Goal: Transaction & Acquisition: Book appointment/travel/reservation

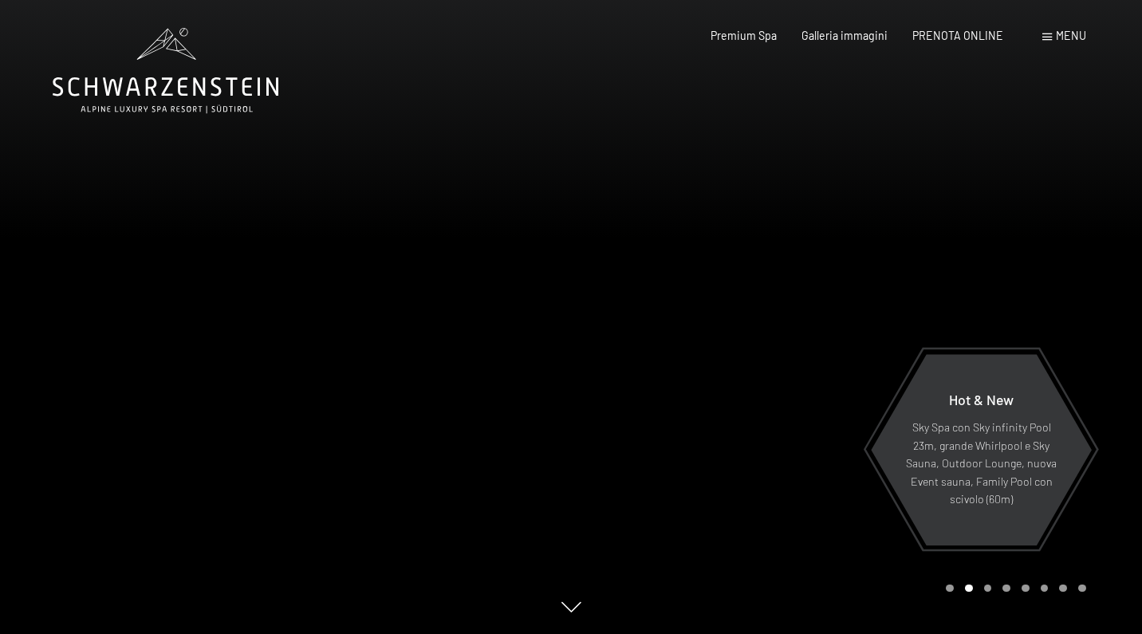
click at [1060, 43] on div "Menu" at bounding box center [1064, 36] width 44 height 16
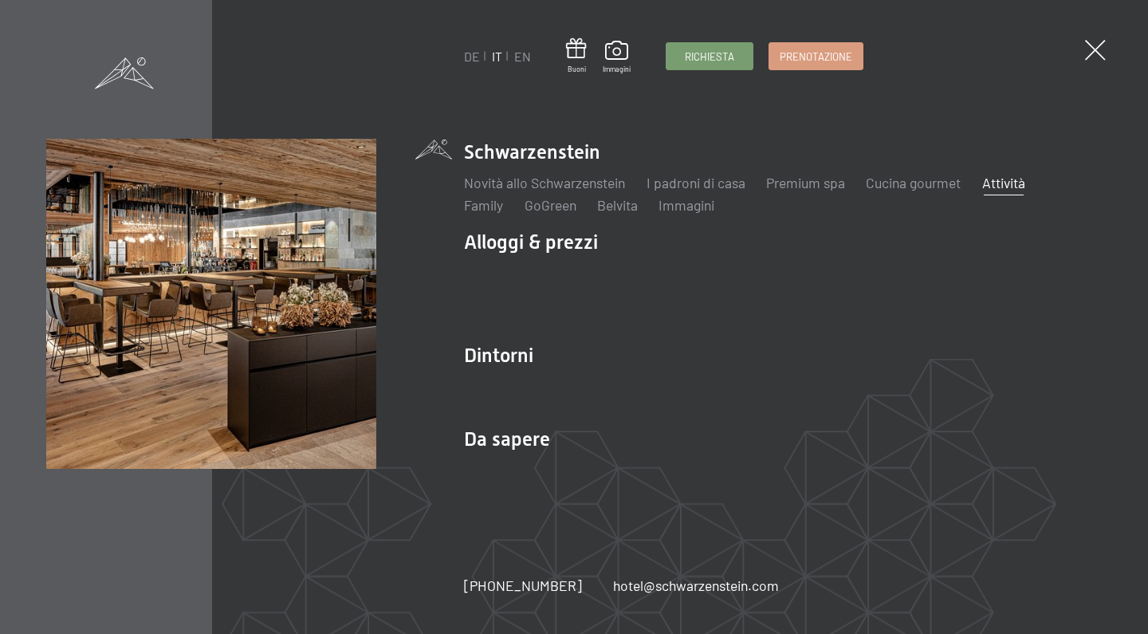
click at [1008, 189] on link "Attività" at bounding box center [1003, 183] width 43 height 18
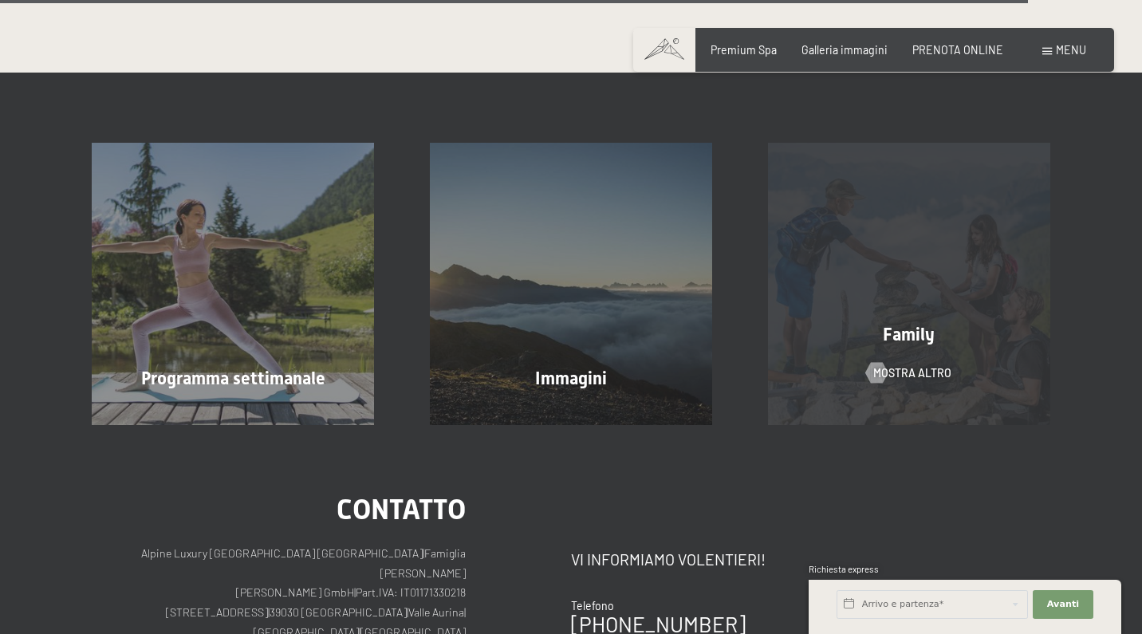
scroll to position [3864, 0]
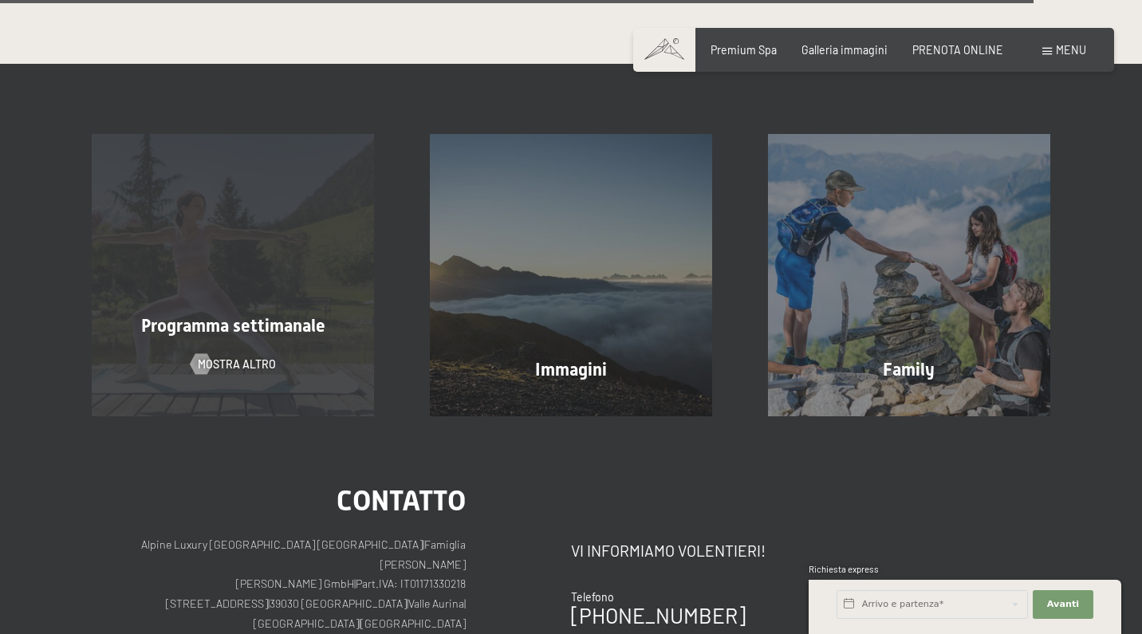
click at [273, 316] on span "Programma settimanale" at bounding box center [233, 326] width 184 height 20
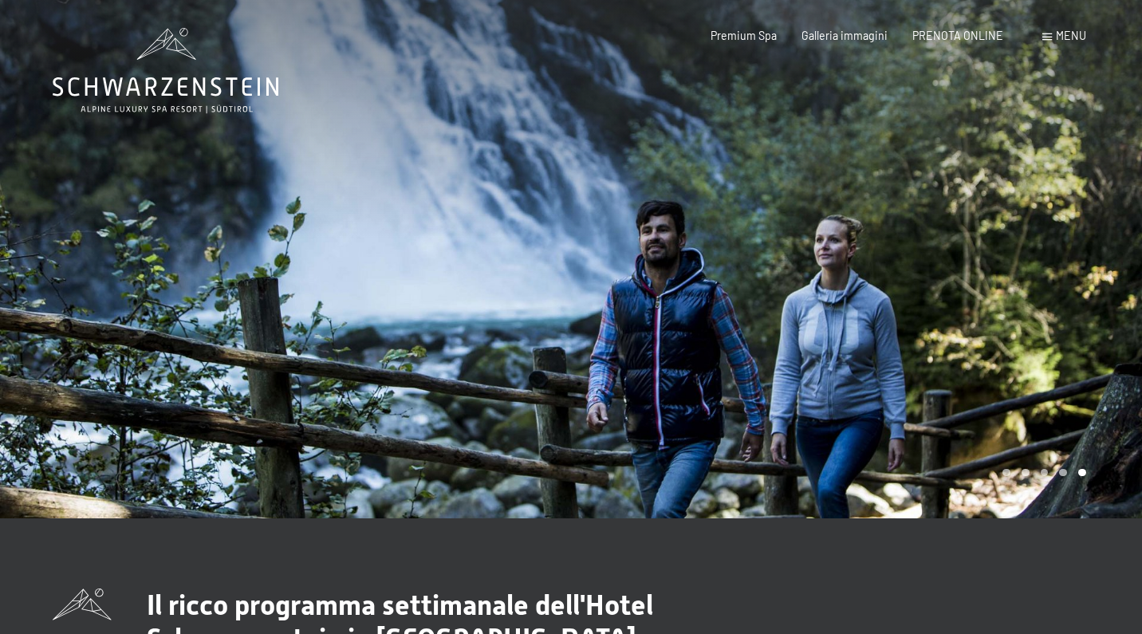
click at [1059, 41] on span "Menu" at bounding box center [1071, 36] width 30 height 14
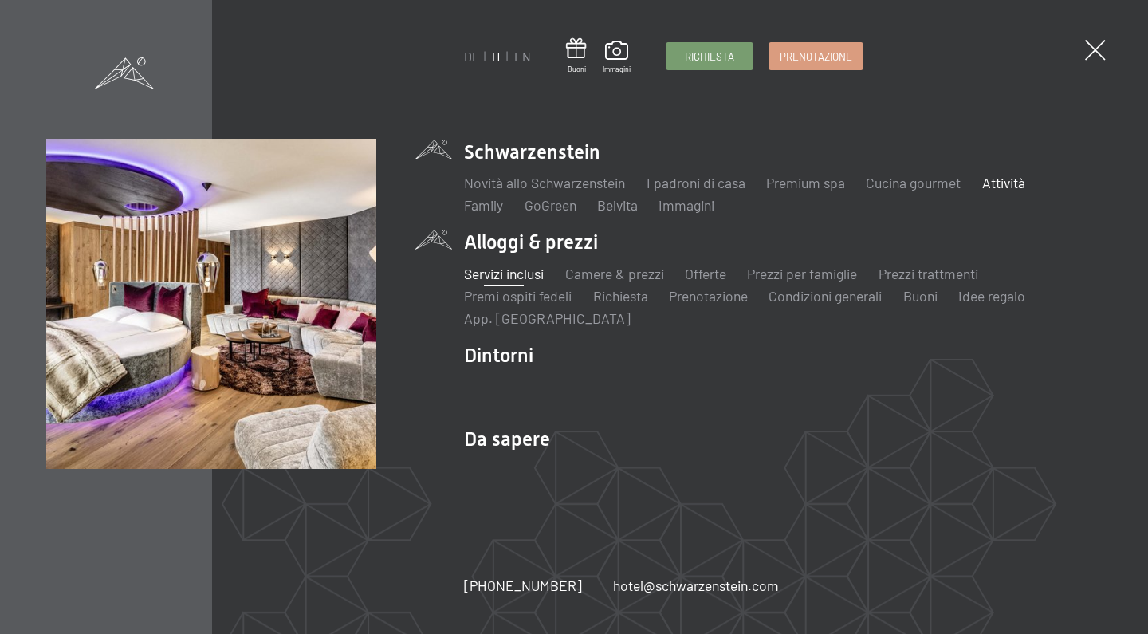
click at [513, 271] on link "Servizi inclusi" at bounding box center [504, 274] width 80 height 18
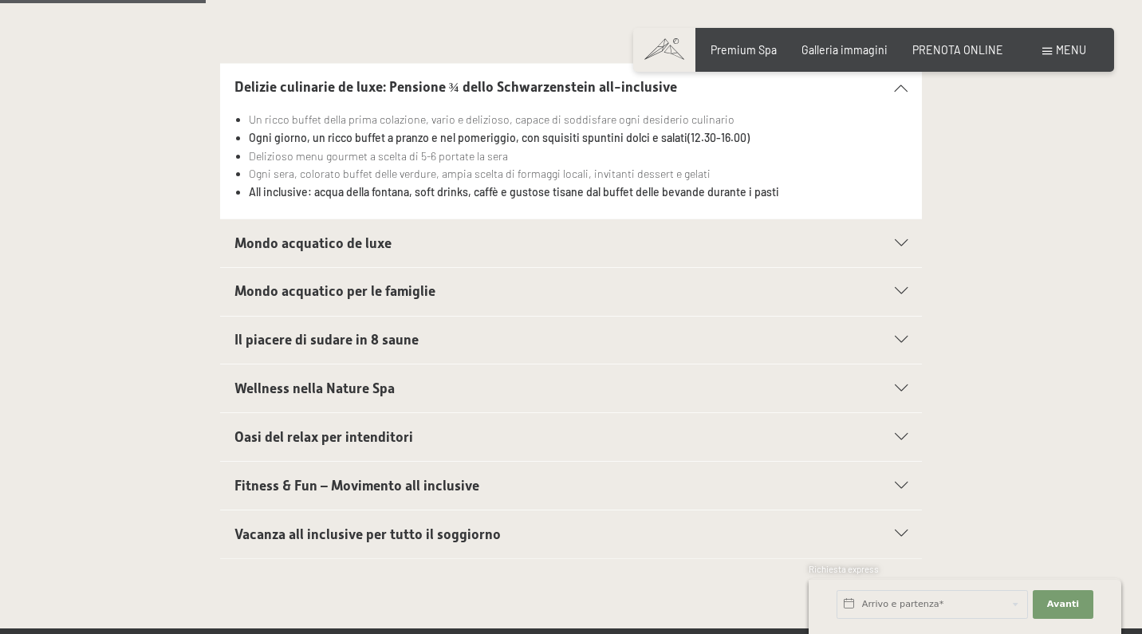
scroll to position [500, 0]
click at [581, 289] on h2 "Mondo acquatico per le famiglie" at bounding box center [537, 291] width 606 height 20
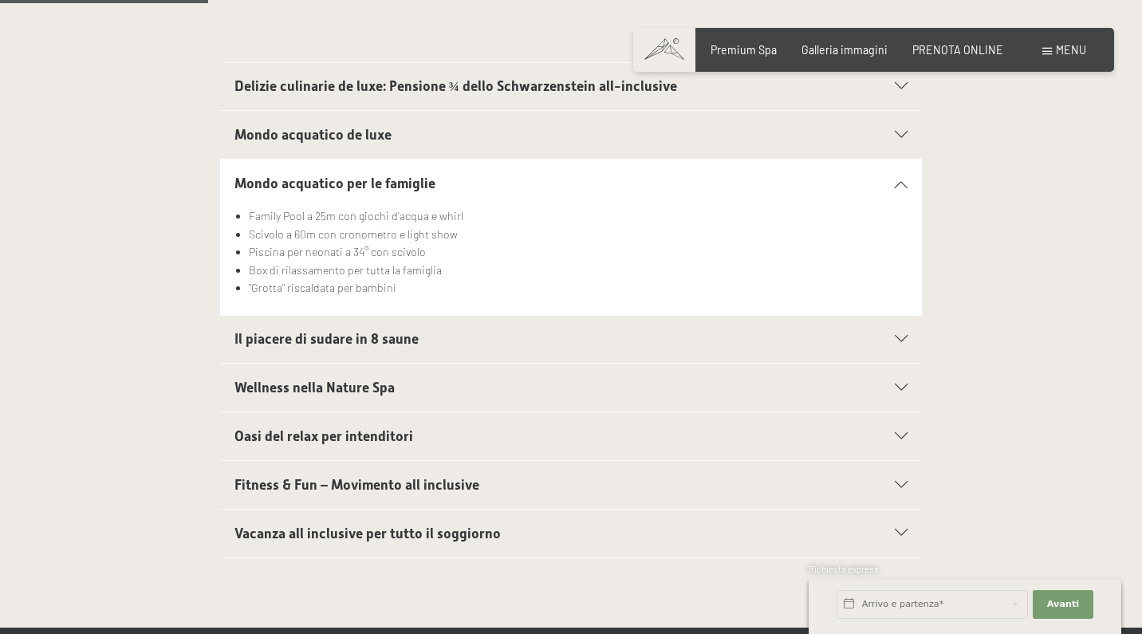
click at [471, 438] on h2 "Oasi del relax per intenditori" at bounding box center [537, 437] width 606 height 20
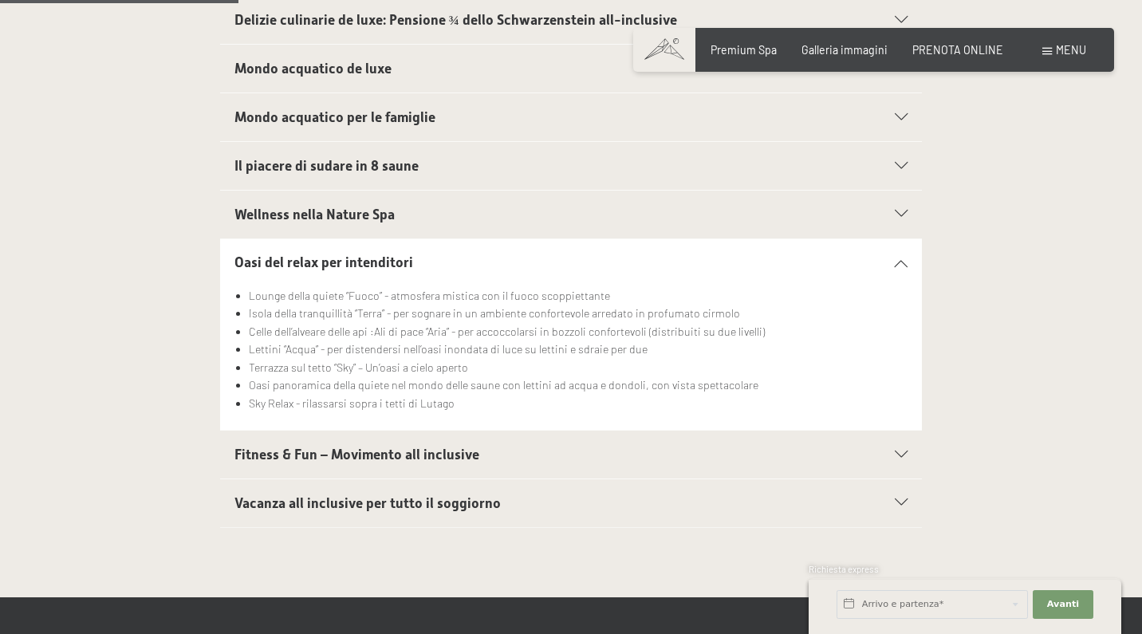
scroll to position [588, 0]
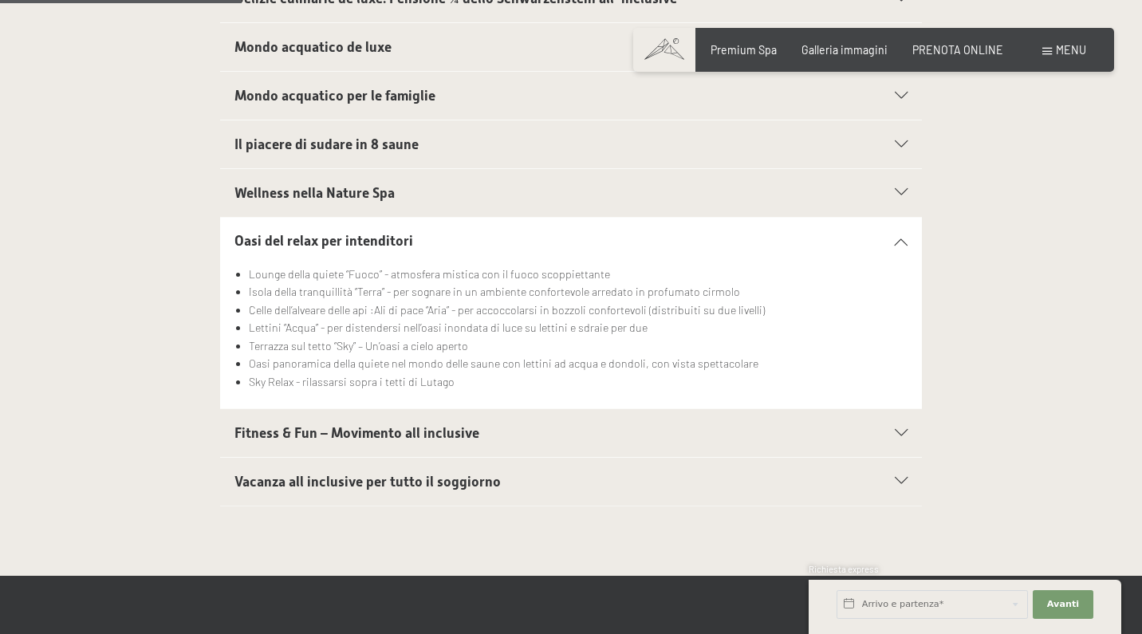
click at [471, 438] on div "Fitness & Fun – Movimento all inclusive" at bounding box center [571, 433] width 674 height 48
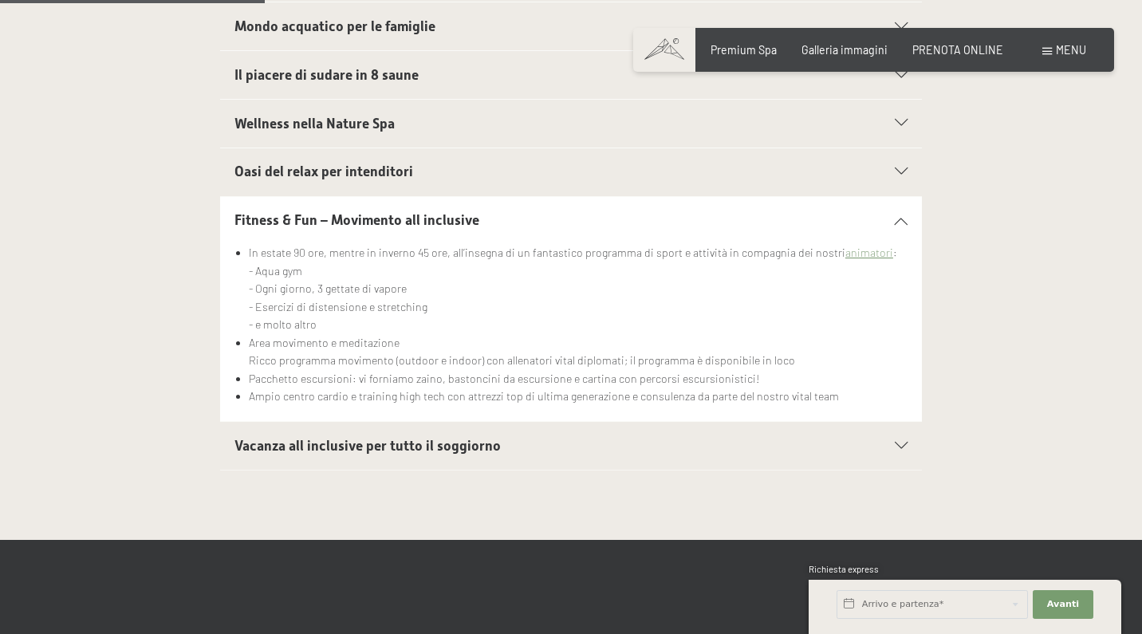
scroll to position [661, 0]
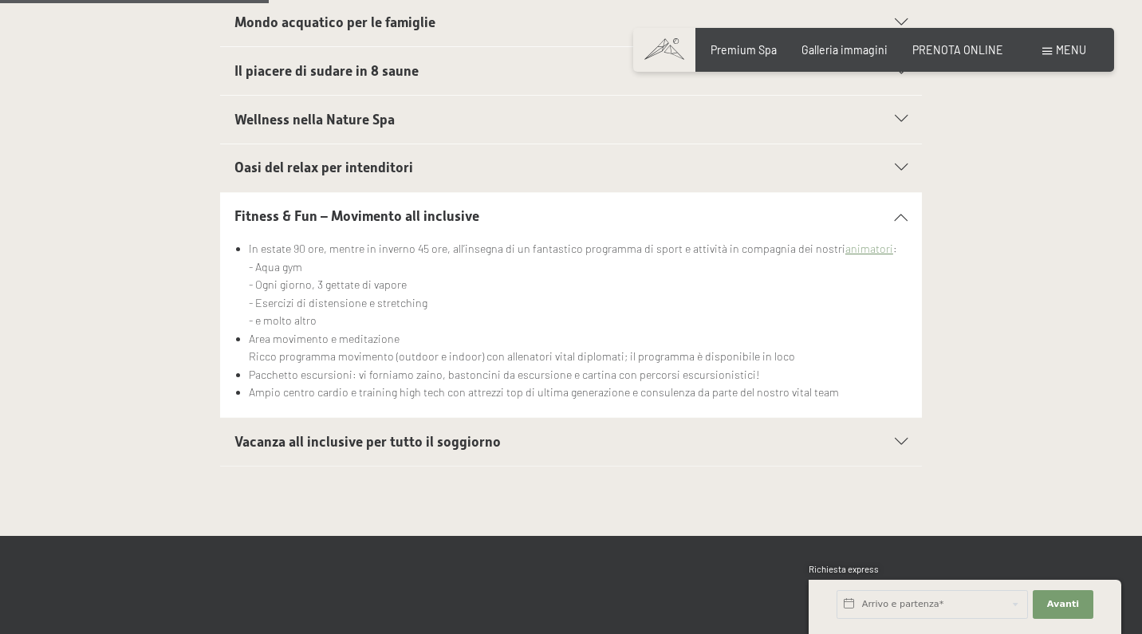
click at [475, 439] on span "Vacanza all inclusive per tutto il soggiorno" at bounding box center [367, 442] width 266 height 16
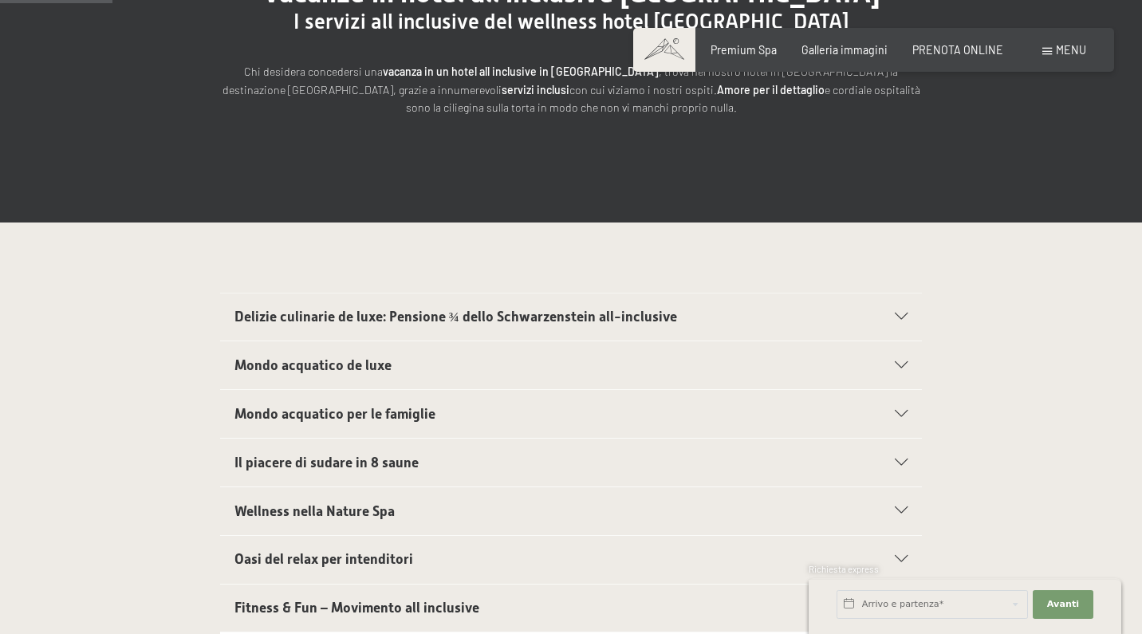
scroll to position [268, 0]
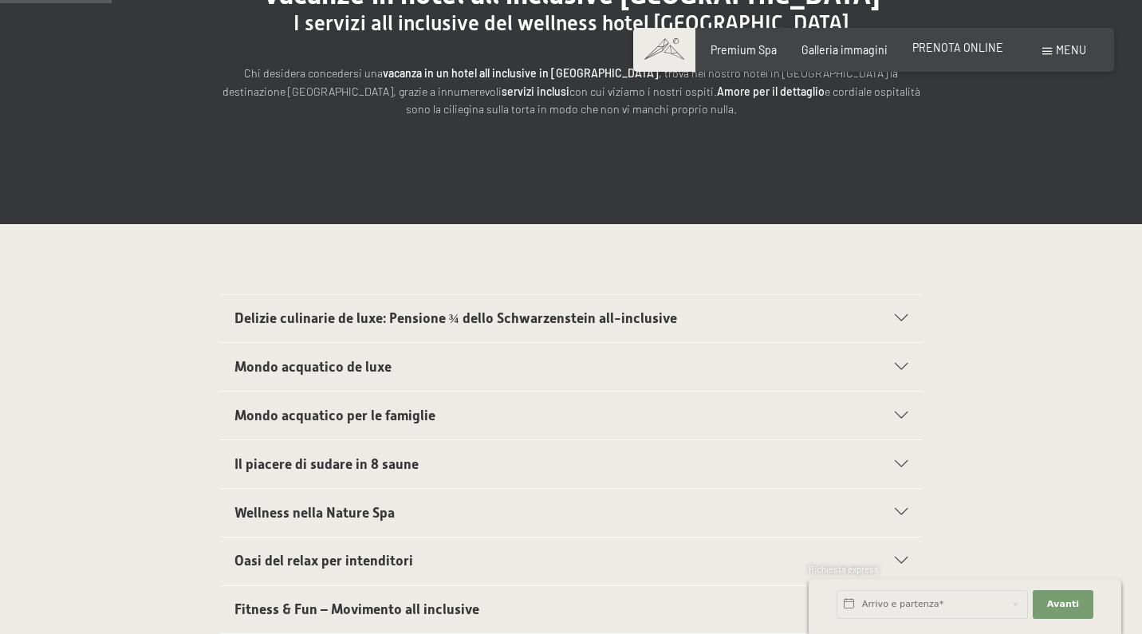
click at [965, 53] on span "PRENOTA ONLINE" at bounding box center [957, 48] width 91 height 14
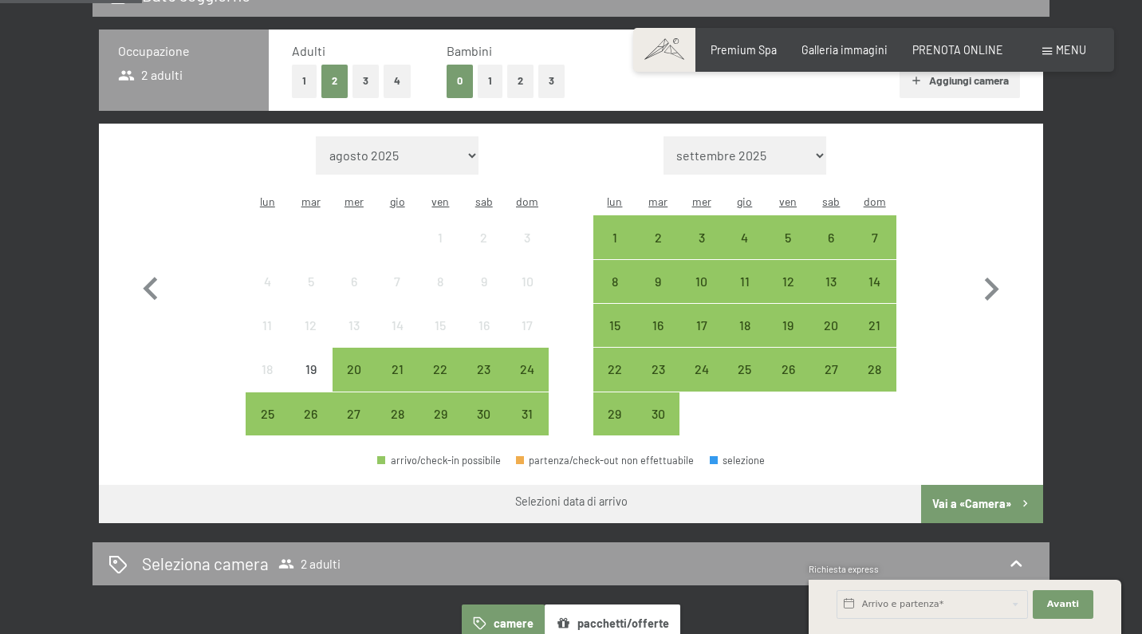
scroll to position [259, 0]
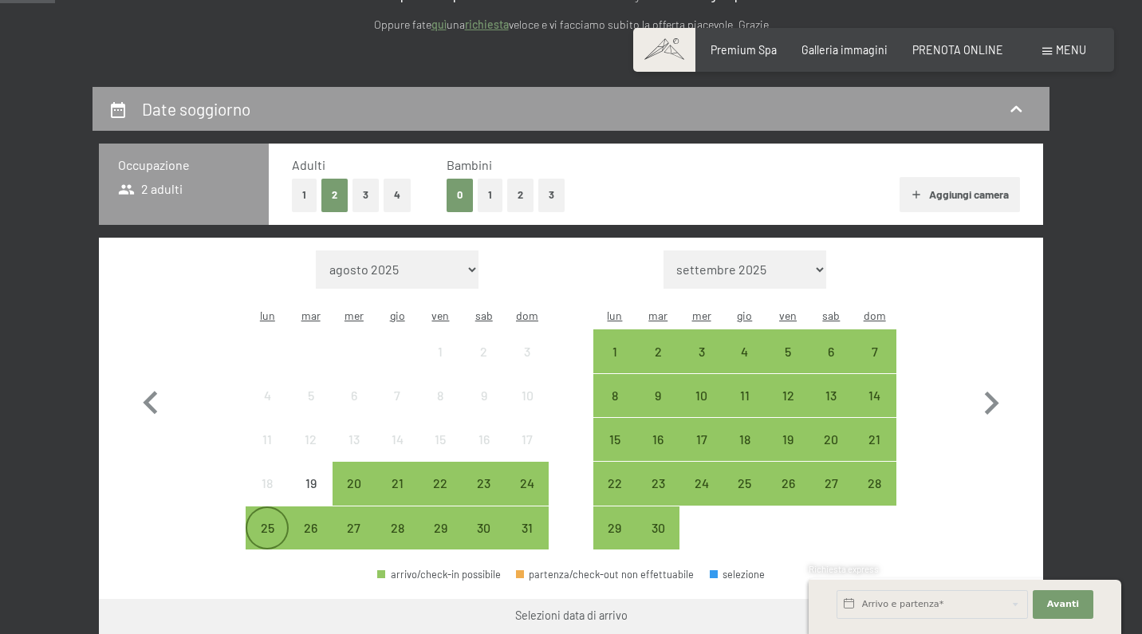
click at [277, 508] on div "25" at bounding box center [267, 528] width 40 height 40
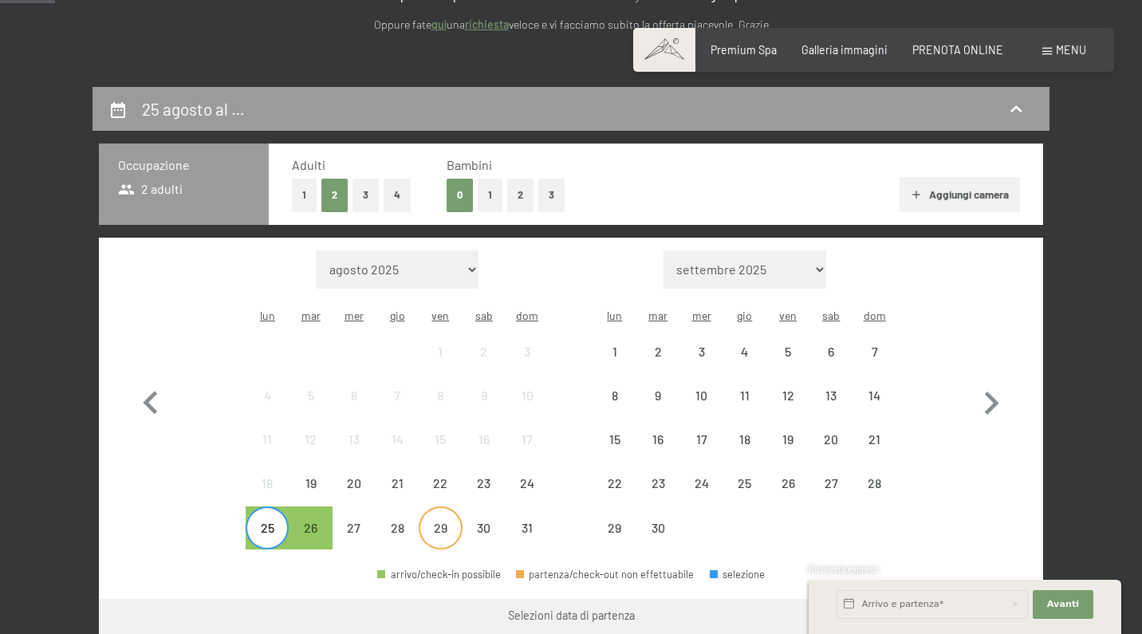
click at [450, 508] on div "29" at bounding box center [440, 528] width 40 height 40
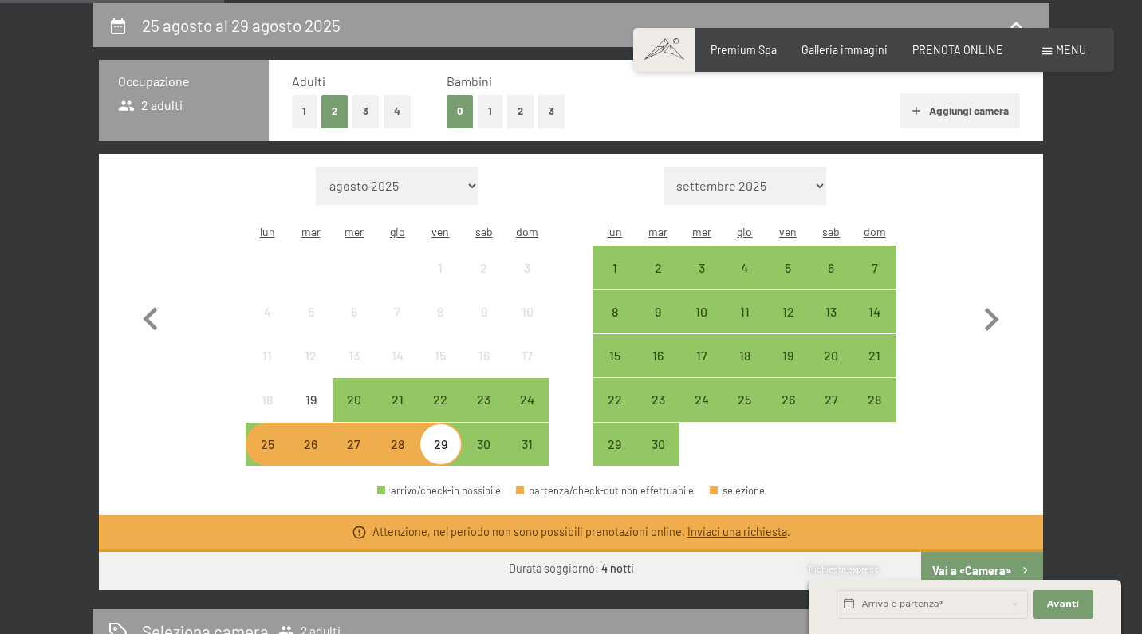
scroll to position [351, 0]
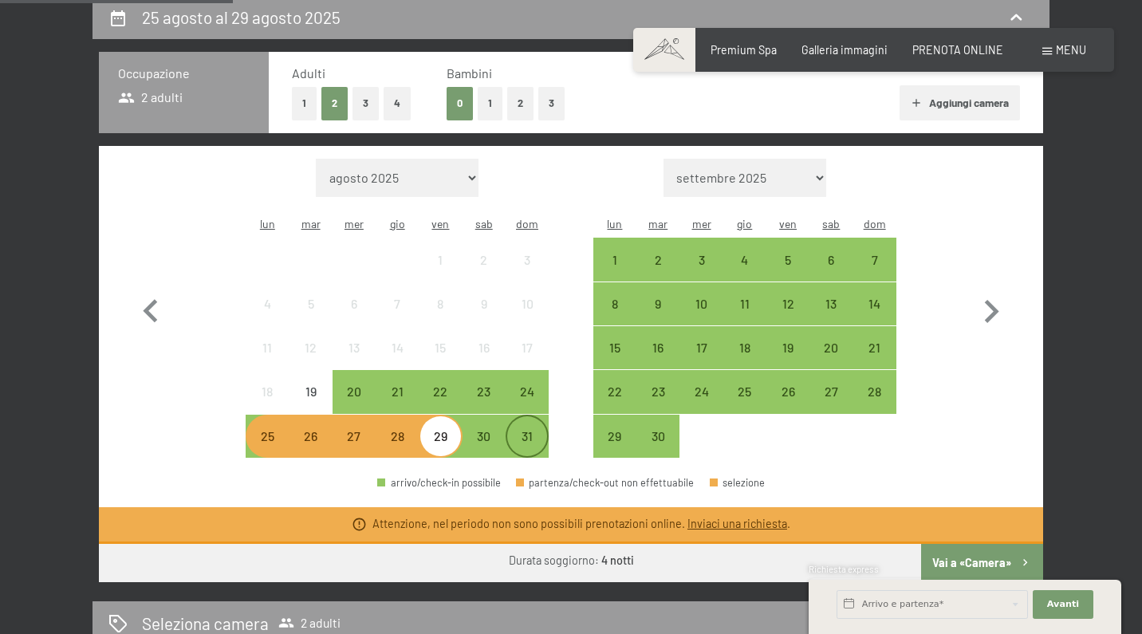
click at [528, 430] on div "31" at bounding box center [527, 450] width 40 height 40
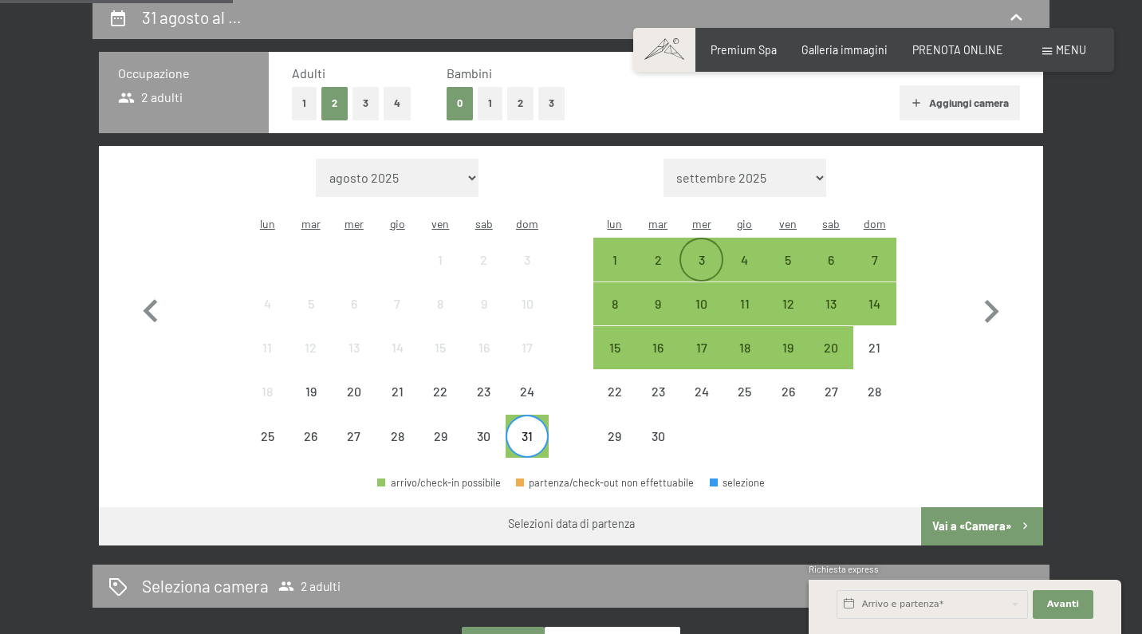
click at [700, 254] on div "3" at bounding box center [701, 274] width 40 height 40
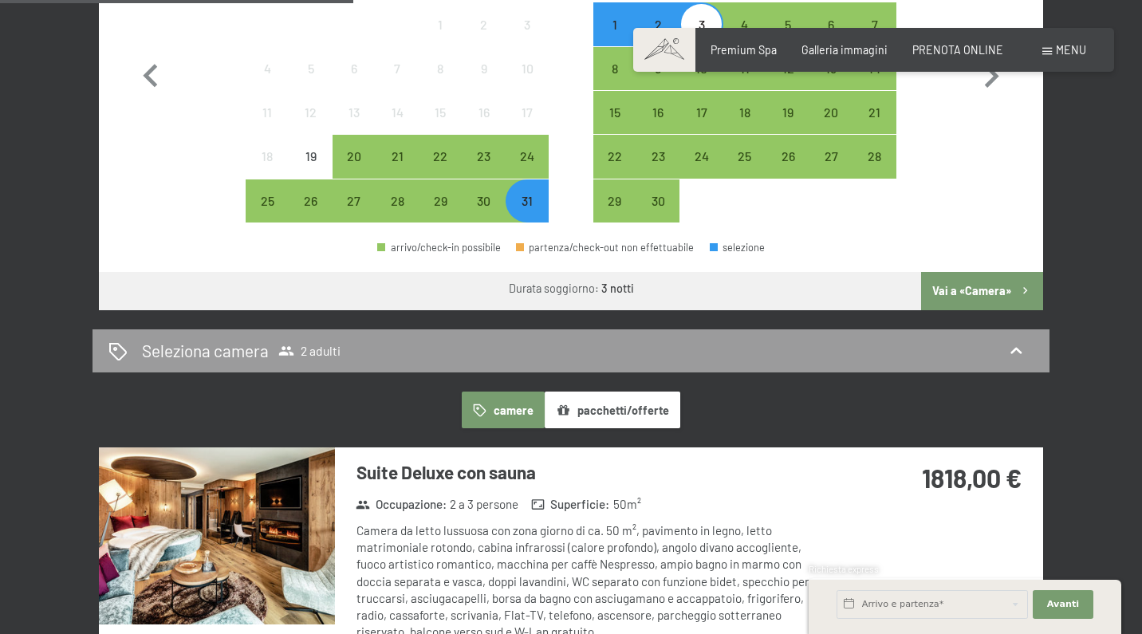
scroll to position [422, 0]
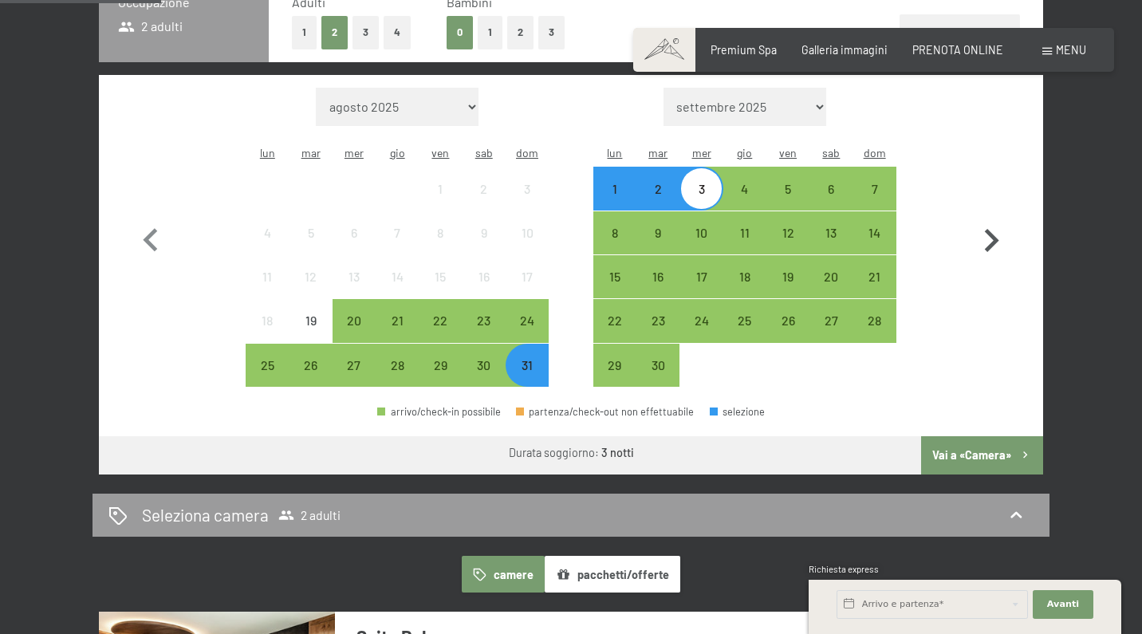
click at [994, 229] on icon "button" at bounding box center [992, 240] width 14 height 23
select select "2025-09-01"
select select "2025-10-01"
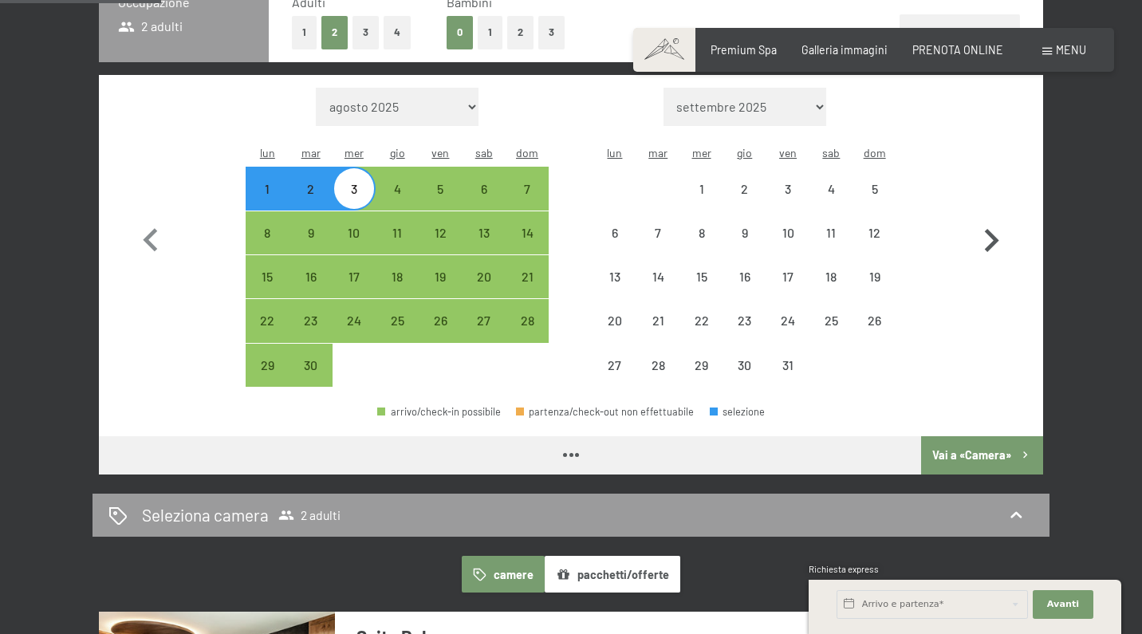
click at [994, 229] on icon "button" at bounding box center [992, 240] width 14 height 23
select select "2025-10-01"
select select "2025-11-01"
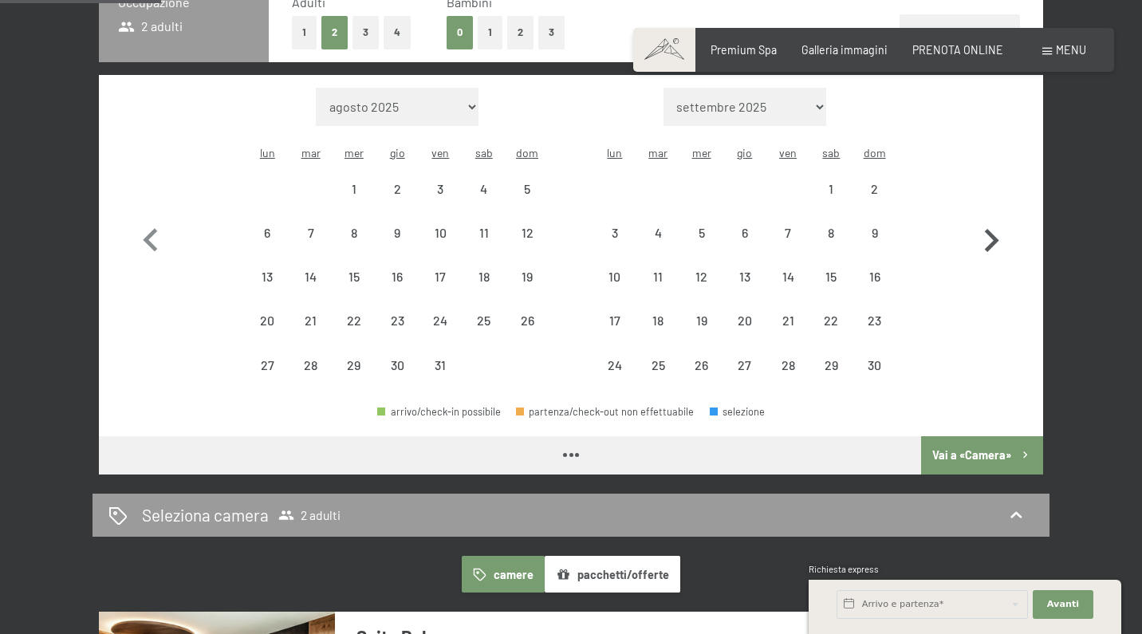
select select "2025-10-01"
select select "2025-11-01"
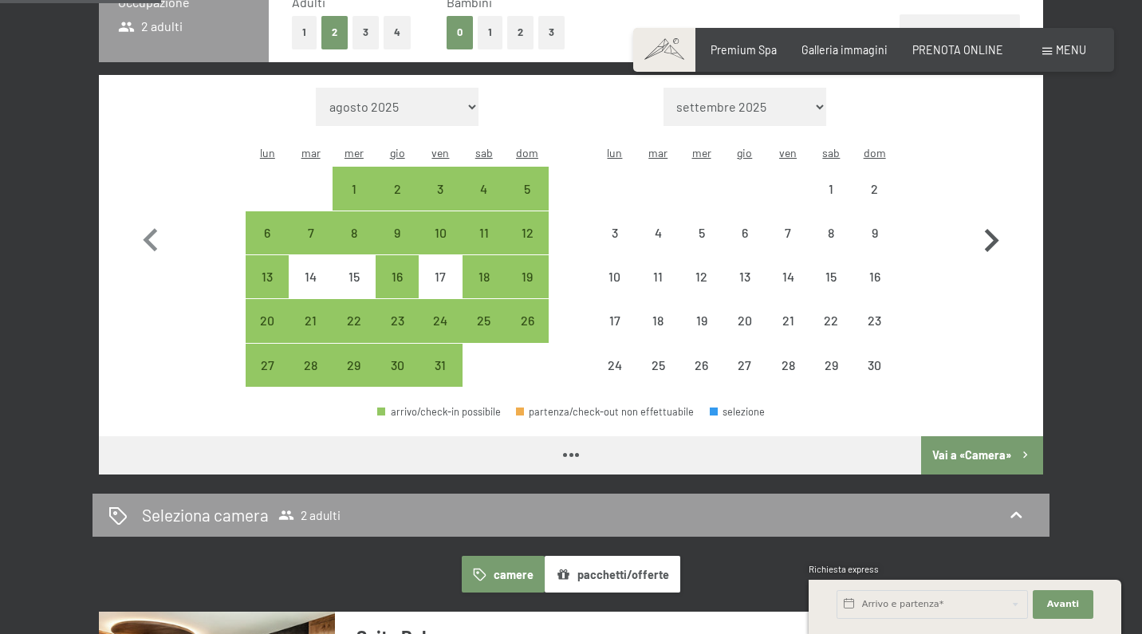
click at [994, 229] on icon "button" at bounding box center [992, 240] width 14 height 23
select select "2025-11-01"
select select "2025-12-01"
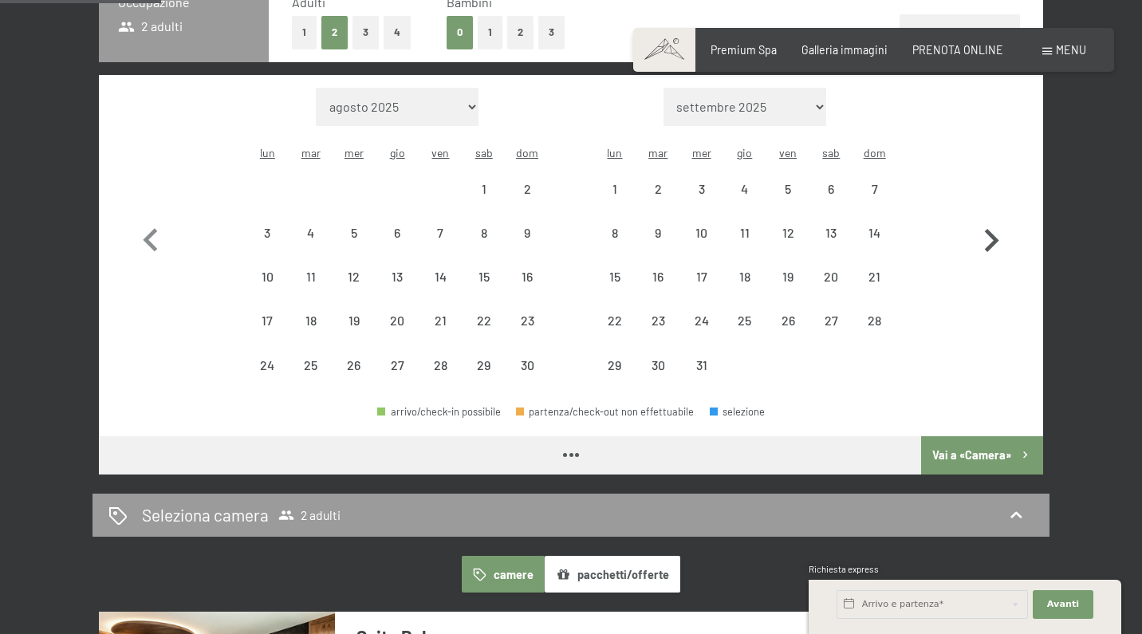
select select "2025-11-01"
select select "2025-12-01"
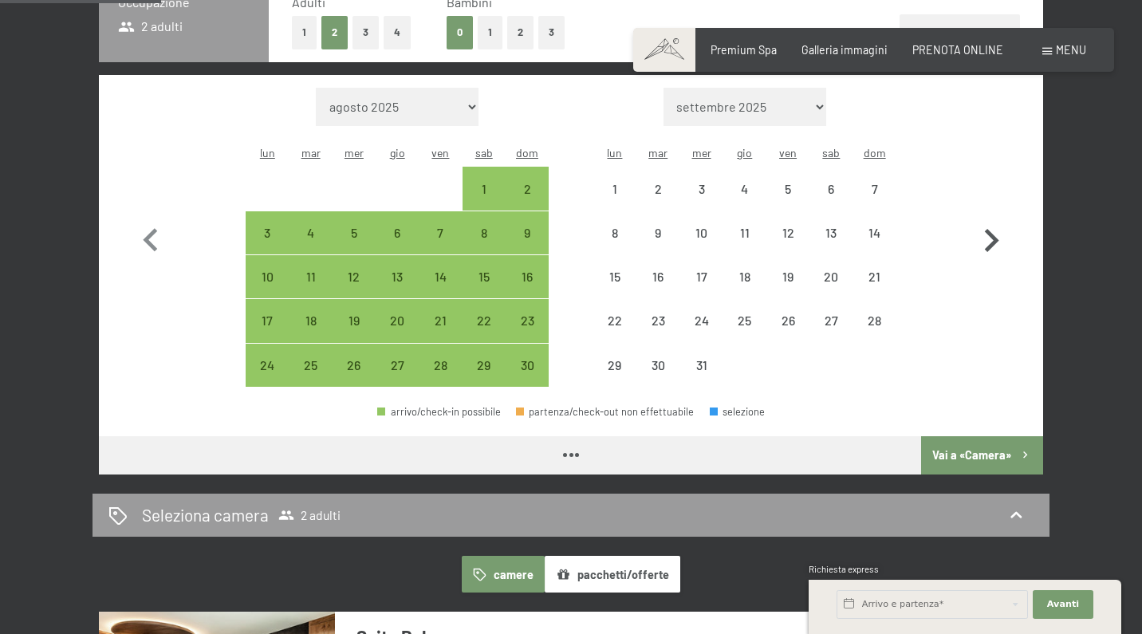
select select "2025-11-01"
select select "2025-12-01"
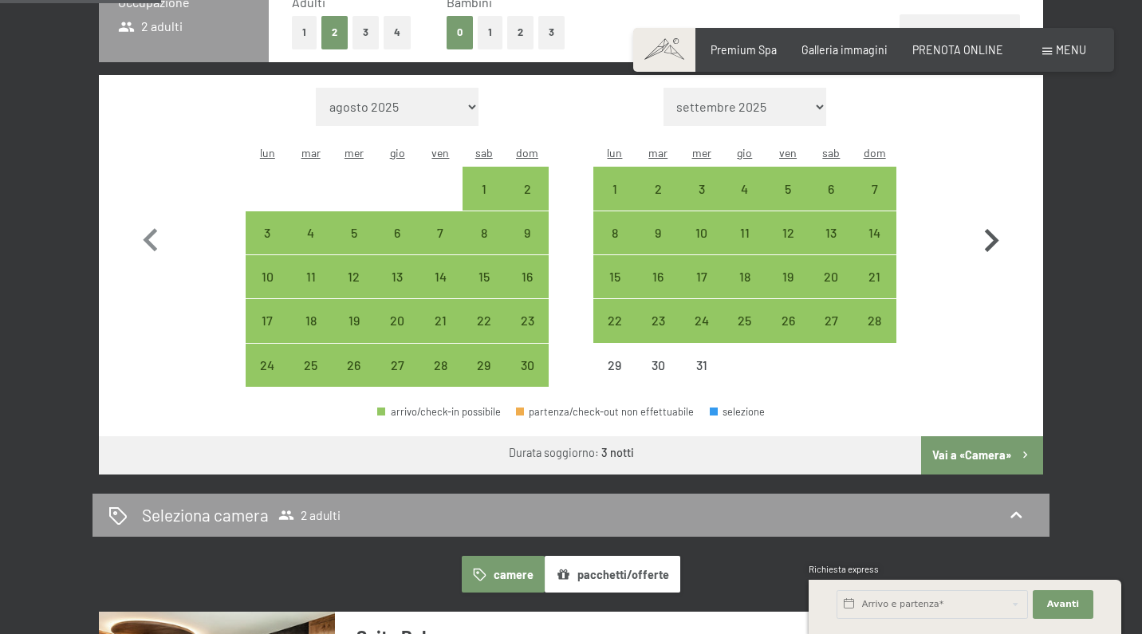
click at [994, 229] on icon "button" at bounding box center [992, 240] width 14 height 23
select select "2025-12-01"
select select "2026-01-01"
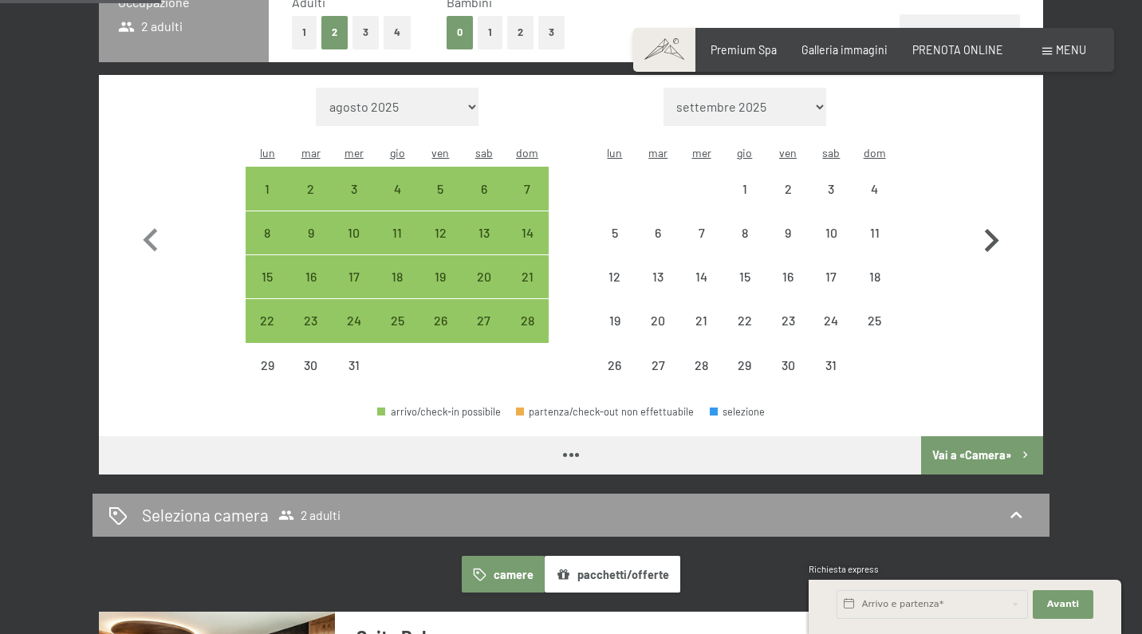
select select "2025-12-01"
select select "2026-01-01"
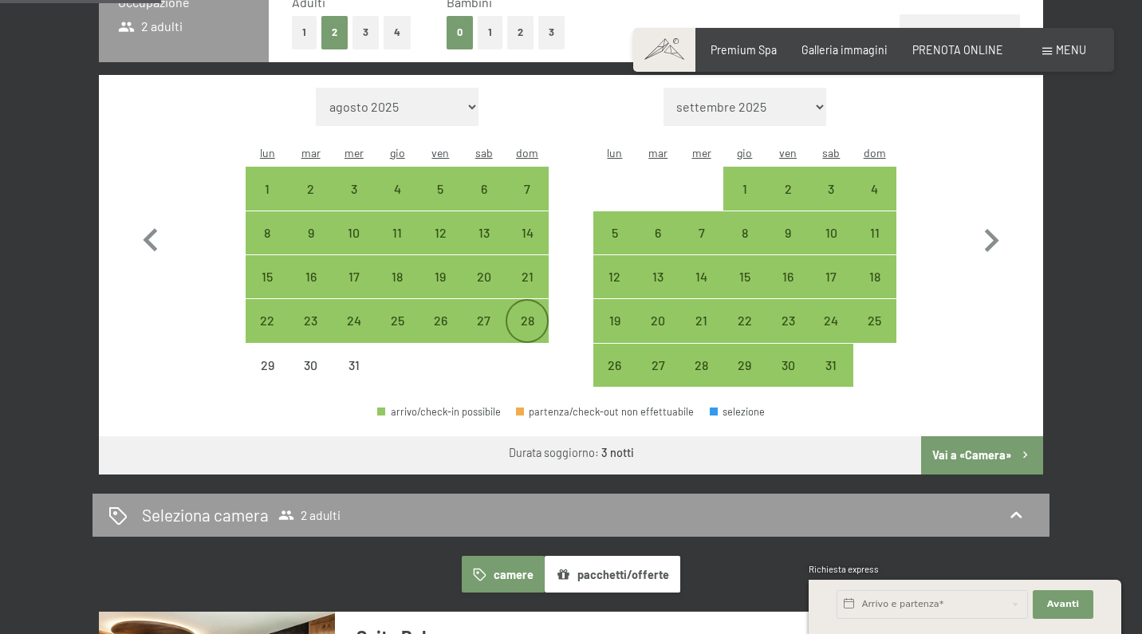
click at [527, 314] on div "28" at bounding box center [527, 334] width 40 height 40
select select "2025-12-01"
select select "2026-01-01"
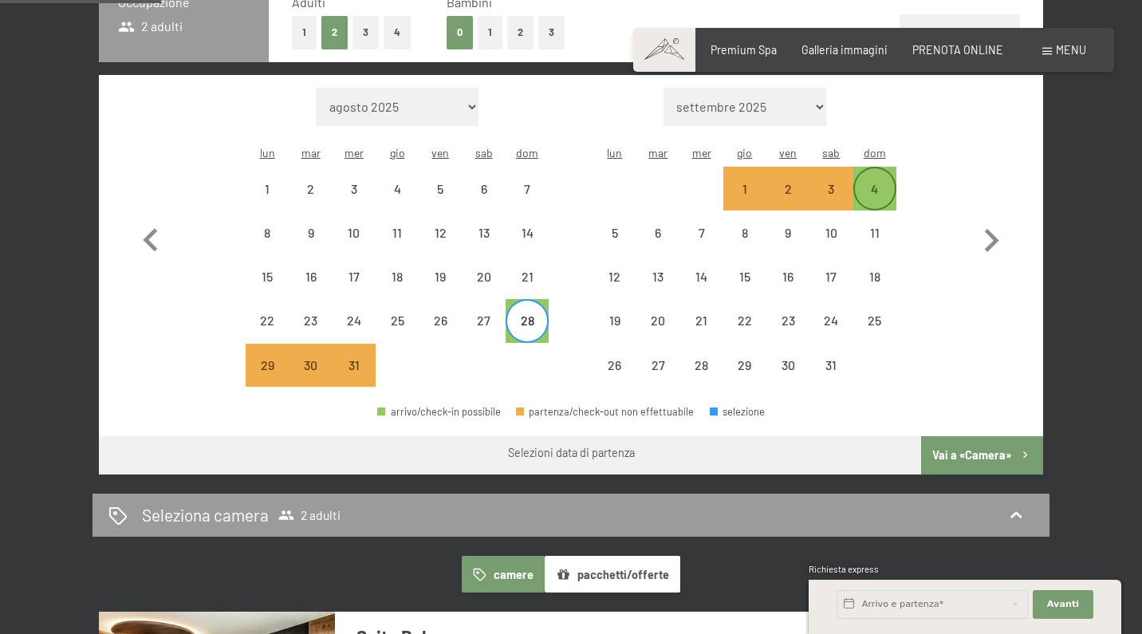
click at [880, 183] on div "4" at bounding box center [875, 203] width 40 height 40
select select "2025-12-01"
select select "2026-01-01"
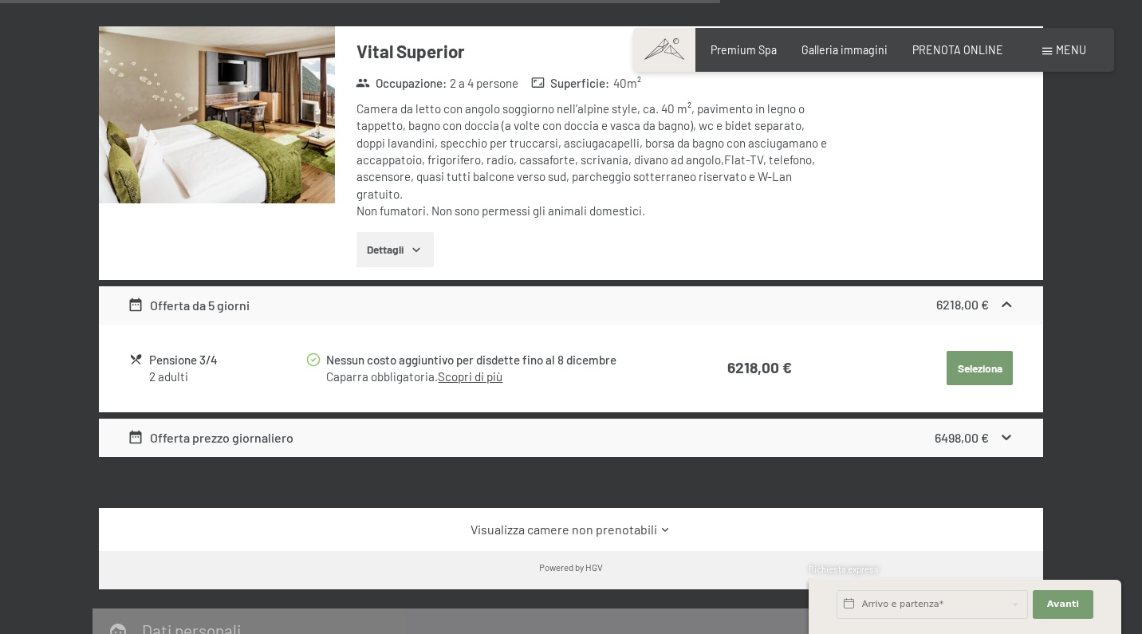
scroll to position [1441, 0]
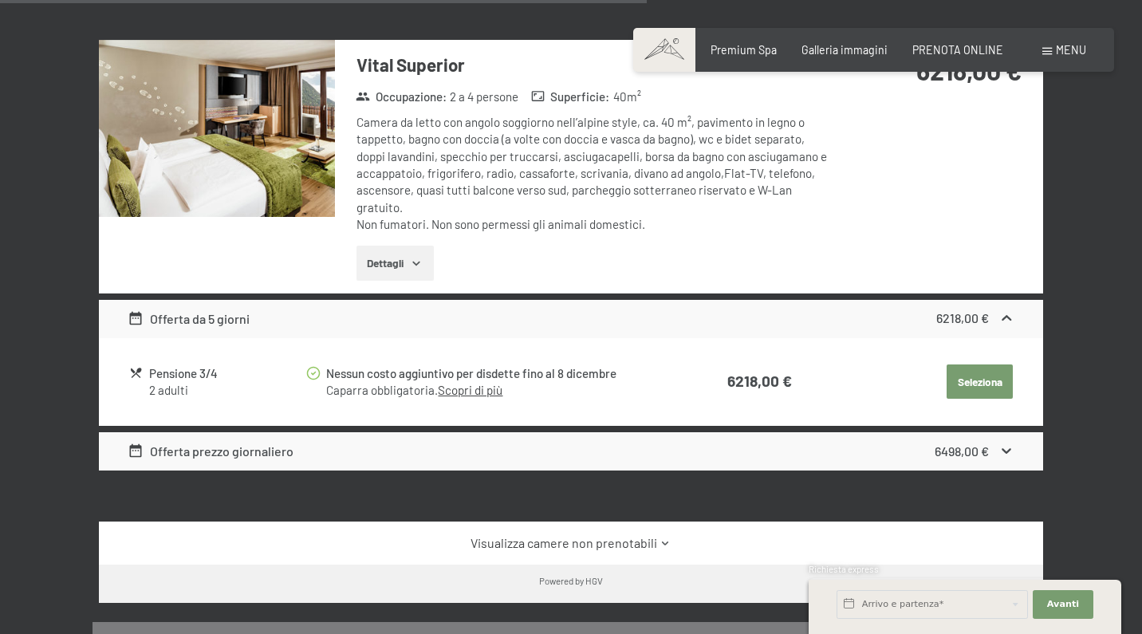
click at [594, 534] on link "Visualizza camere non prenotabili" at bounding box center [571, 543] width 887 height 18
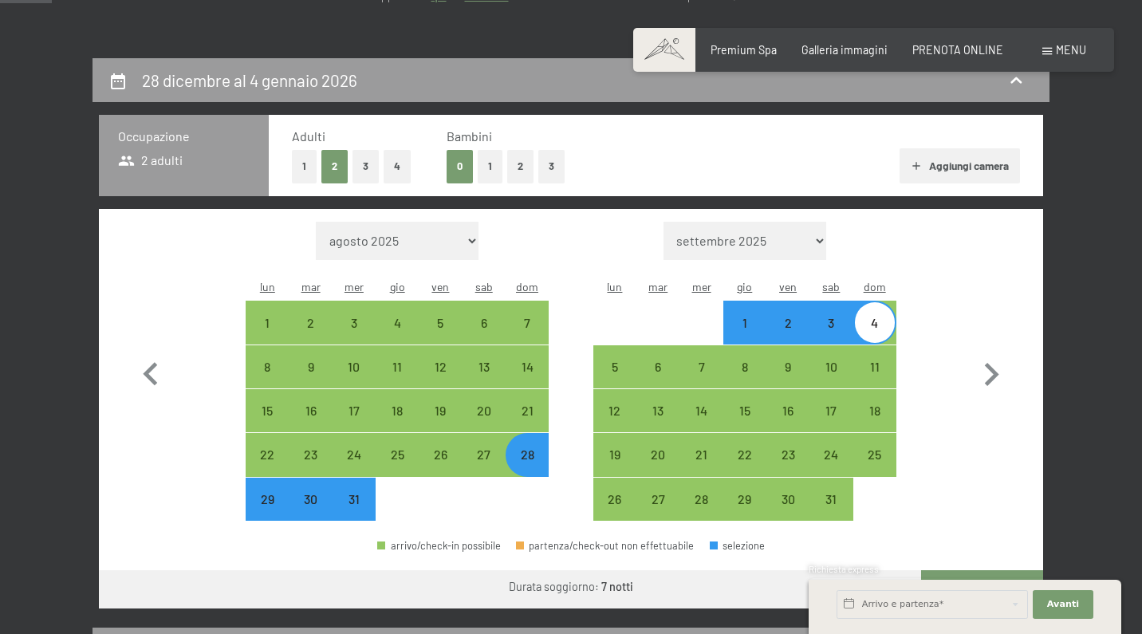
scroll to position [179, 0]
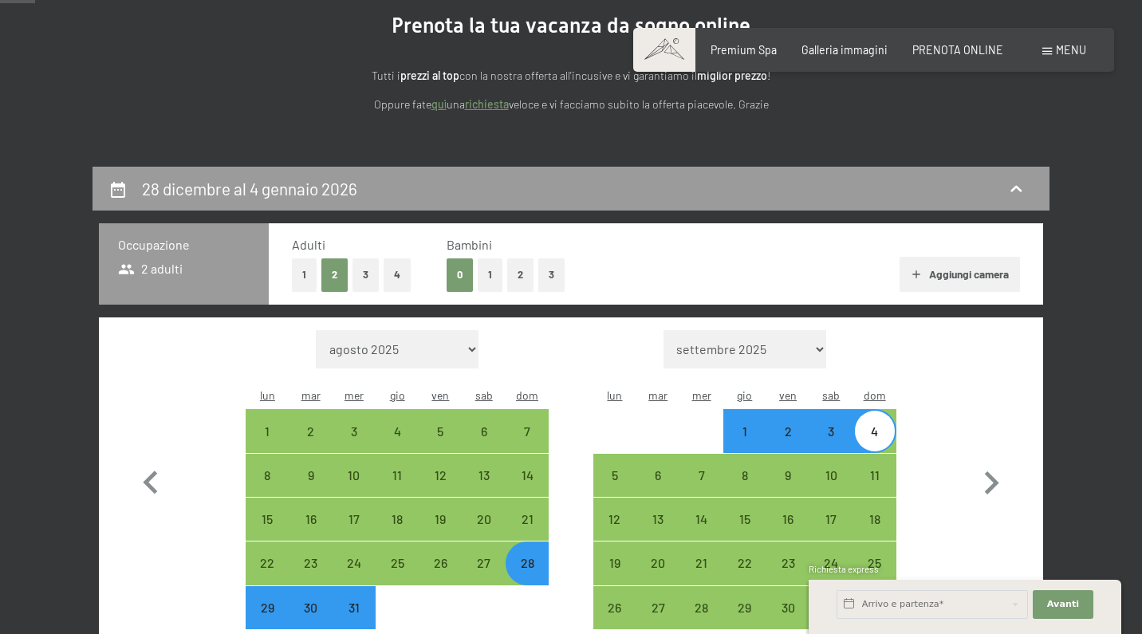
click at [521, 272] on button "2" at bounding box center [520, 274] width 26 height 33
select select "2025-12-01"
select select "2026-01-01"
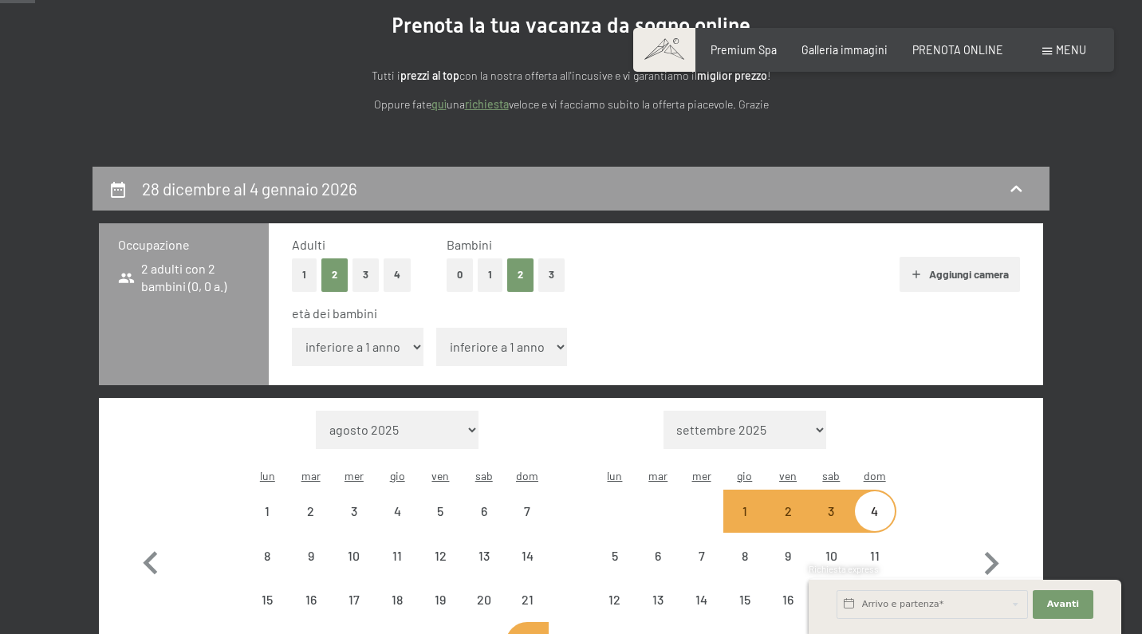
select select "2025-12-01"
select select "2026-01-01"
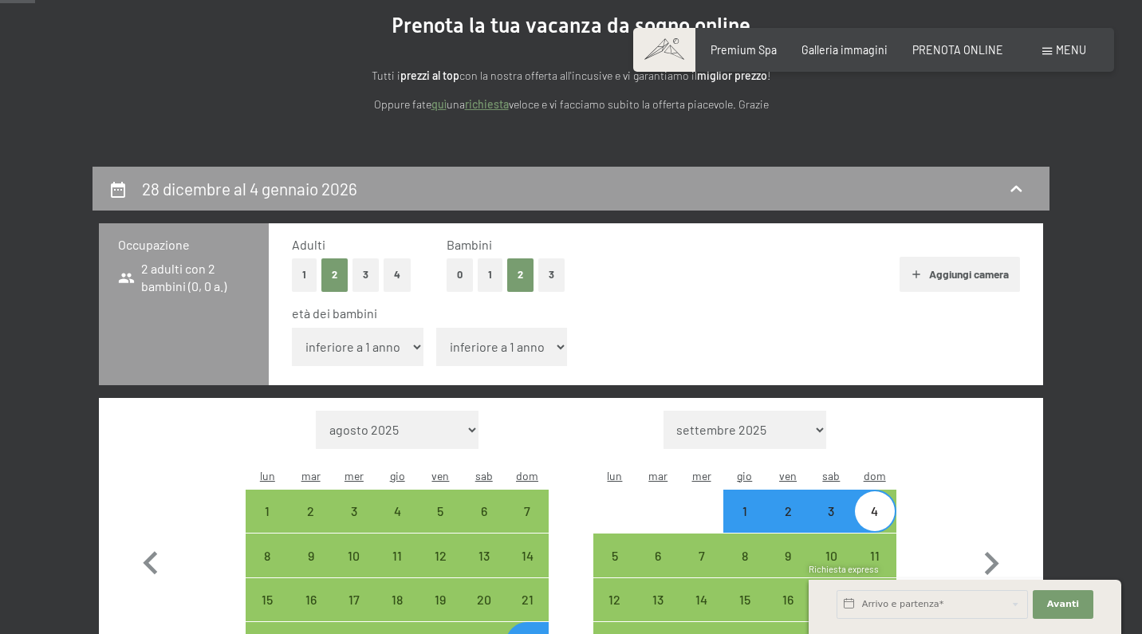
select select "1"
select select "2025-12-01"
select select "2026-01-01"
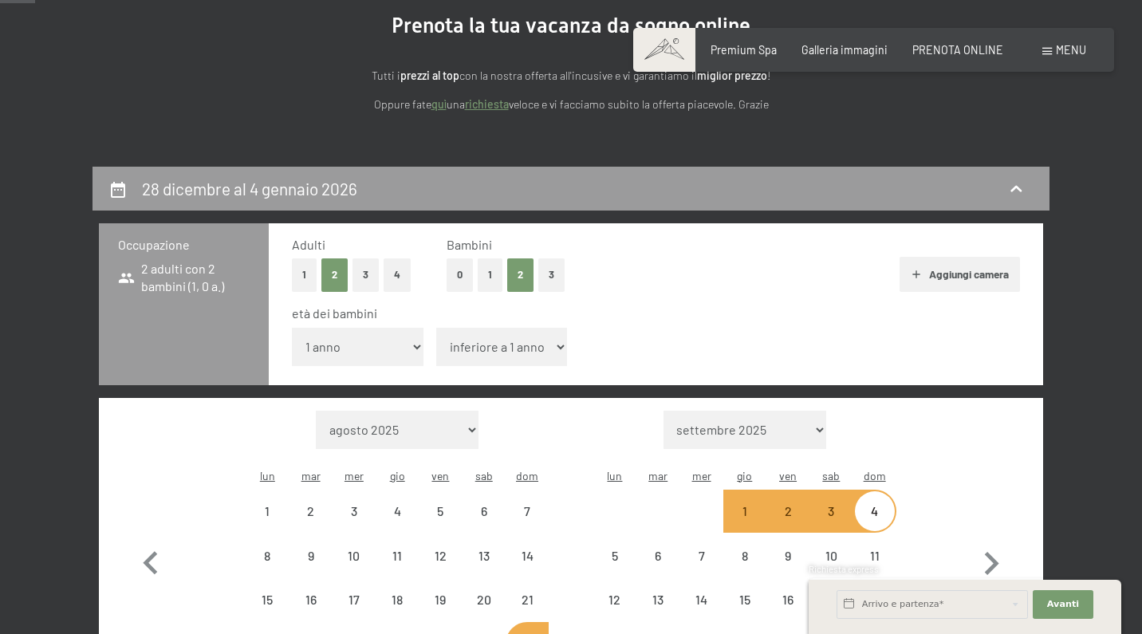
select select "2025-12-01"
select select "2026-01-01"
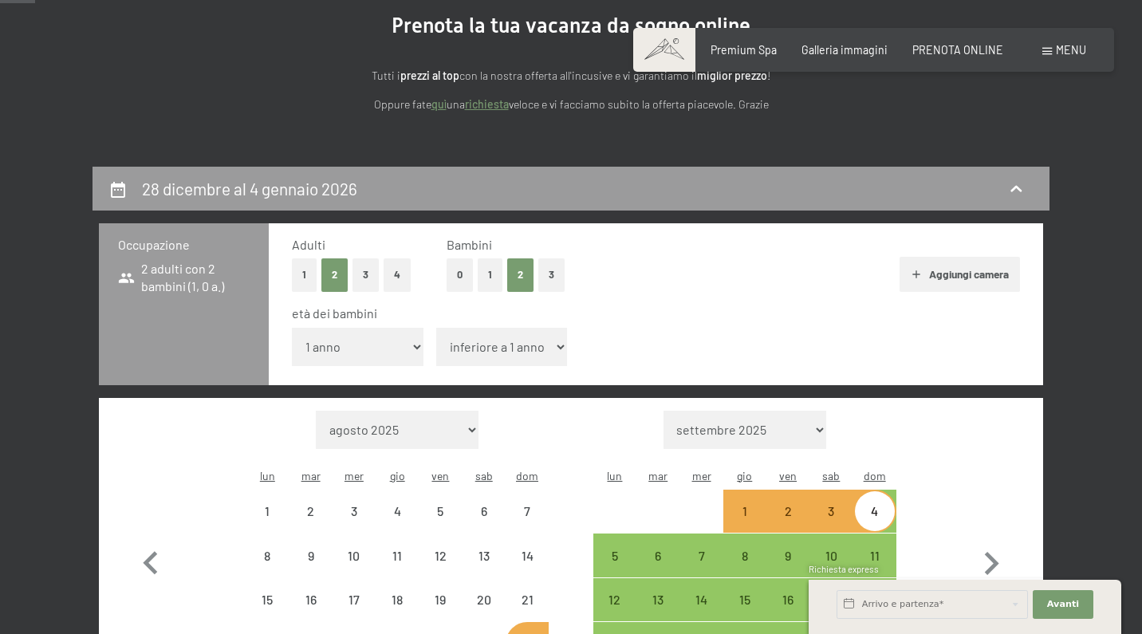
select select "2025-12-01"
select select "2026-01-01"
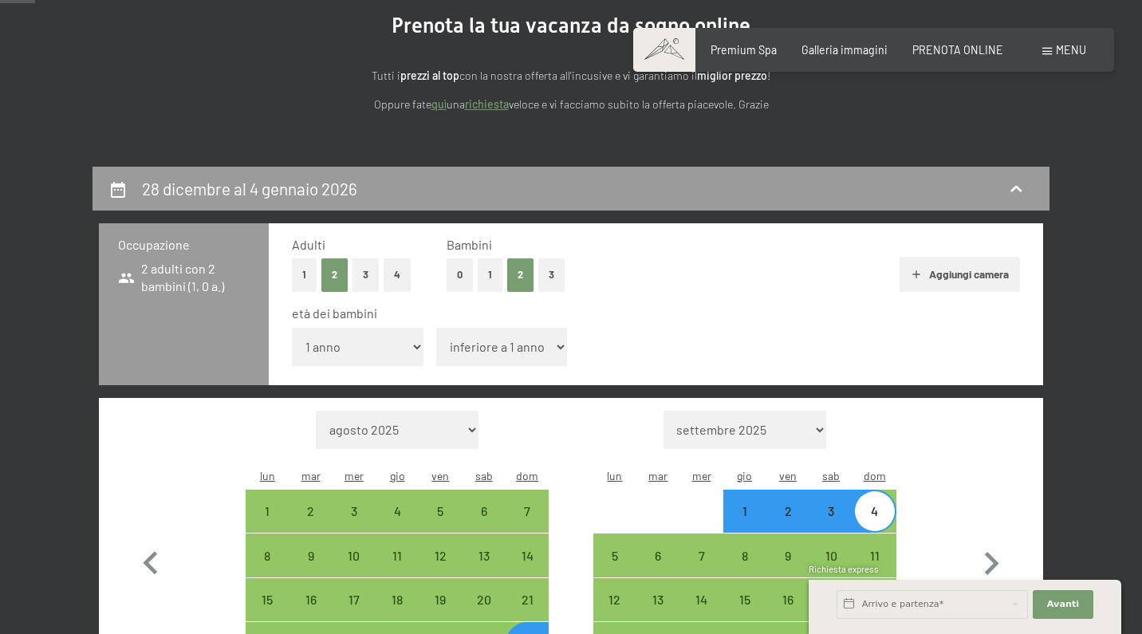
select select "7"
select select "2025-12-01"
select select "2026-01-01"
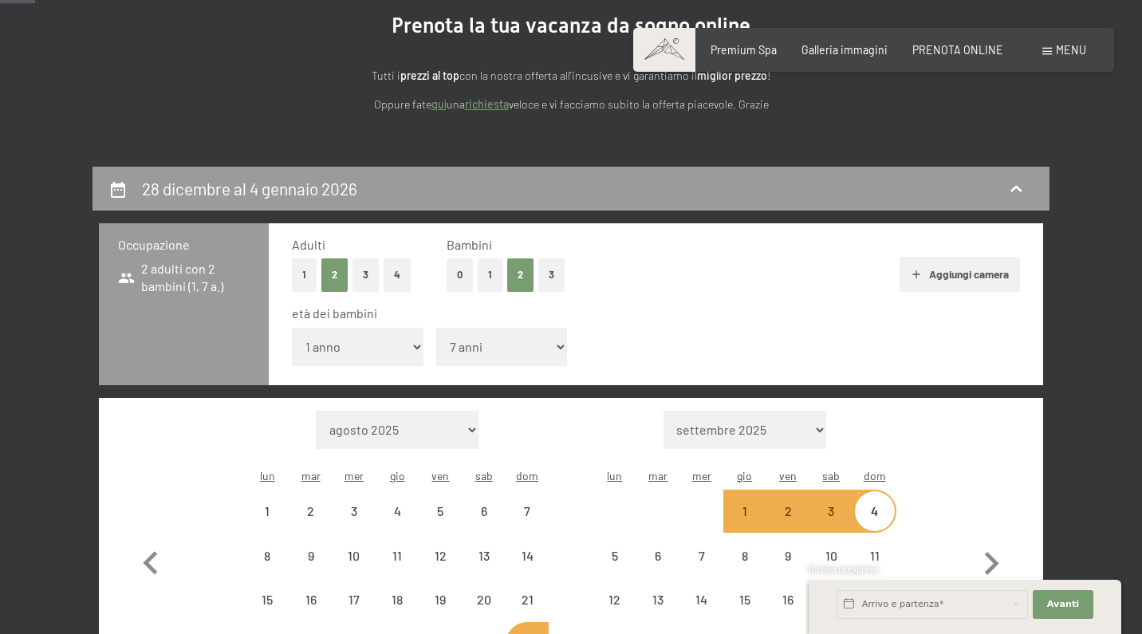
click at [772, 320] on div "età dei bambini inferiore a 1 anno 1 anno 2 anni 3 anni 4 anni 5 anni 6 anni 7 …" at bounding box center [656, 339] width 728 height 68
select select "2025-12-01"
select select "2026-01-01"
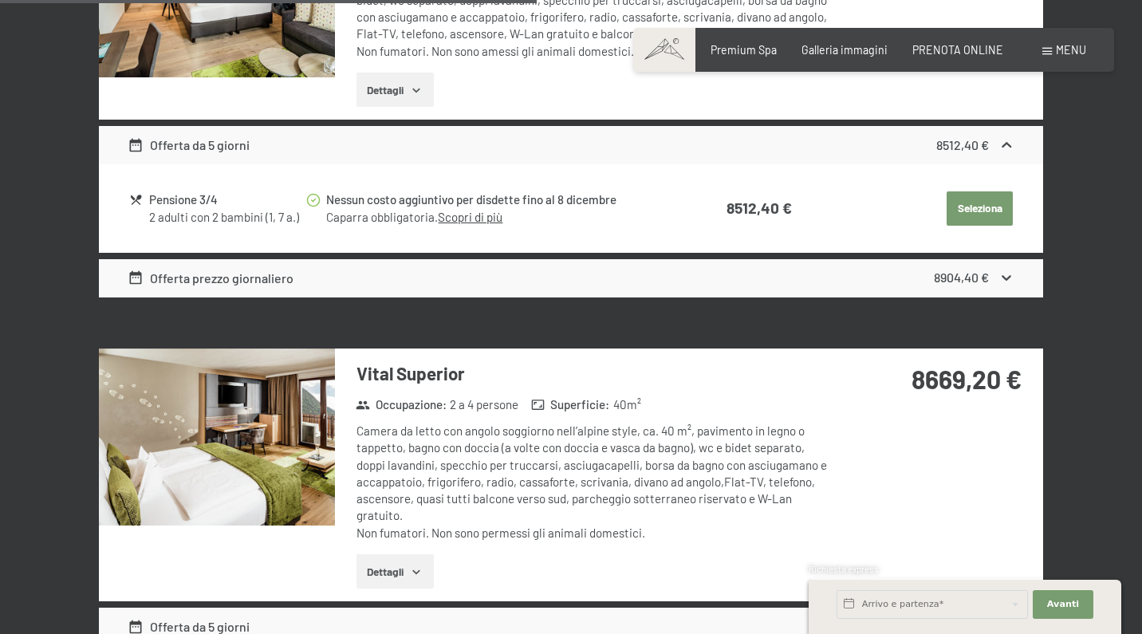
scroll to position [1248, 0]
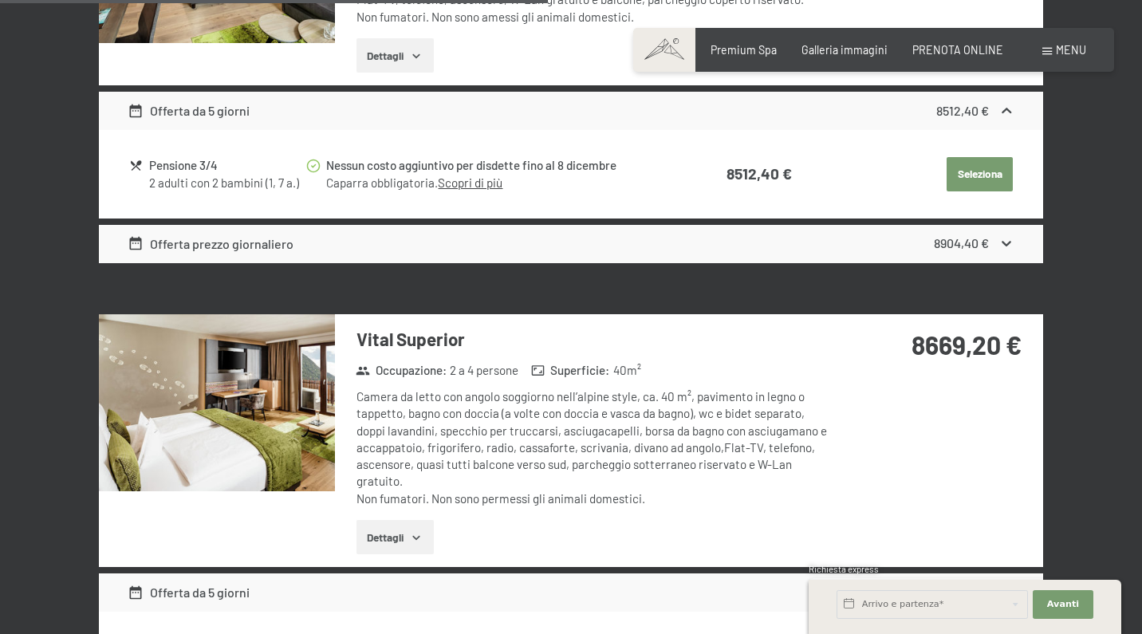
click at [407, 520] on button "Dettagli" at bounding box center [394, 537] width 77 height 35
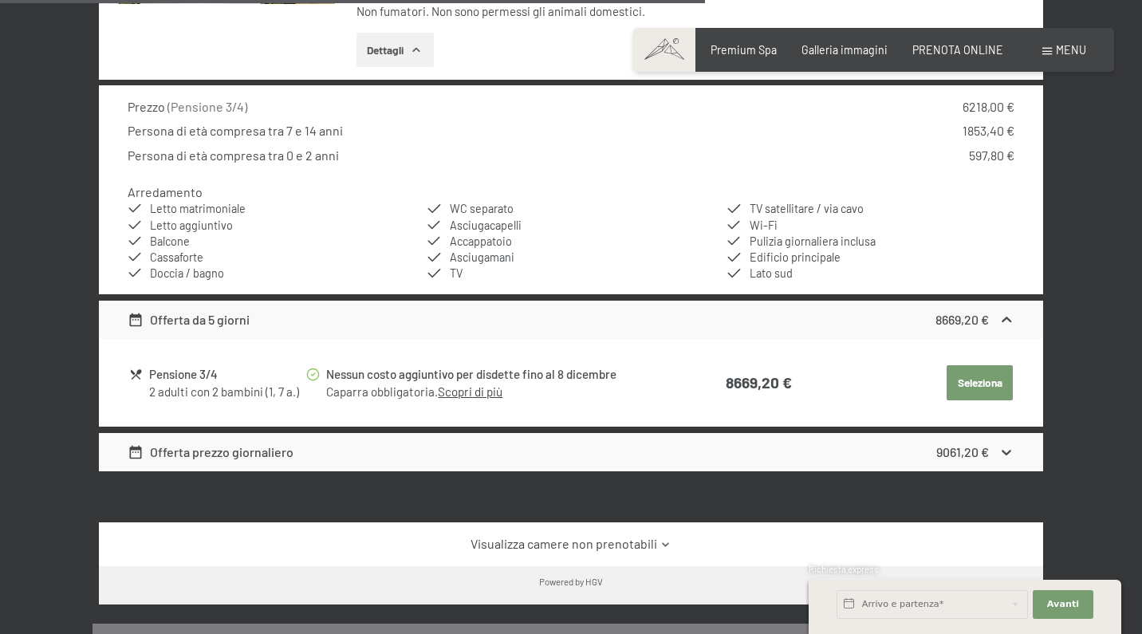
scroll to position [1739, 0]
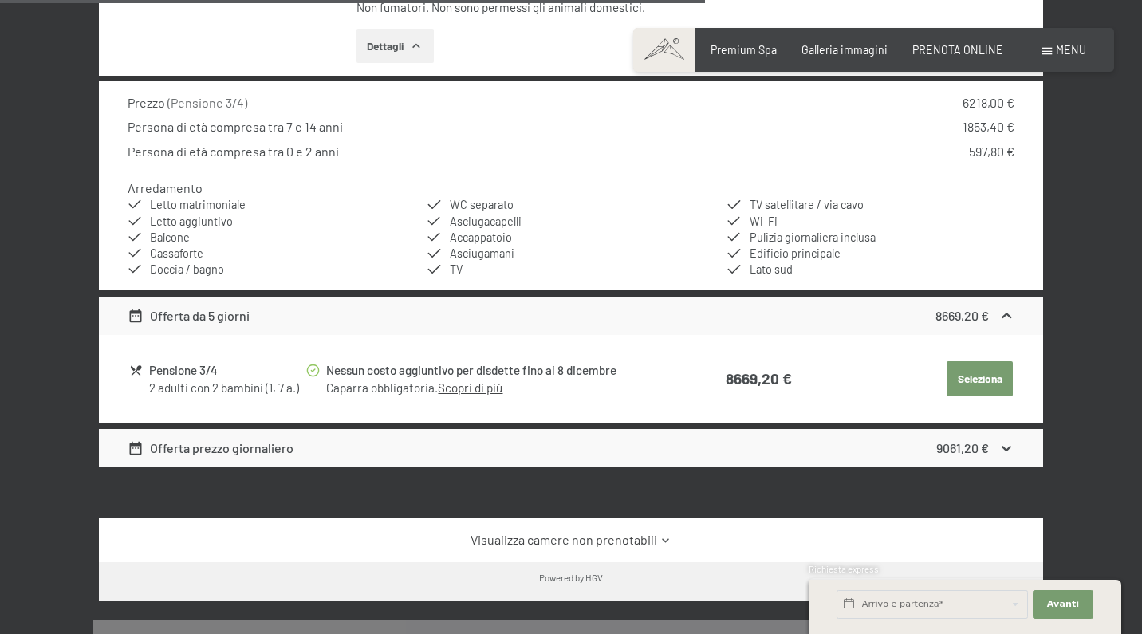
click at [1008, 440] on icon at bounding box center [1006, 448] width 17 height 17
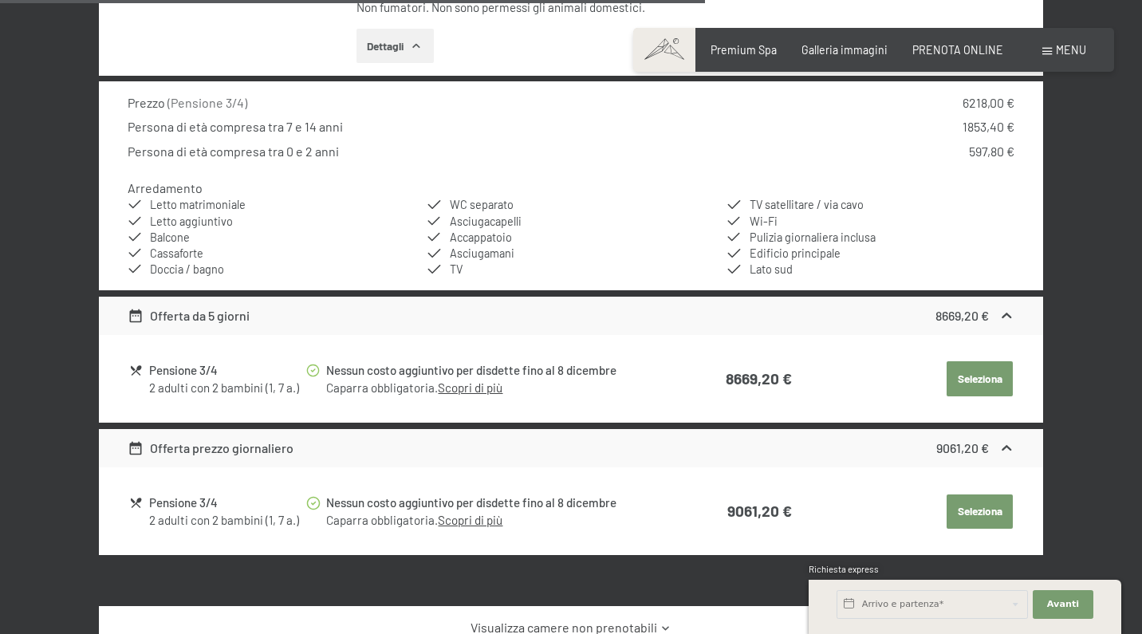
click at [1008, 440] on icon at bounding box center [1006, 448] width 17 height 17
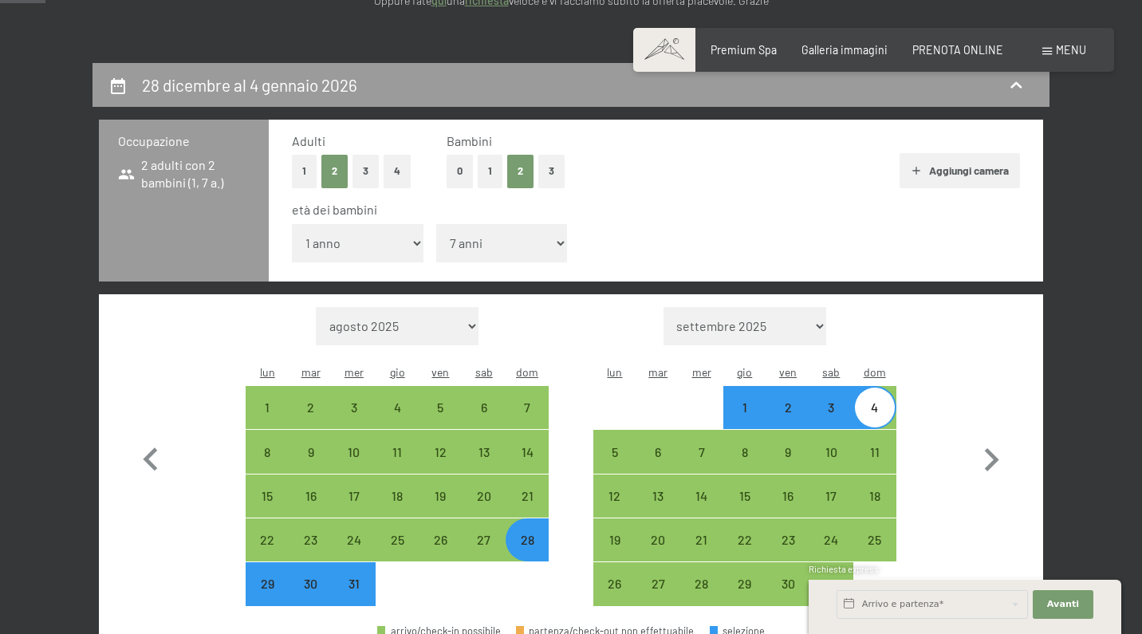
scroll to position [297, 0]
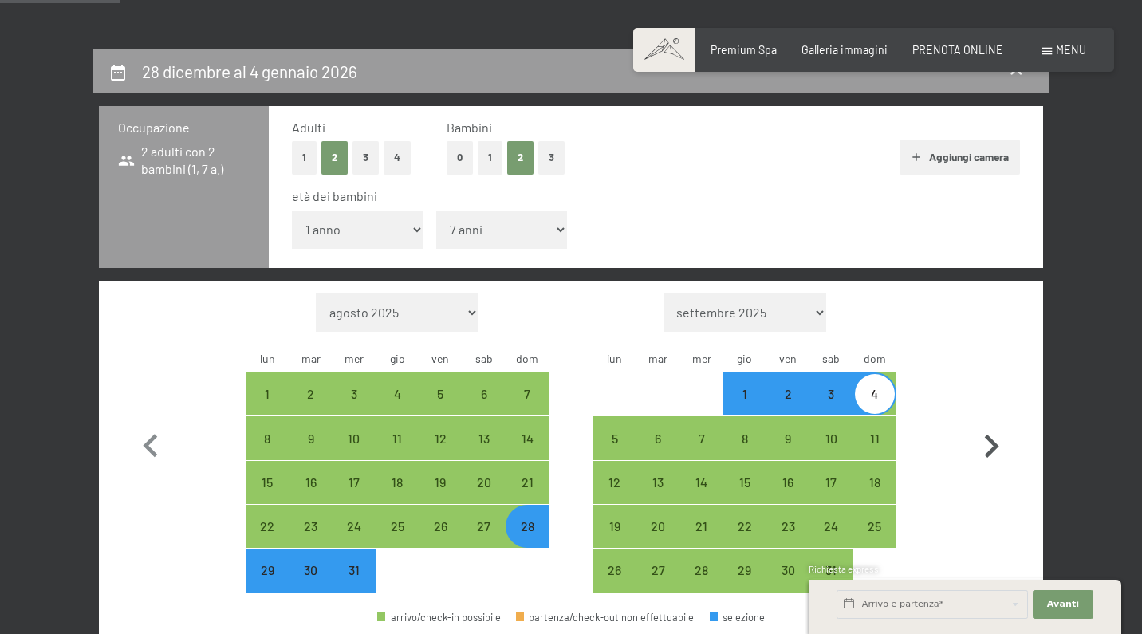
click at [992, 434] on icon "button" at bounding box center [992, 445] width 14 height 23
select select "2026-01-01"
select select "2026-02-01"
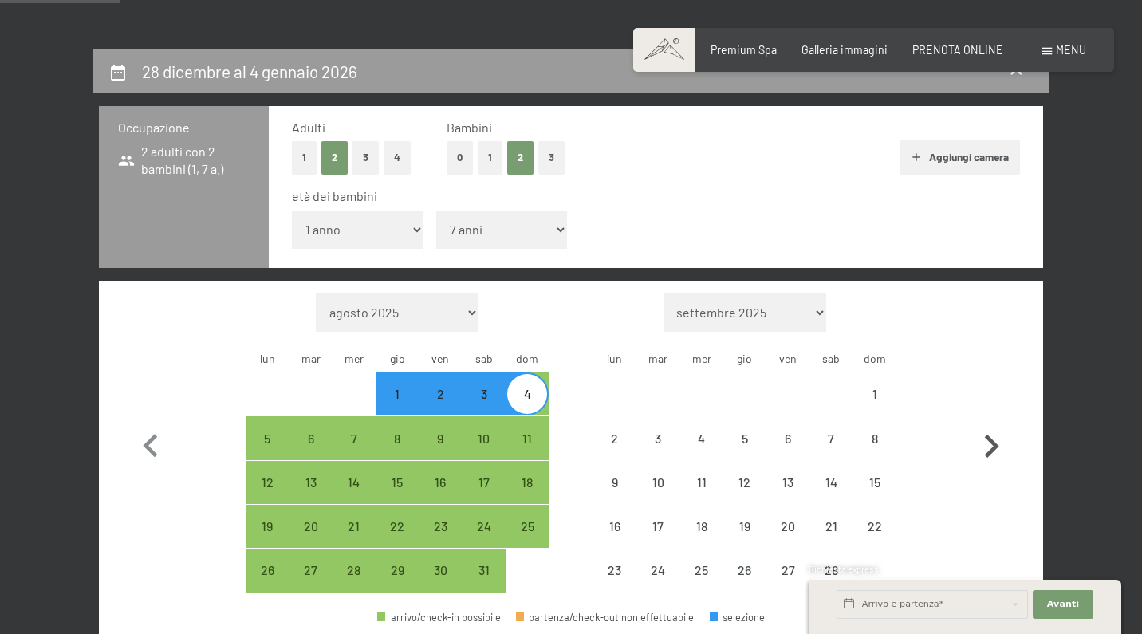
select select "2026-01-01"
select select "2026-02-01"
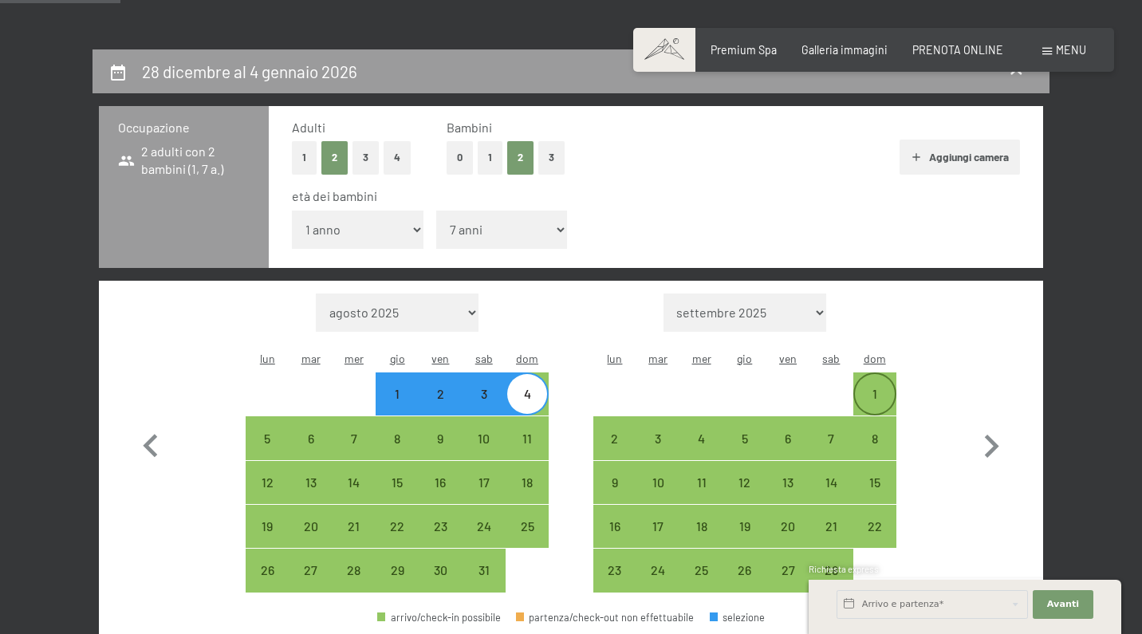
click at [879, 387] on div "1" at bounding box center [875, 407] width 40 height 40
select select "2026-01-01"
select select "2026-02-01"
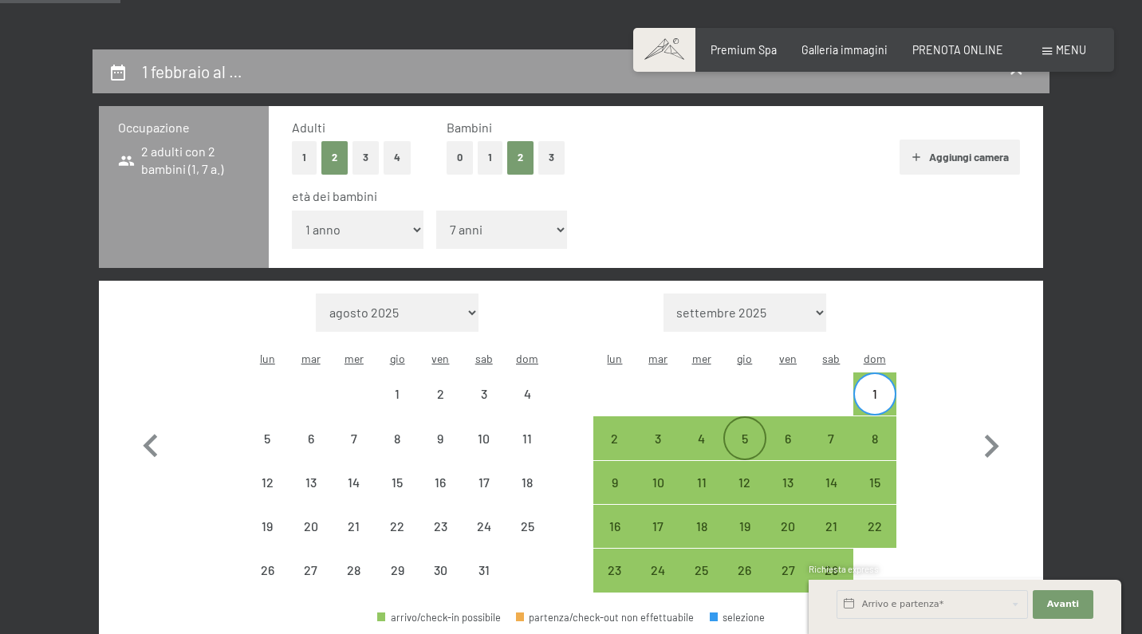
click at [738, 432] on div "5" at bounding box center [745, 452] width 40 height 40
select select "2026-01-01"
select select "2026-02-01"
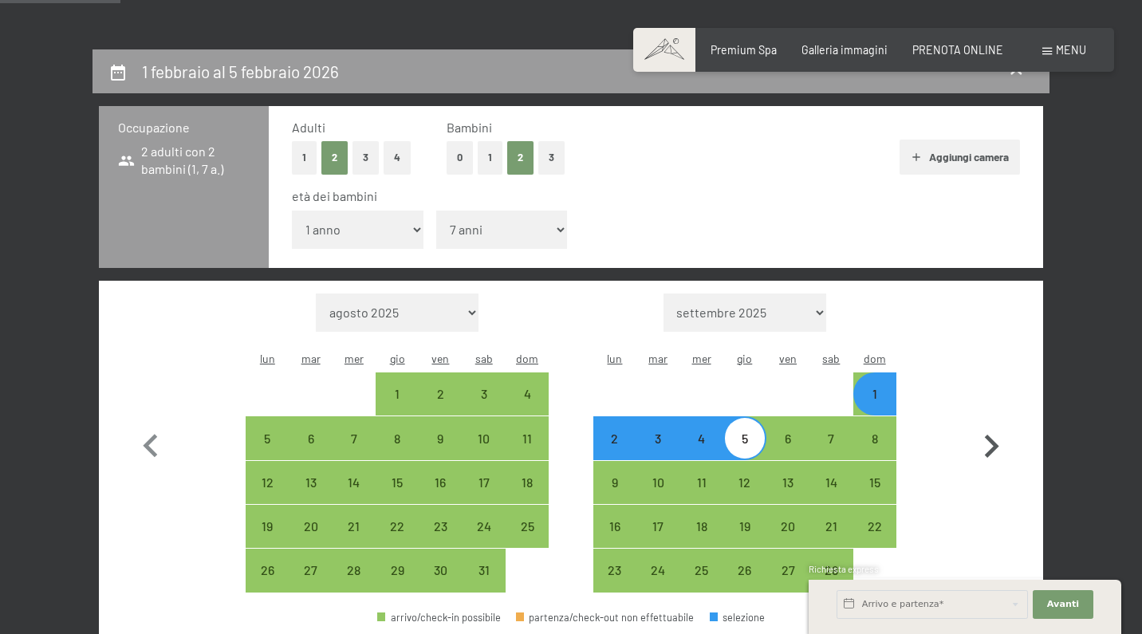
click at [985, 519] on button "button" at bounding box center [991, 443] width 46 height 300
select select "2026-02-01"
select select "2026-03-01"
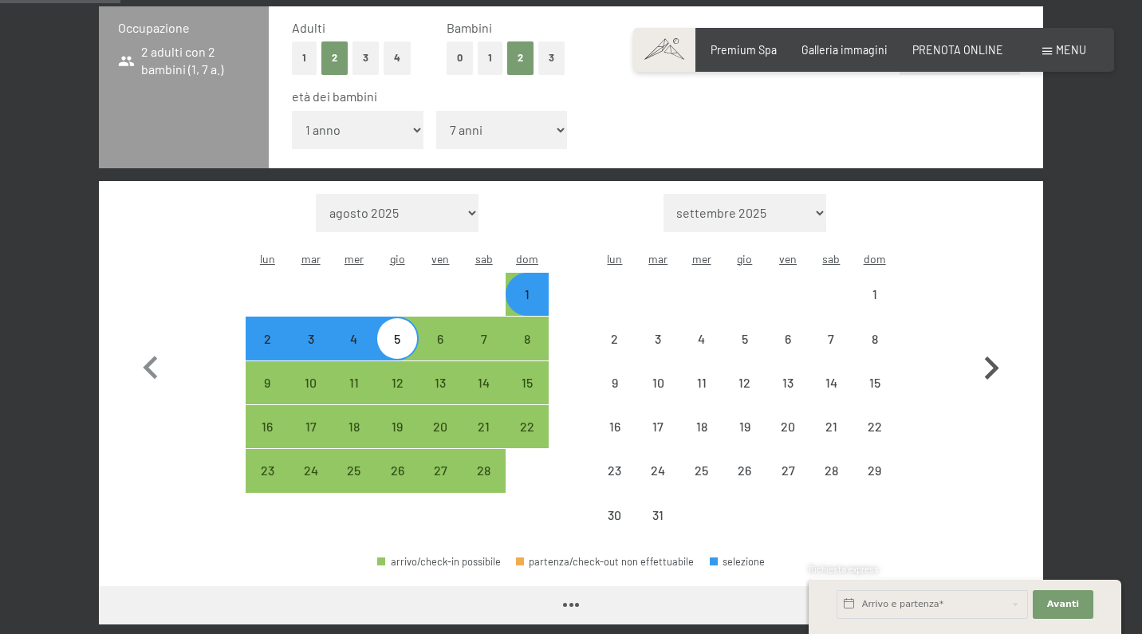
select select "2026-02-01"
select select "2026-03-01"
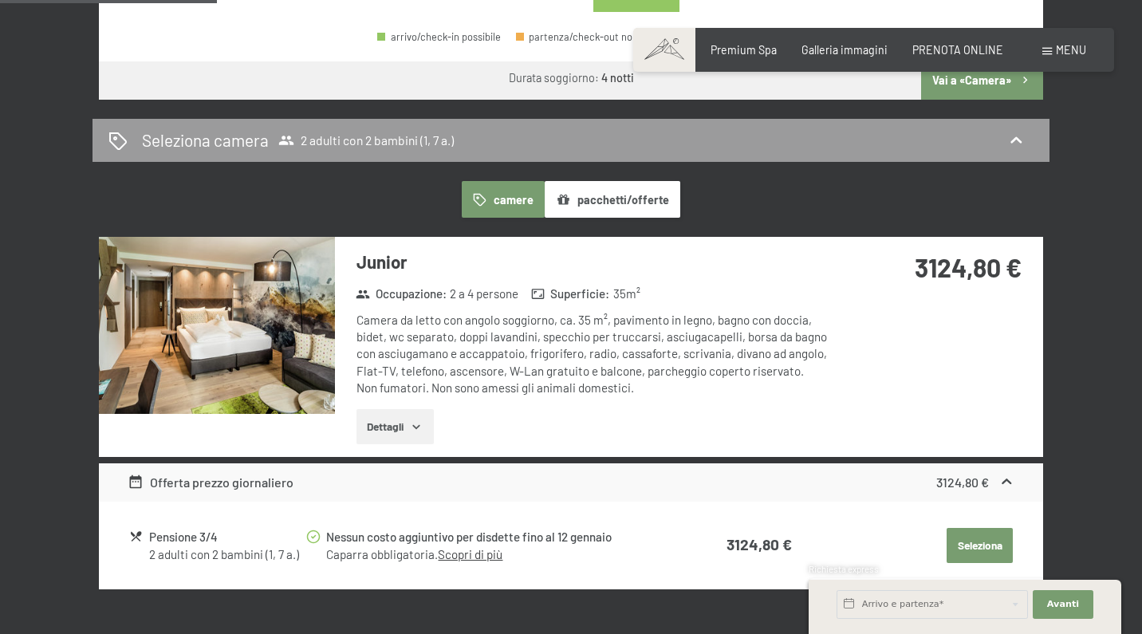
scroll to position [892, 0]
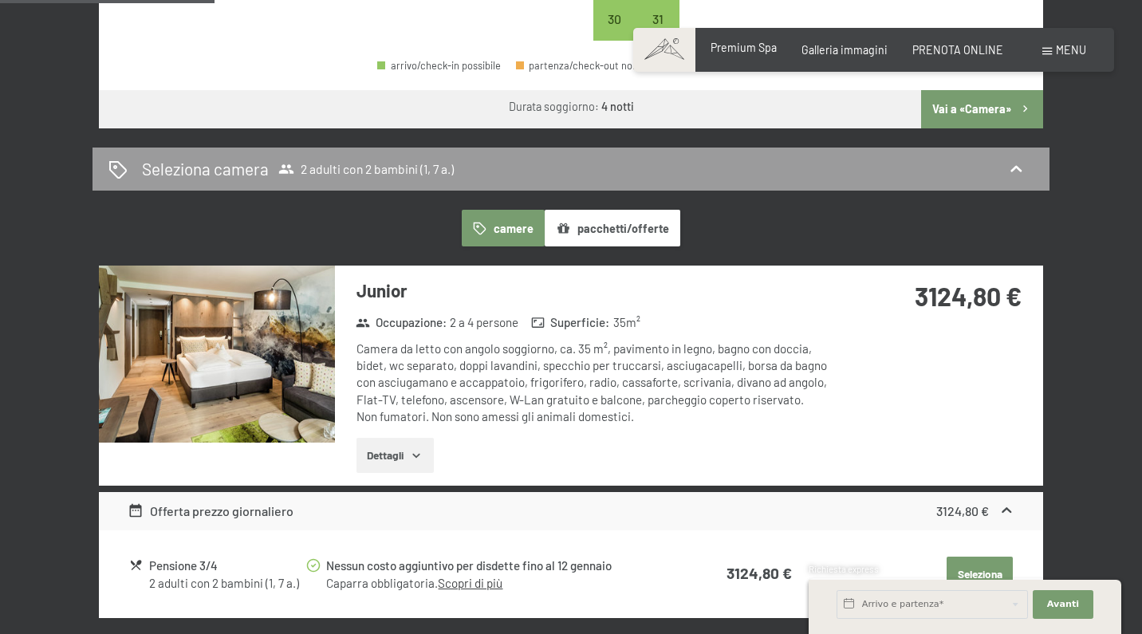
click at [754, 44] on span "Premium Spa" at bounding box center [743, 48] width 66 height 14
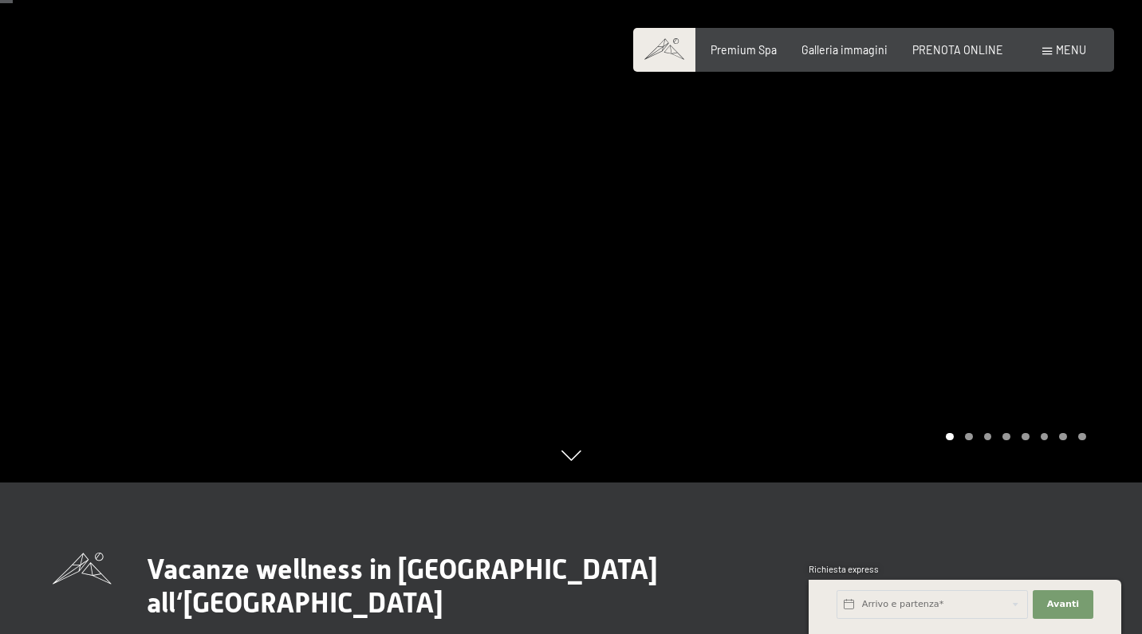
scroll to position [94, 0]
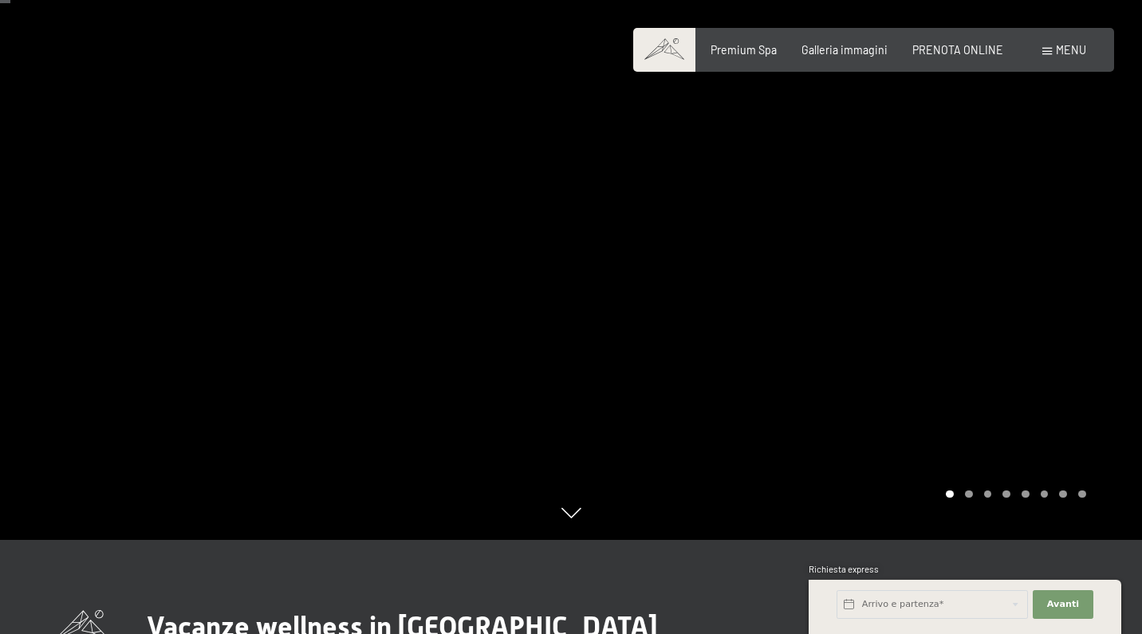
click at [957, 238] on div at bounding box center [856, 223] width 571 height 634
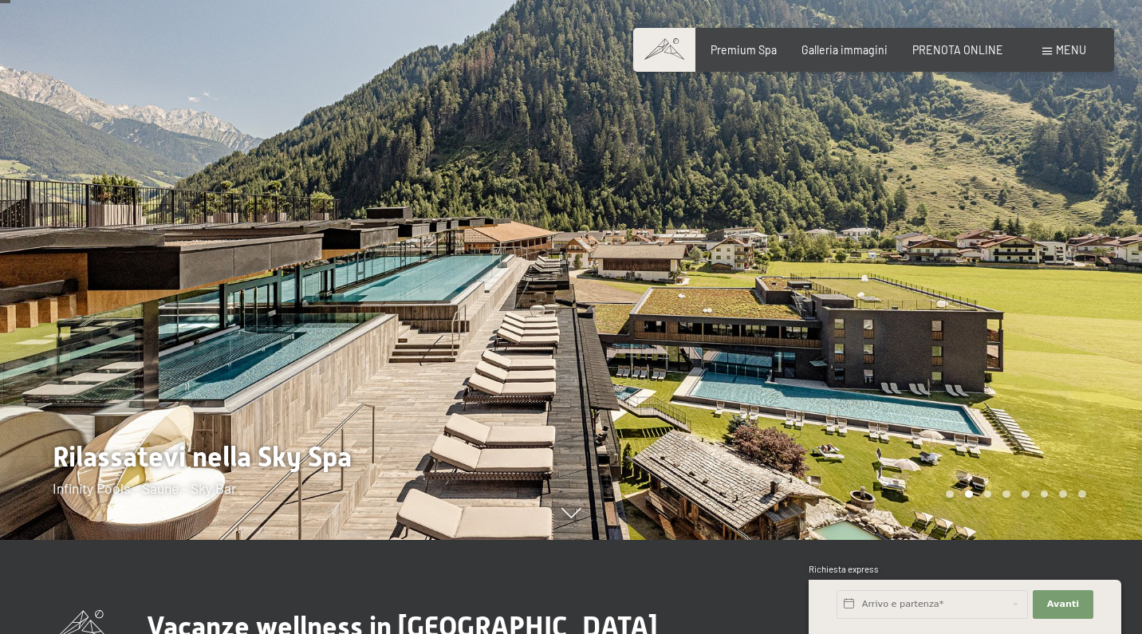
click at [957, 237] on div at bounding box center [856, 223] width 571 height 634
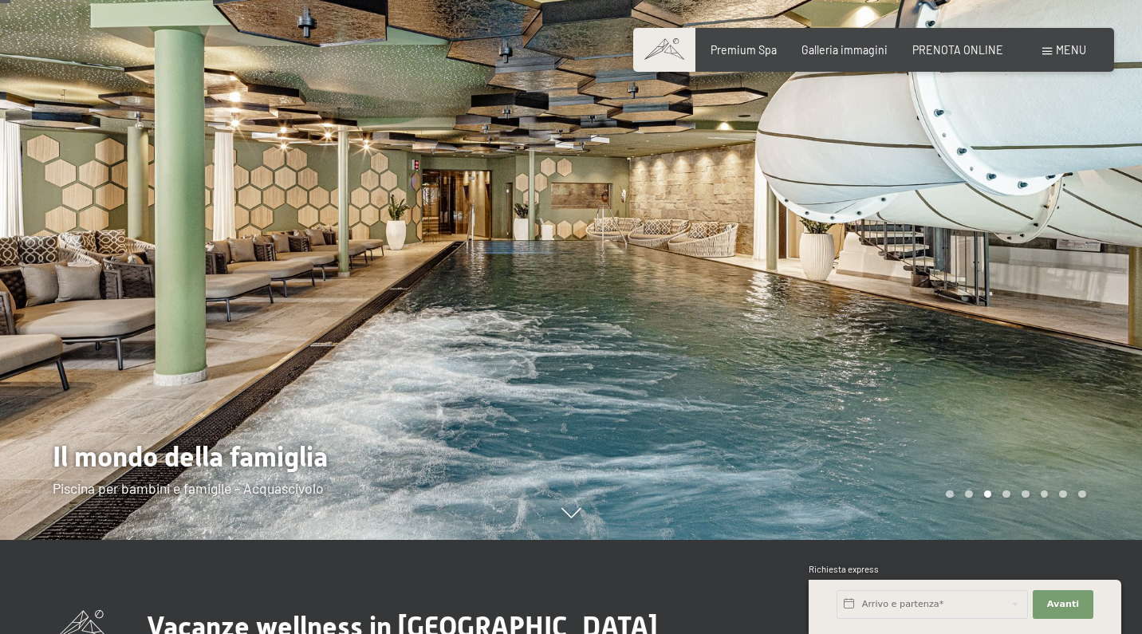
click at [957, 237] on div at bounding box center [856, 223] width 571 height 634
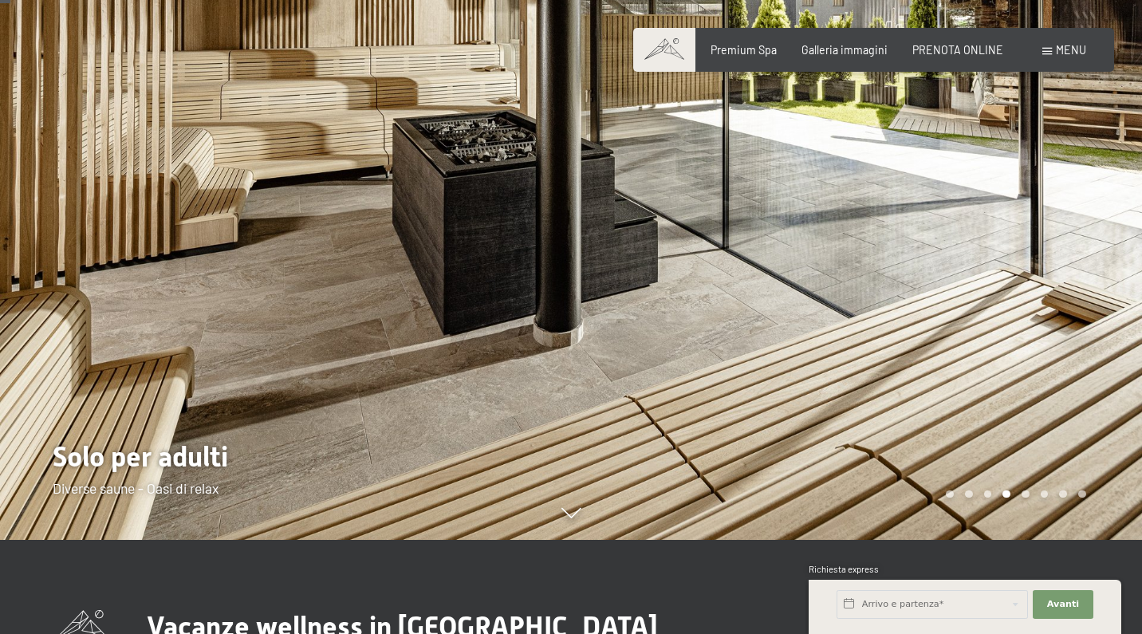
click at [957, 236] on div at bounding box center [856, 223] width 571 height 634
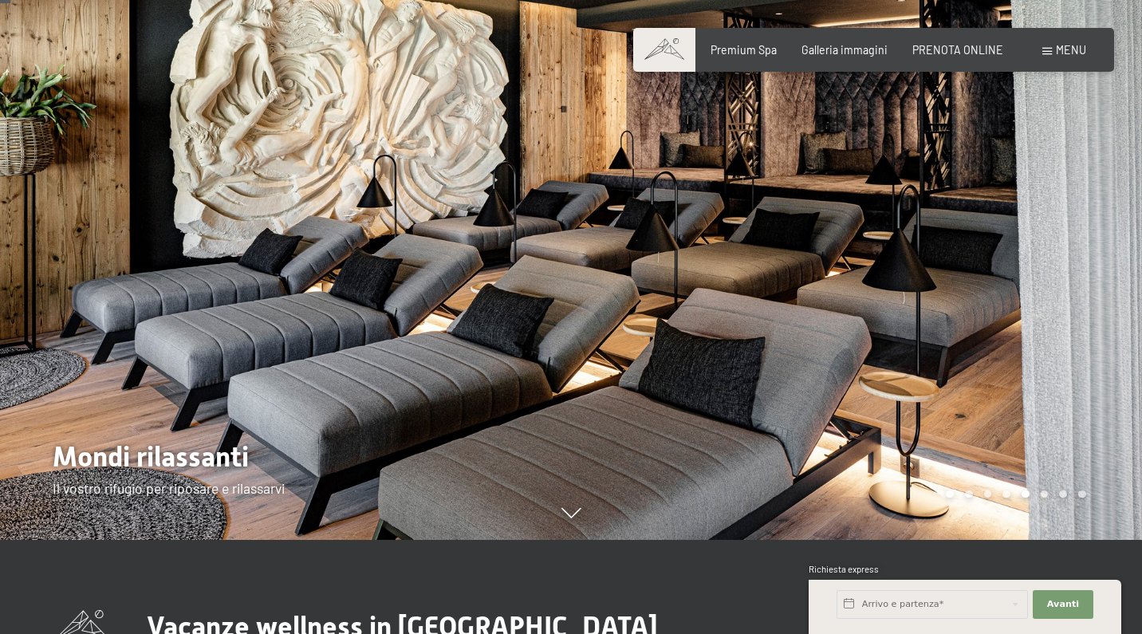
click at [957, 236] on div at bounding box center [856, 223] width 571 height 634
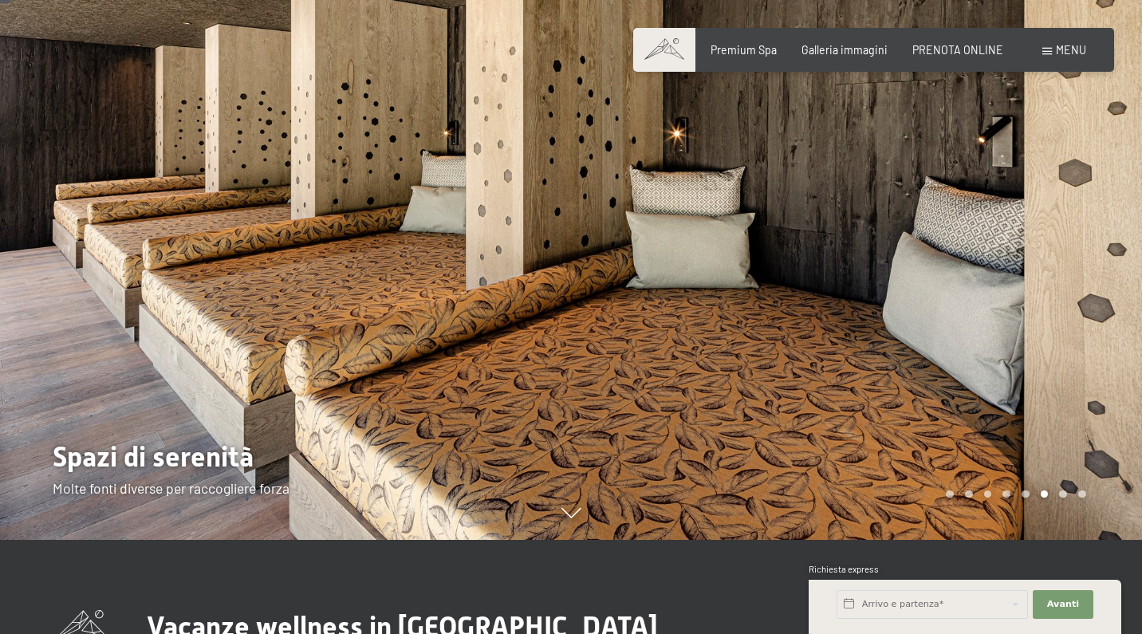
click at [957, 236] on div at bounding box center [856, 223] width 571 height 634
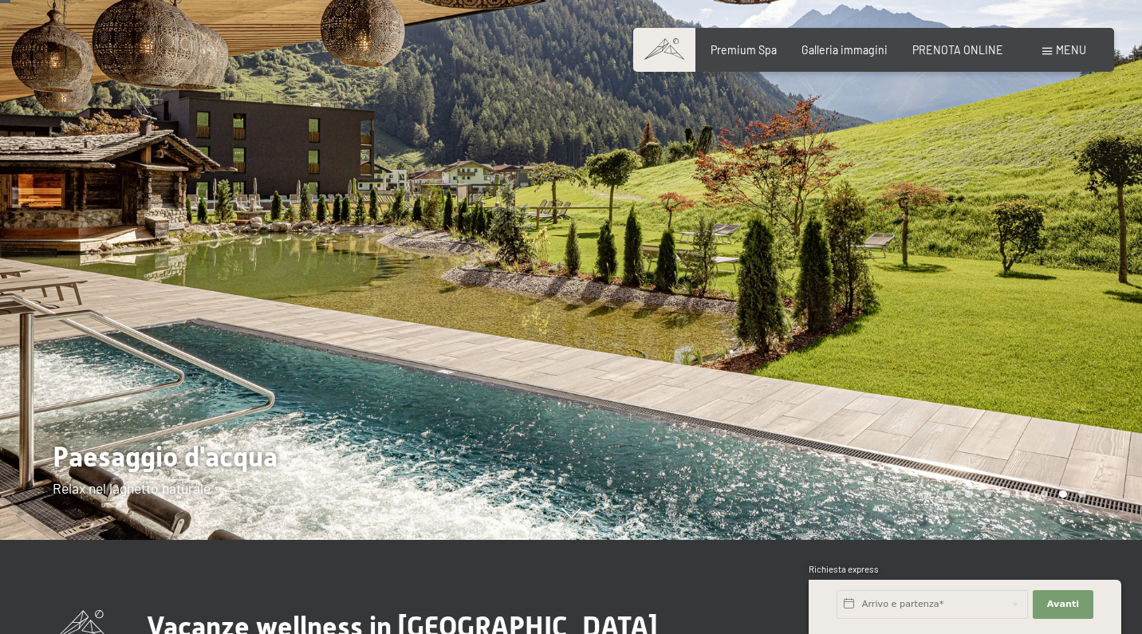
click at [957, 235] on div at bounding box center [856, 223] width 571 height 634
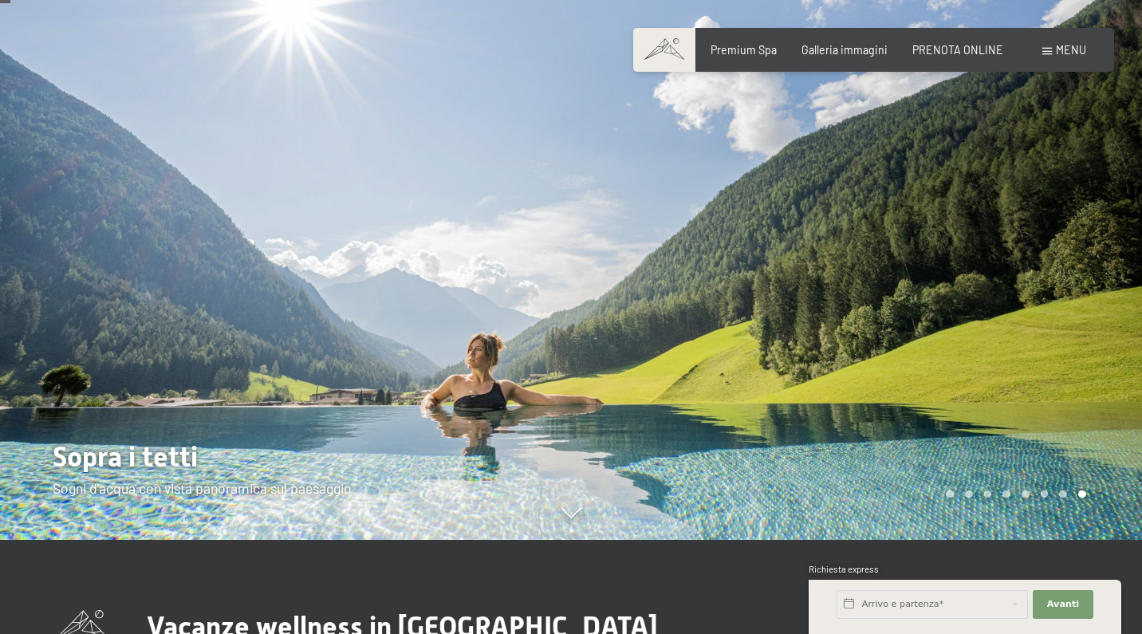
click at [957, 235] on div at bounding box center [856, 223] width 571 height 634
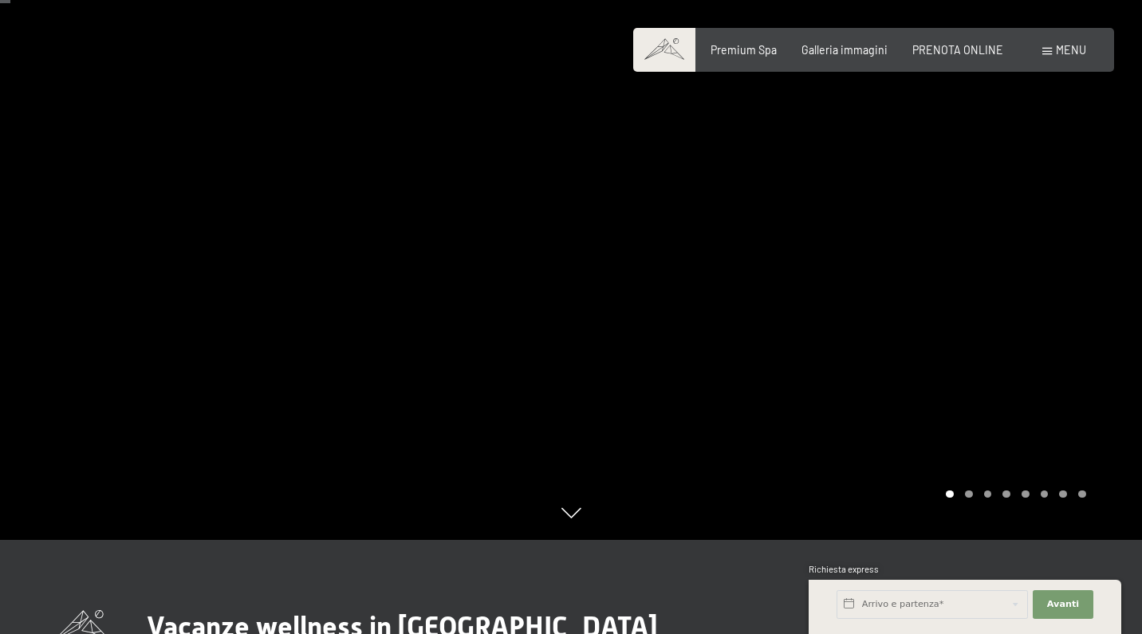
click at [957, 235] on div at bounding box center [856, 223] width 571 height 634
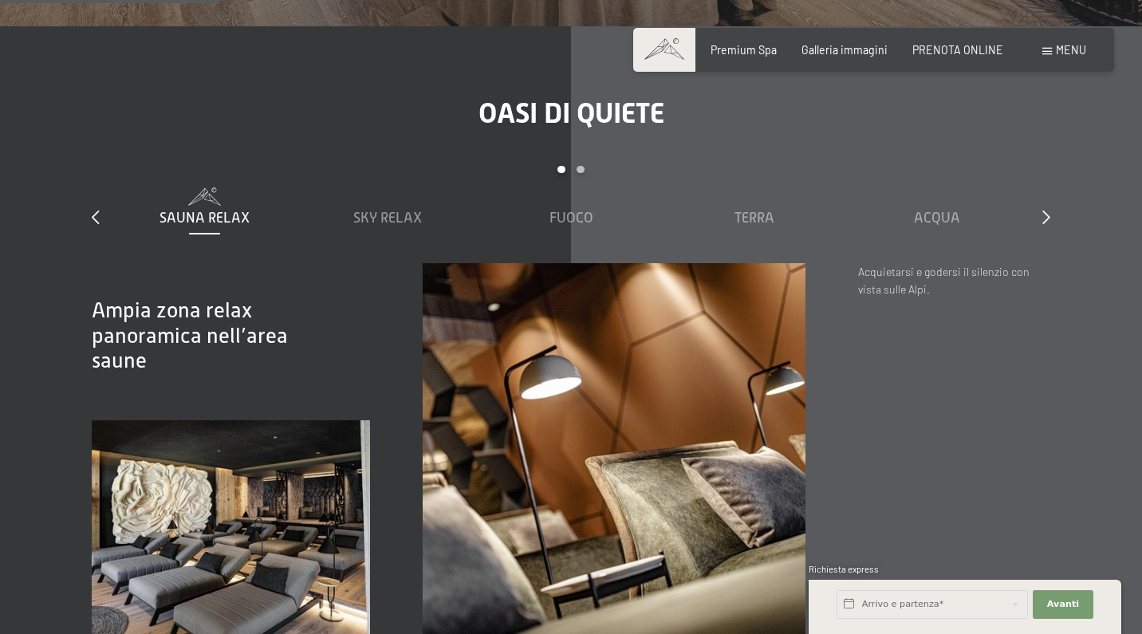
scroll to position [1944, 0]
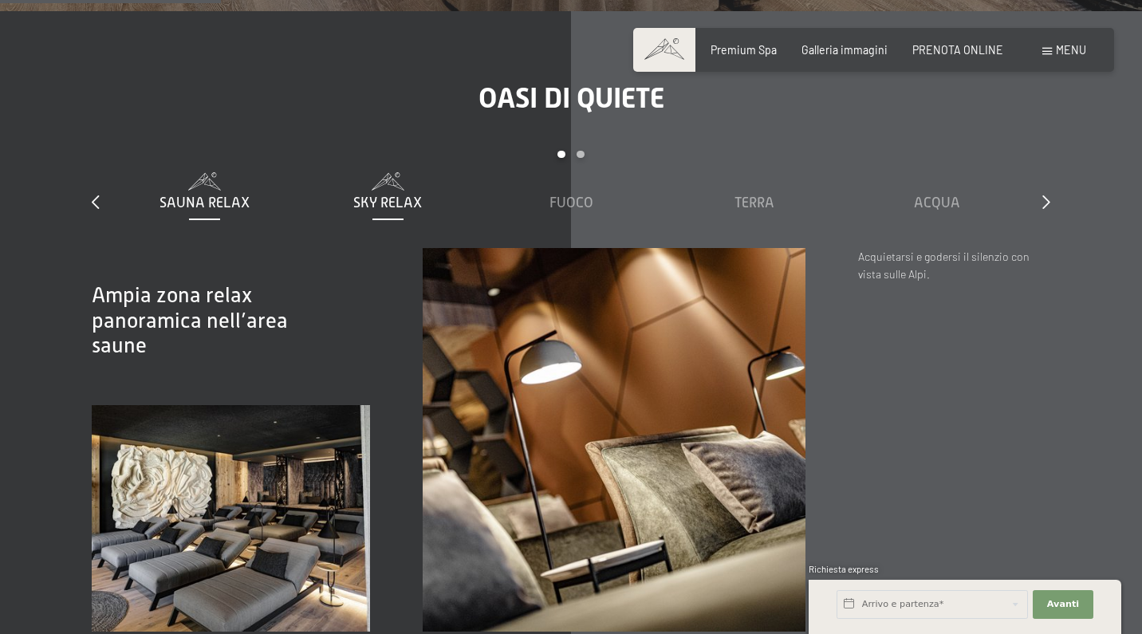
click at [413, 195] on span "Sky Relax" at bounding box center [387, 203] width 69 height 16
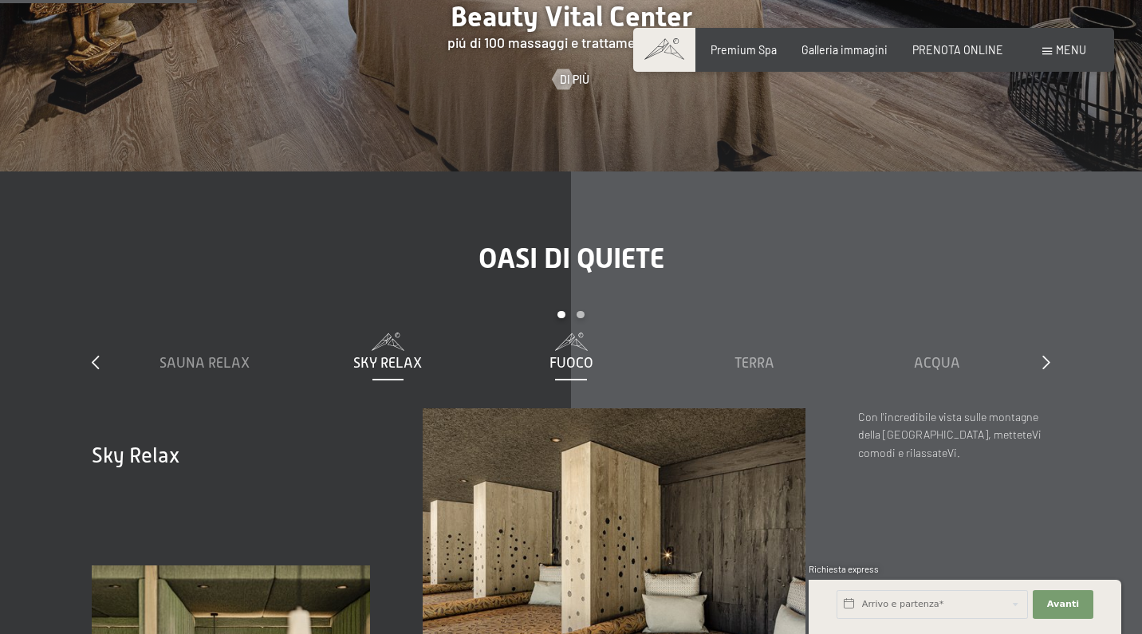
scroll to position [1734, 0]
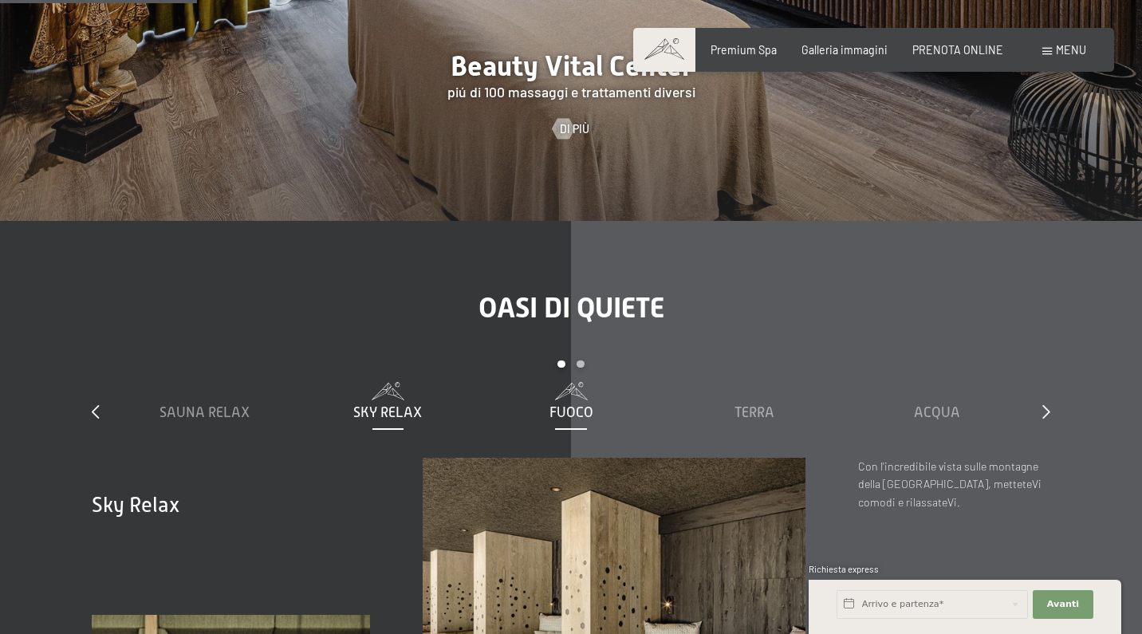
click at [574, 382] on div "Fuoco" at bounding box center [570, 402] width 169 height 41
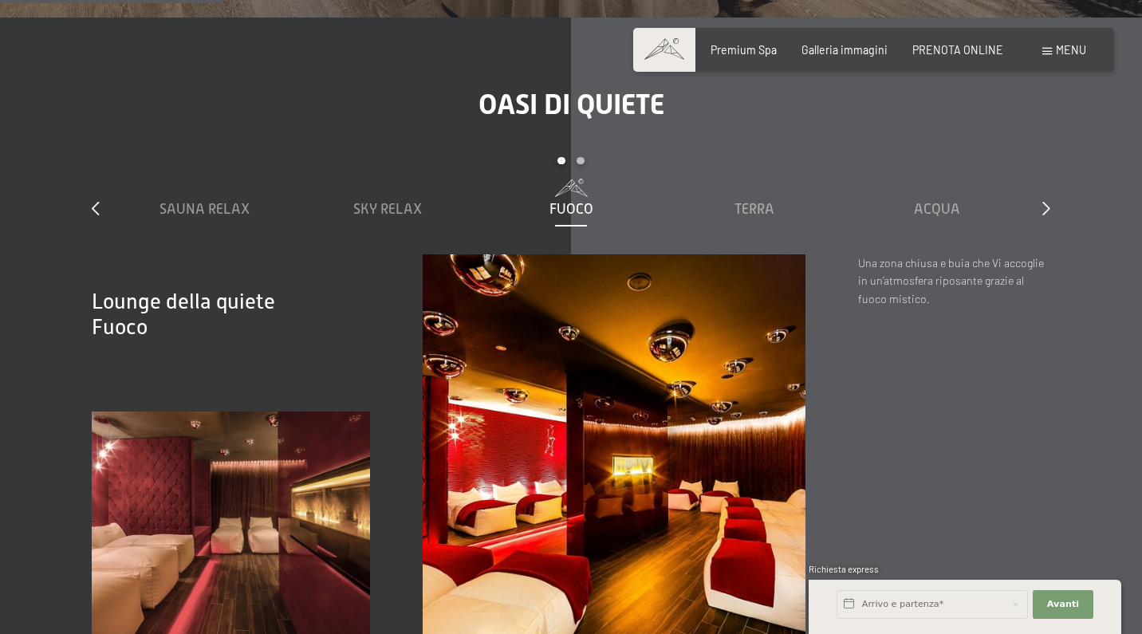
scroll to position [1968, 0]
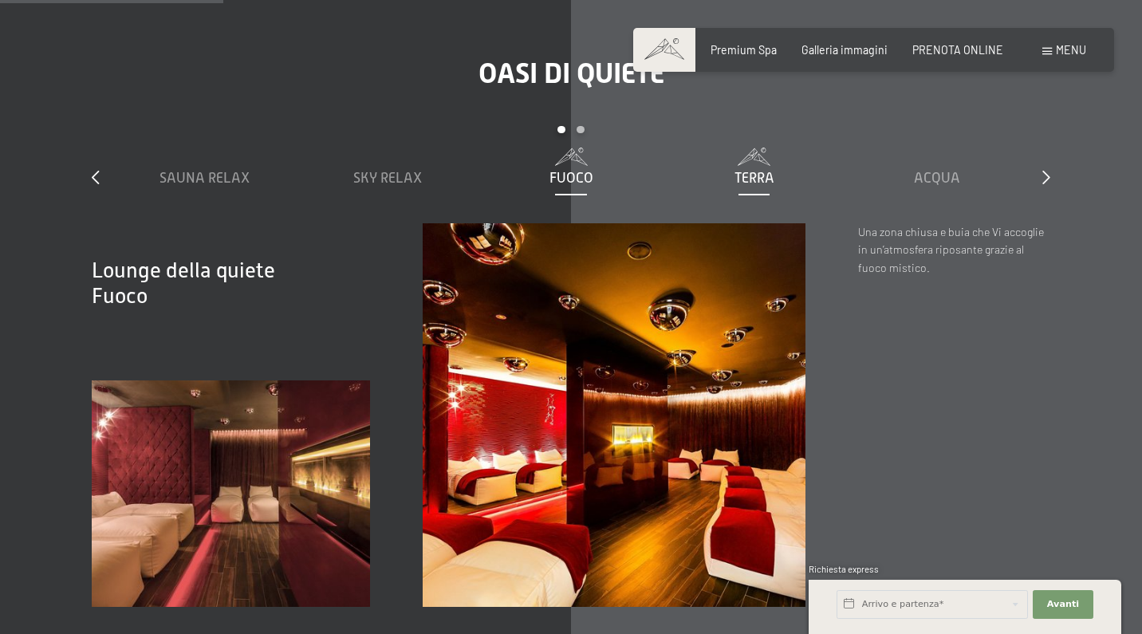
click at [752, 170] on span "Terra" at bounding box center [754, 178] width 40 height 16
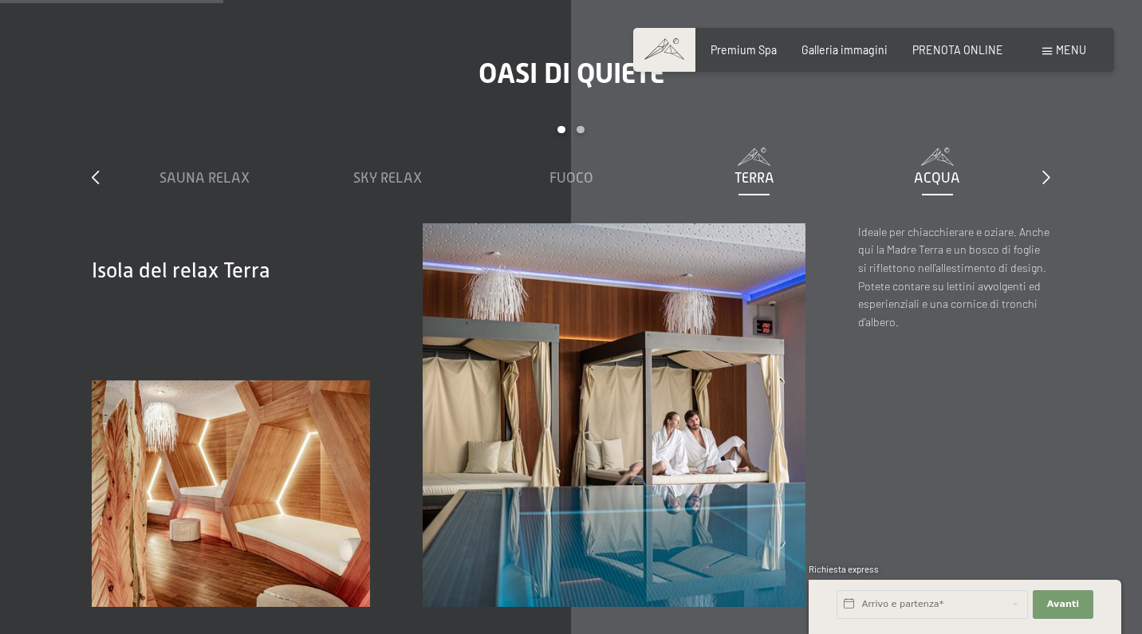
click at [945, 170] on span "Acqua" at bounding box center [937, 178] width 46 height 16
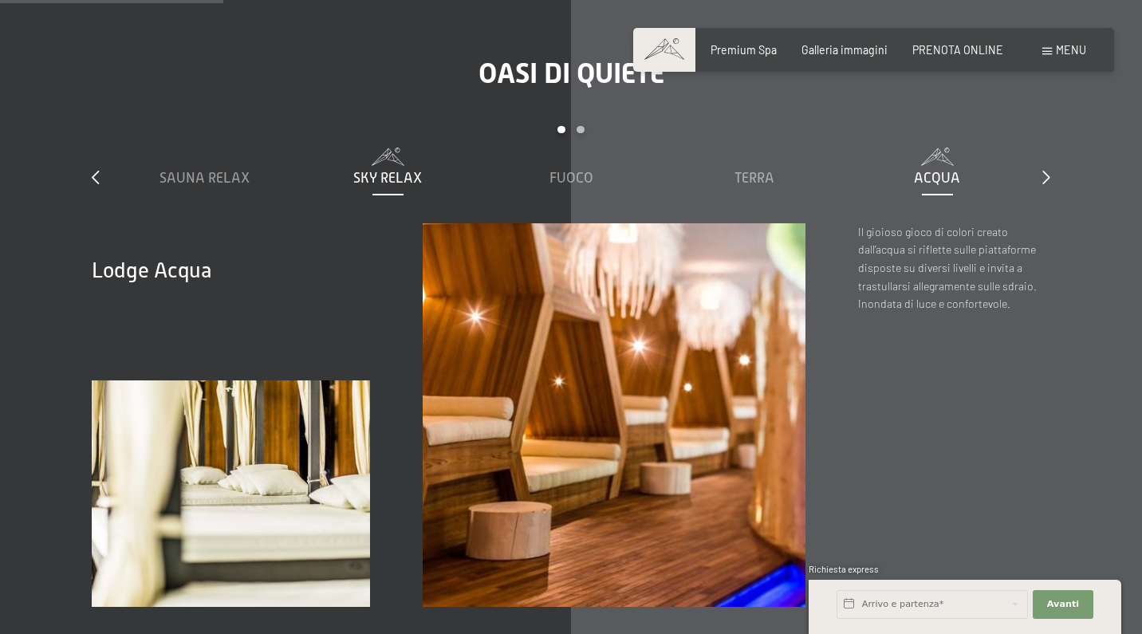
click at [402, 170] on span "Sky Relax" at bounding box center [387, 178] width 69 height 16
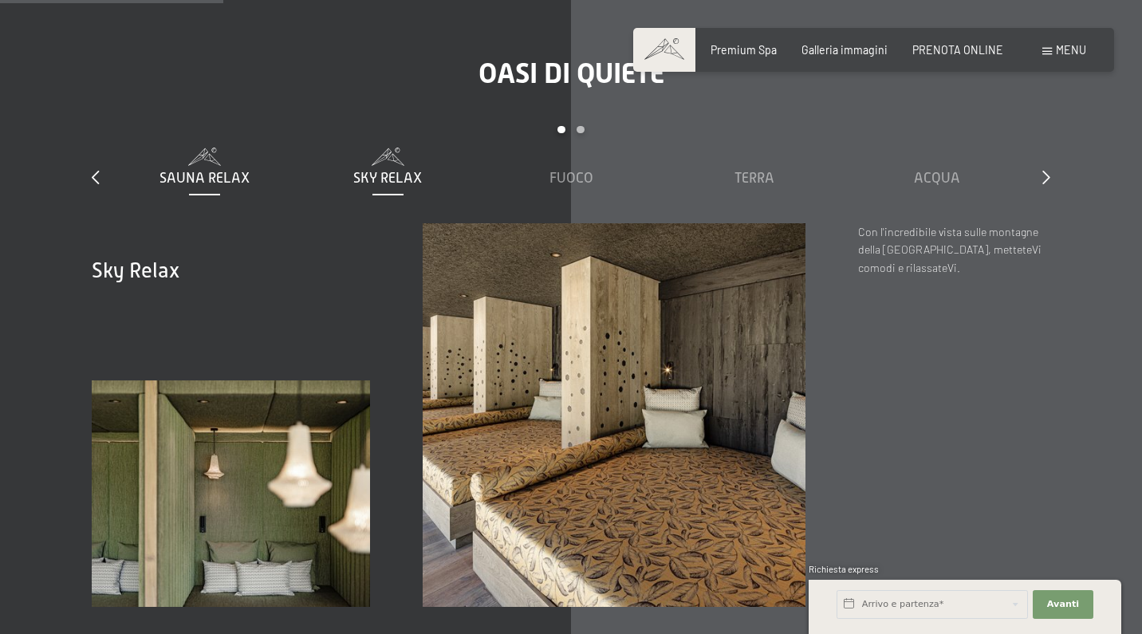
click at [223, 170] on span "Sauna relax" at bounding box center [204, 178] width 90 height 16
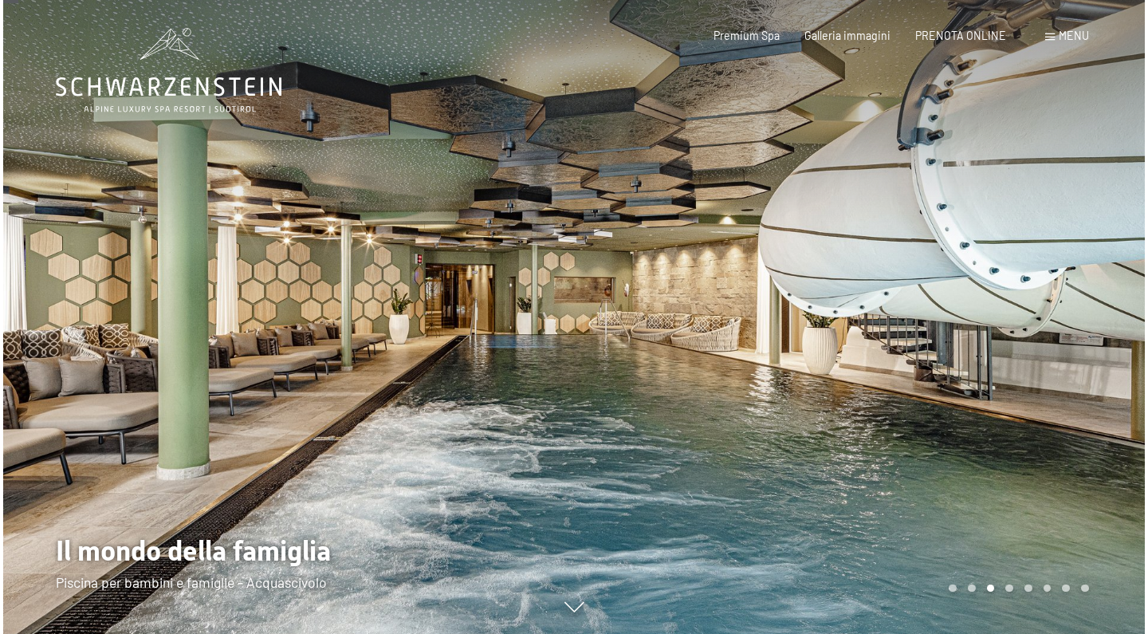
scroll to position [0, 0]
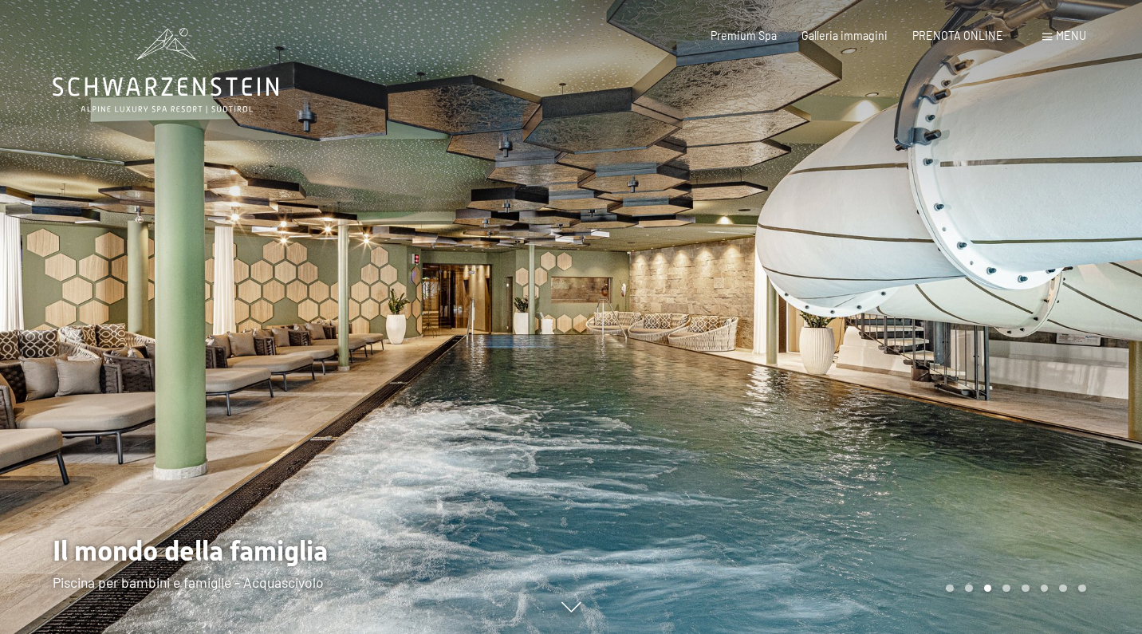
click at [1070, 38] on span "Menu" at bounding box center [1071, 36] width 30 height 14
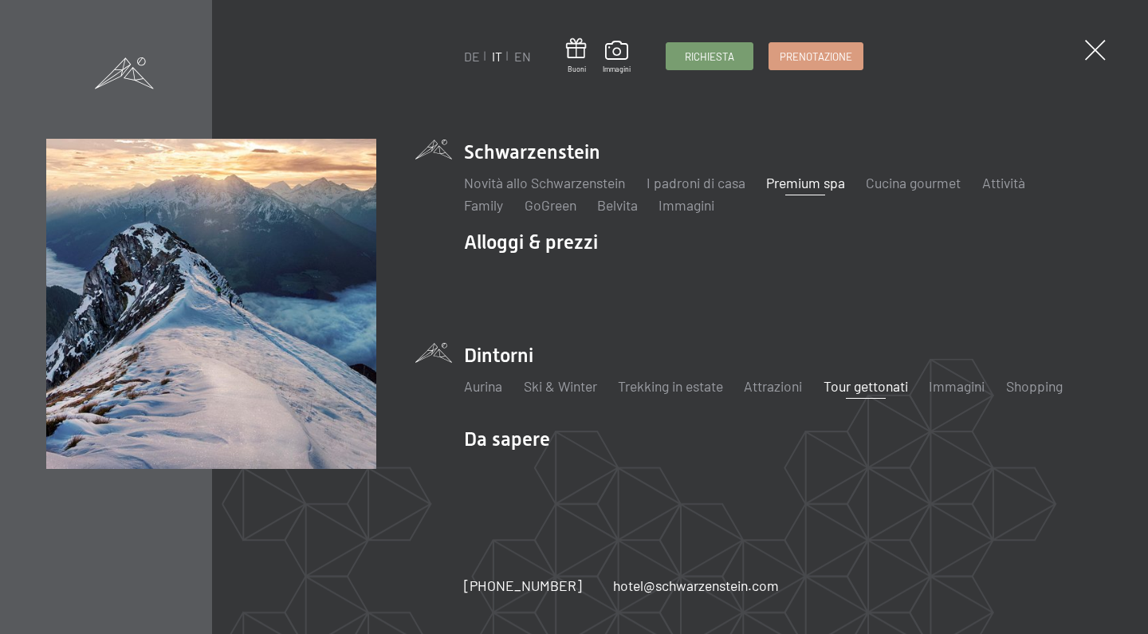
click at [859, 387] on link "Tour gettonati" at bounding box center [866, 386] width 85 height 18
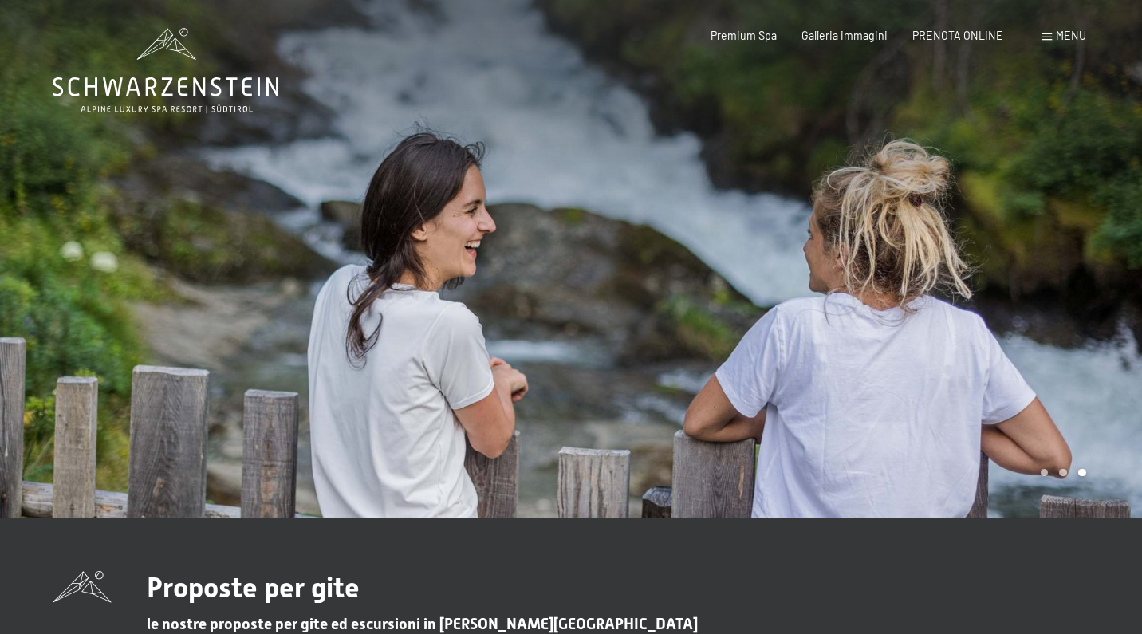
click at [1069, 37] on span "Menu" at bounding box center [1071, 36] width 30 height 14
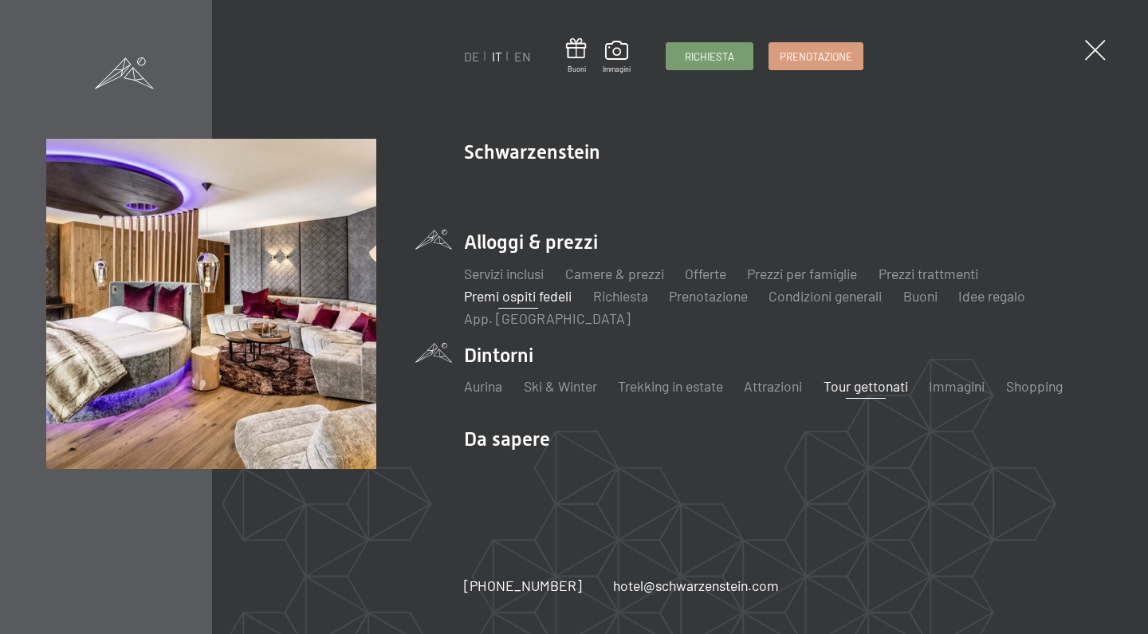
click at [550, 301] on link "Premi ospiti fedeli" at bounding box center [518, 296] width 108 height 18
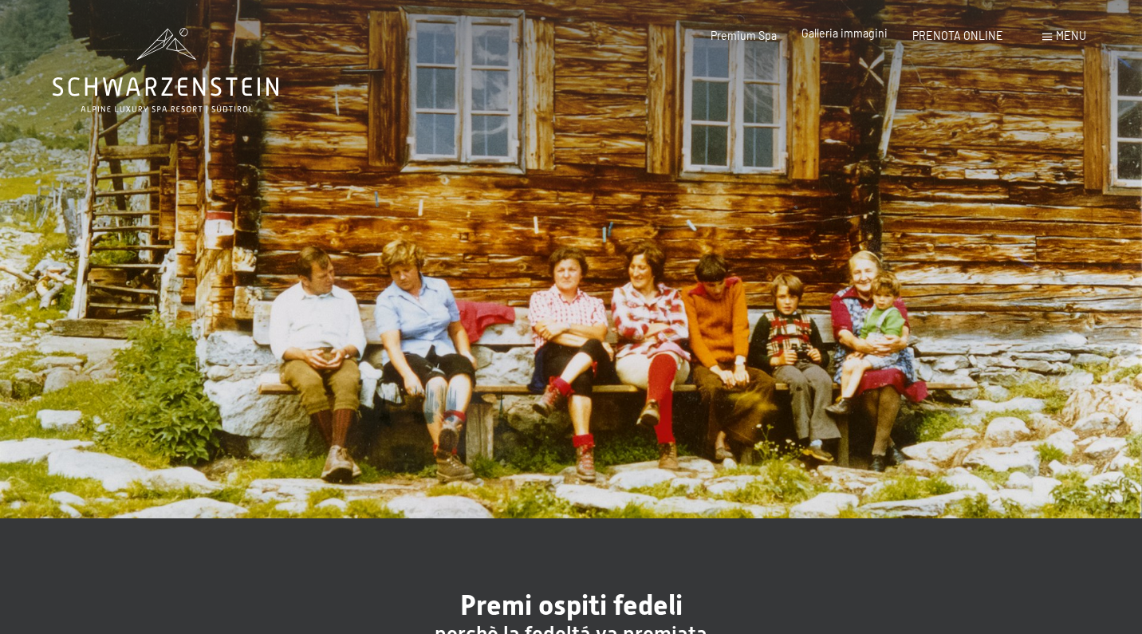
click at [852, 37] on span "Galleria immagini" at bounding box center [844, 33] width 86 height 14
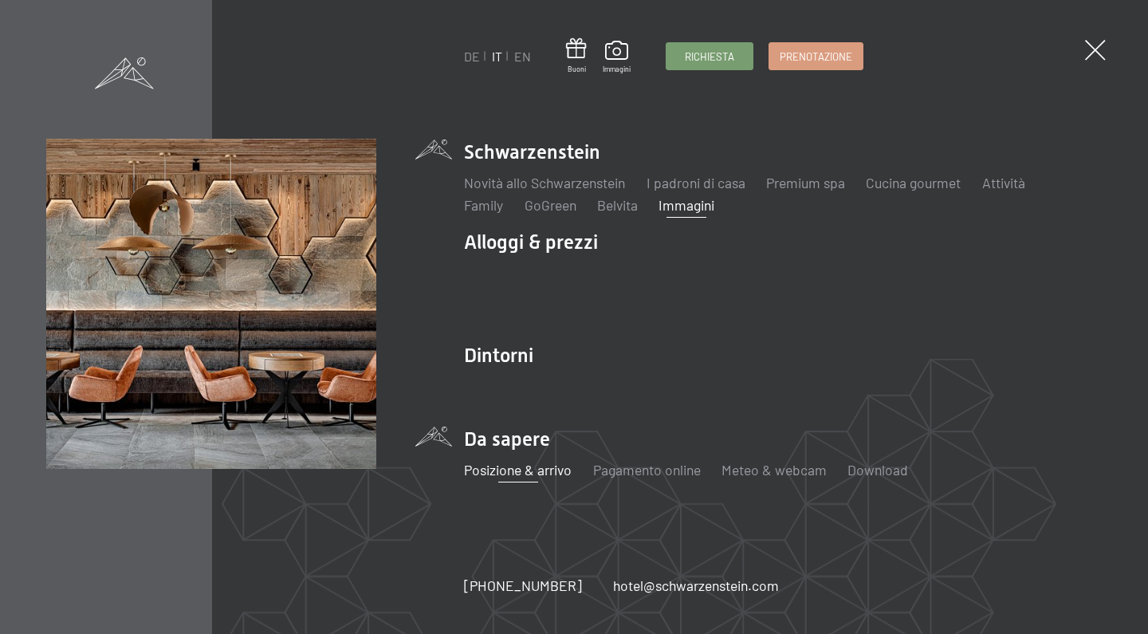
click at [508, 466] on link "Posizione & arrivo" at bounding box center [518, 470] width 108 height 18
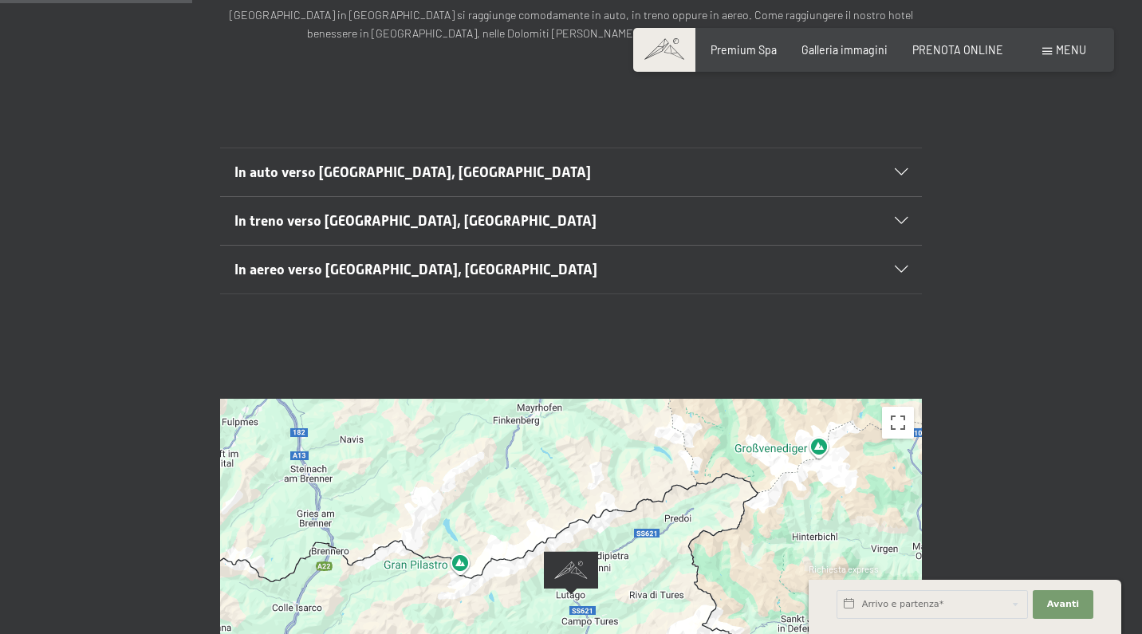
scroll to position [253, 0]
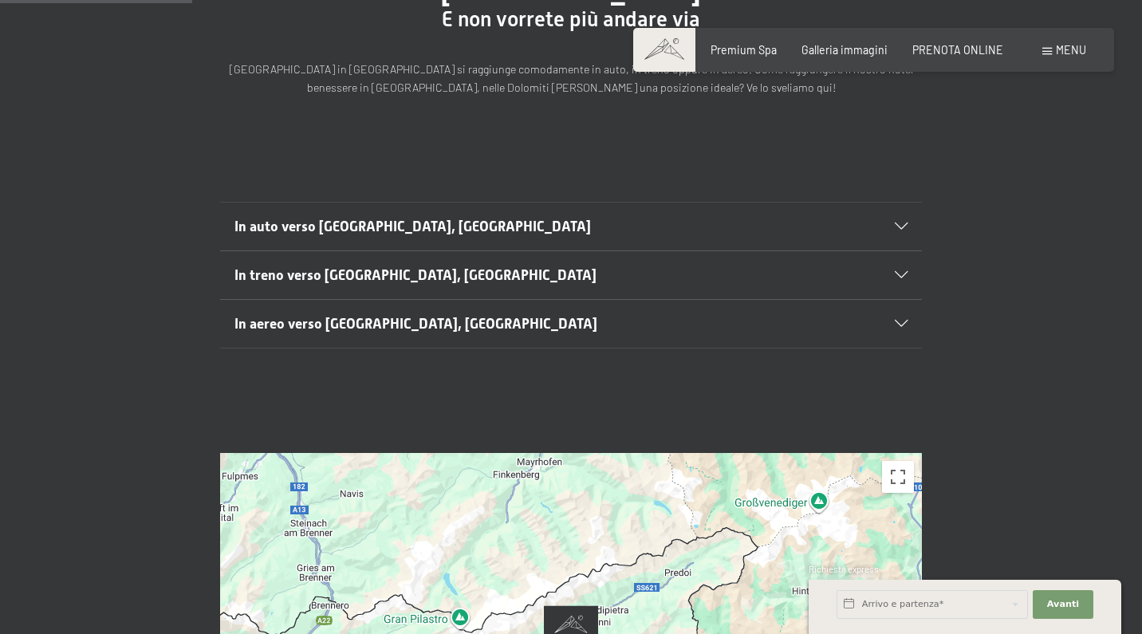
click at [643, 314] on h2 "In aereo verso Lutago, Alto Adige" at bounding box center [537, 324] width 606 height 20
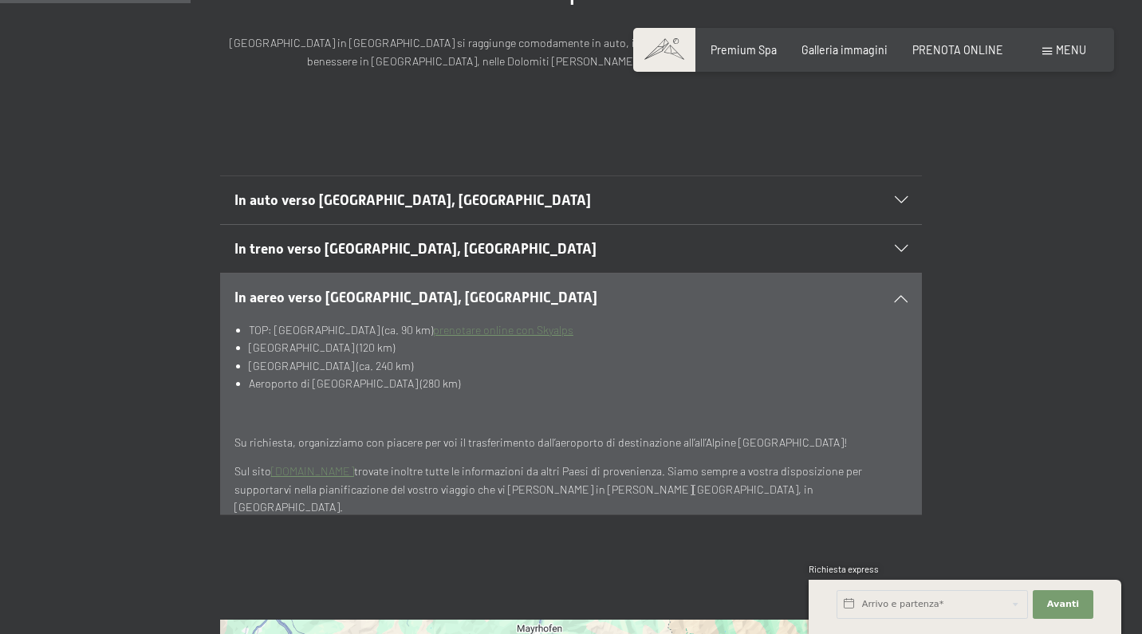
scroll to position [285, 0]
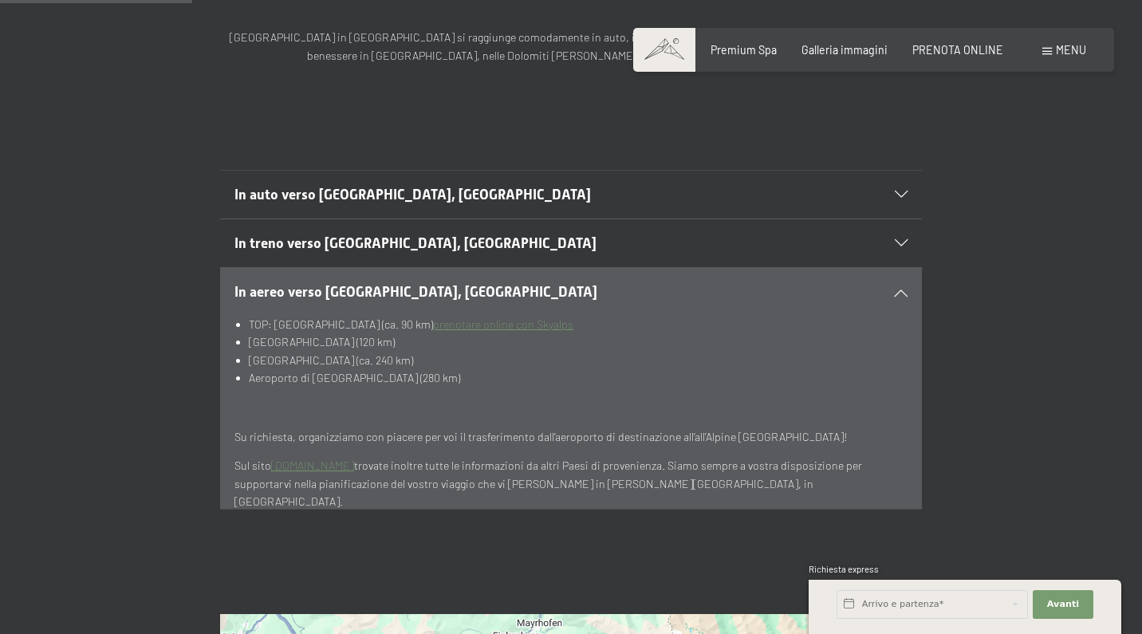
click at [573, 317] on link "prenotare online con Skyalps" at bounding box center [503, 324] width 140 height 14
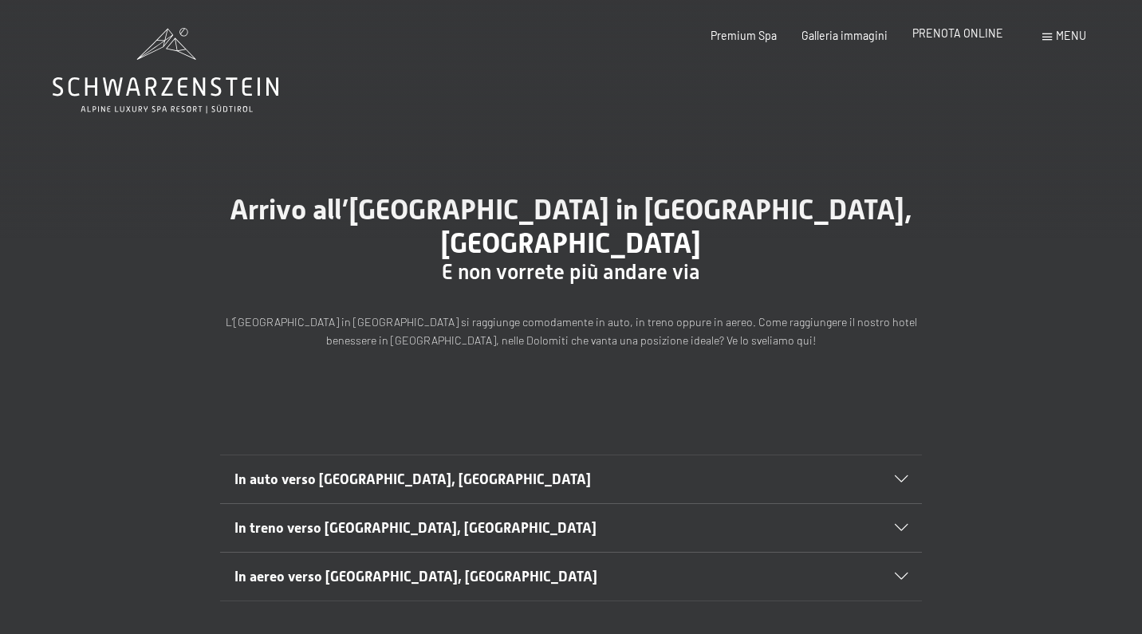
click at [935, 37] on span "PRENOTA ONLINE" at bounding box center [957, 33] width 91 height 14
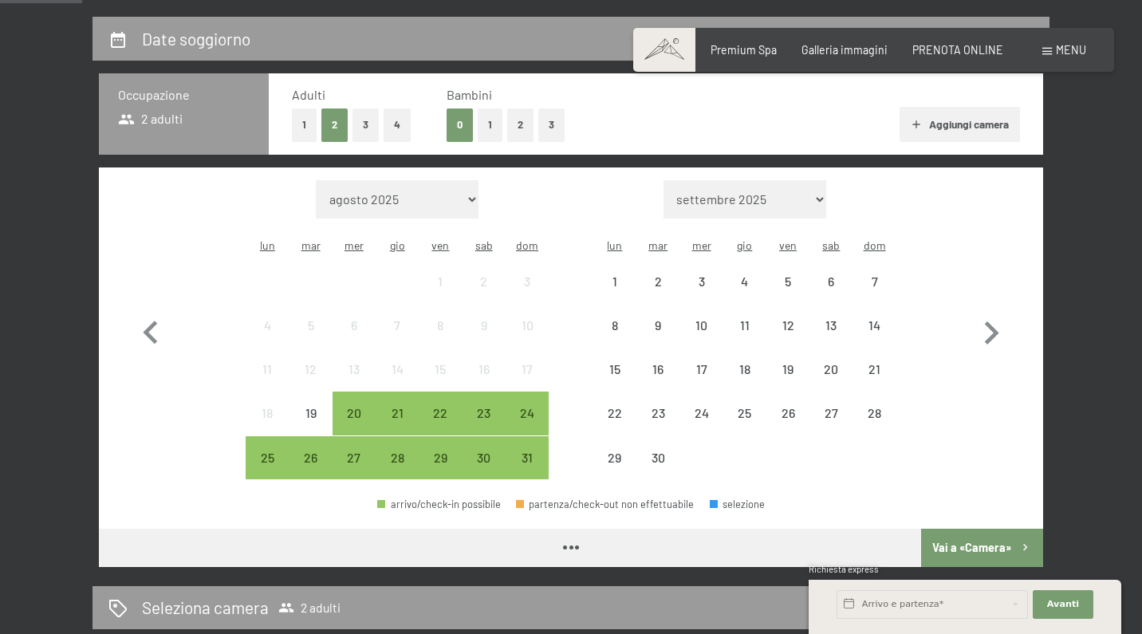
scroll to position [383, 0]
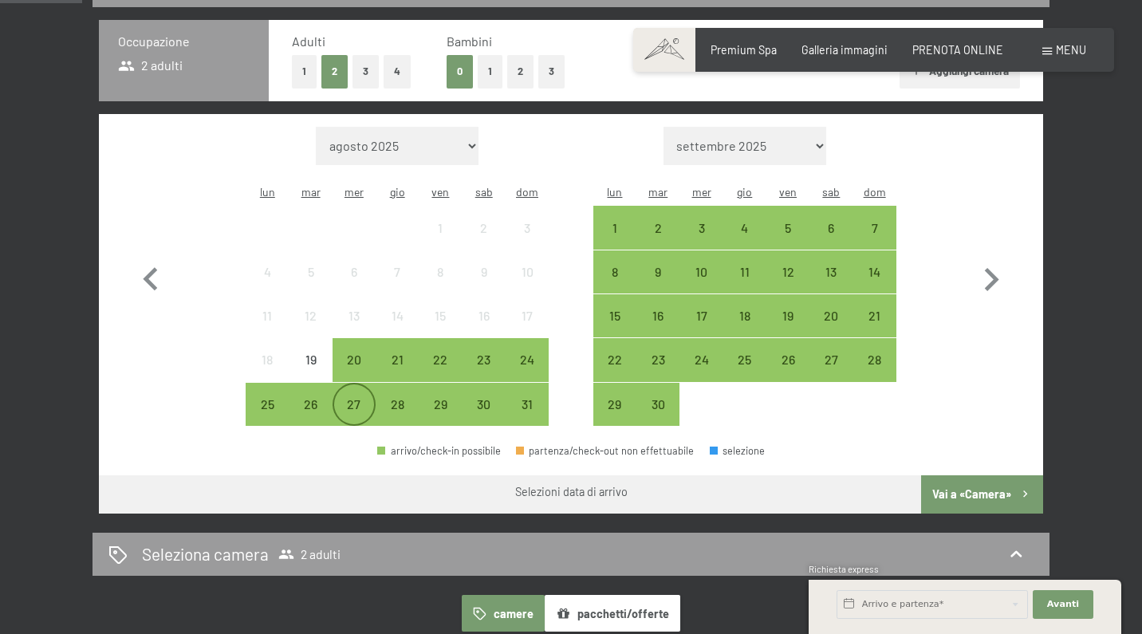
click at [351, 398] on div "27" at bounding box center [354, 418] width 40 height 40
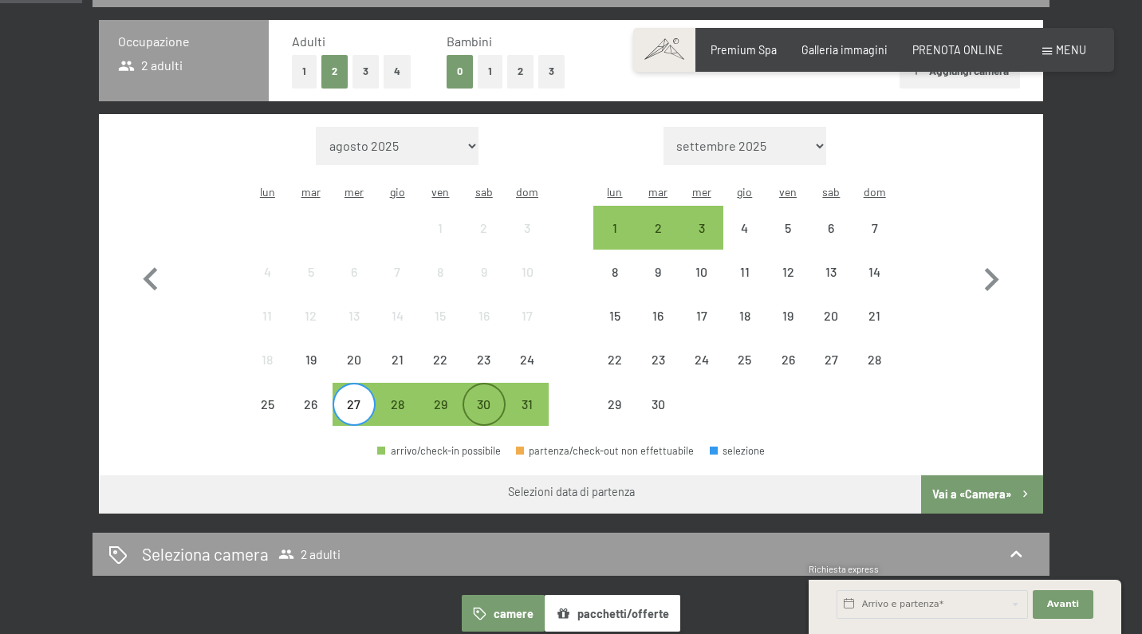
click at [494, 398] on div "30" at bounding box center [484, 418] width 40 height 40
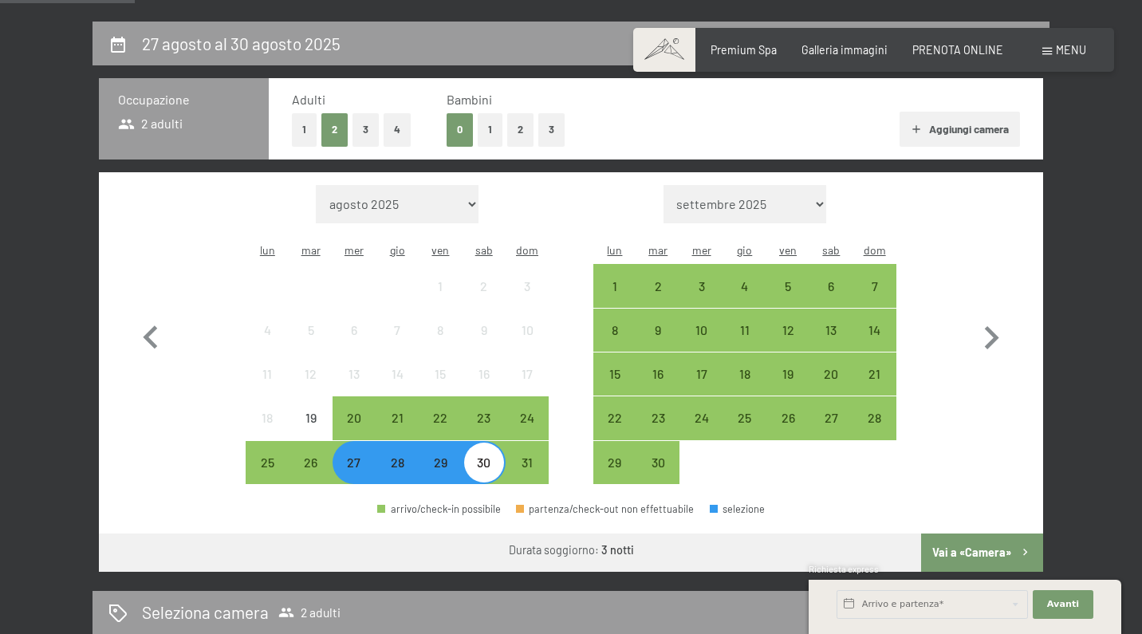
scroll to position [279, 0]
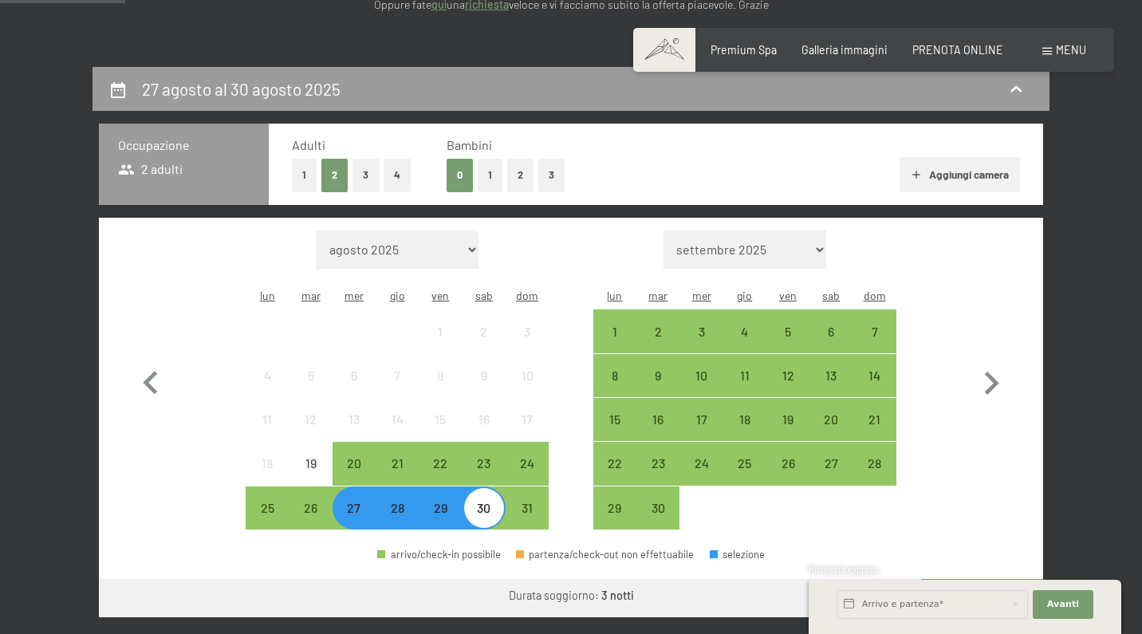
click at [513, 181] on button "2" at bounding box center [520, 175] width 26 height 33
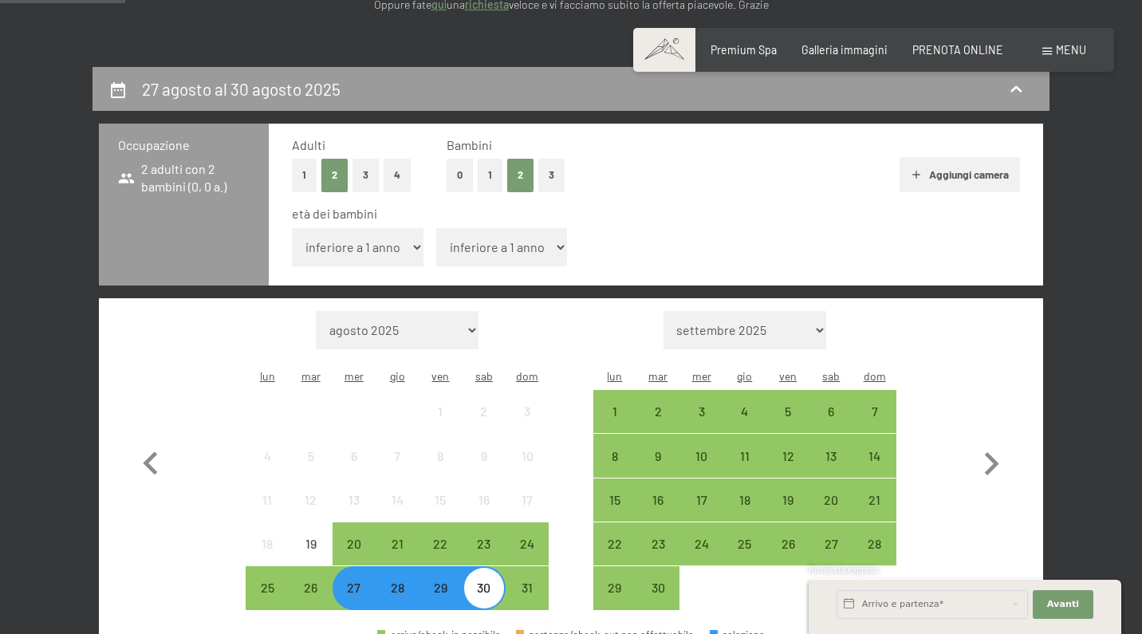
select select "1"
select select "6"
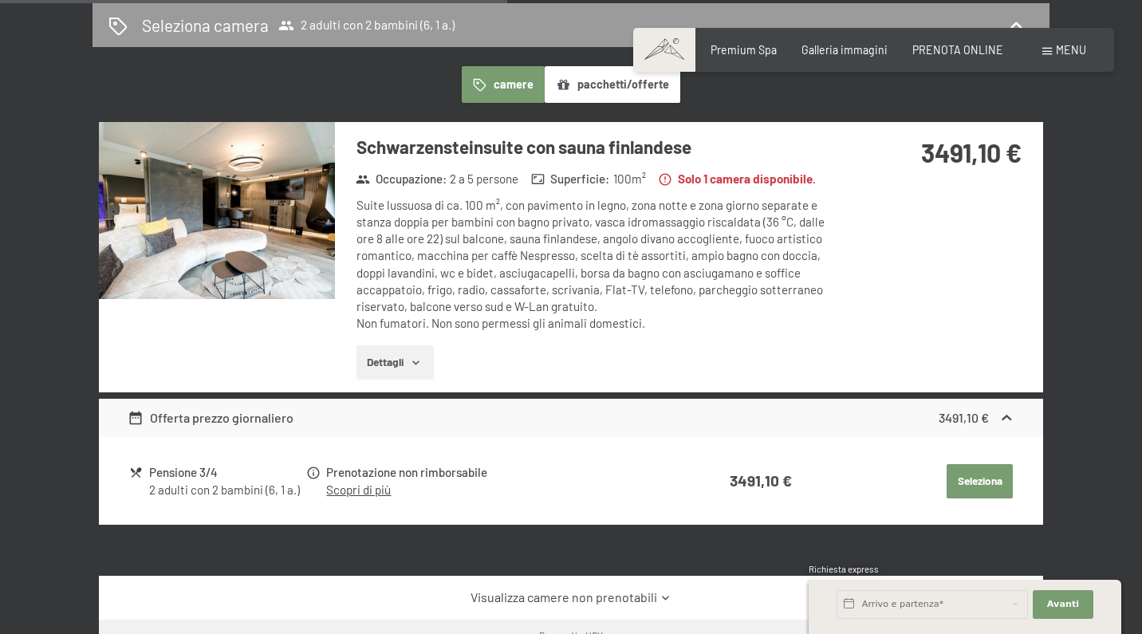
scroll to position [1043, 0]
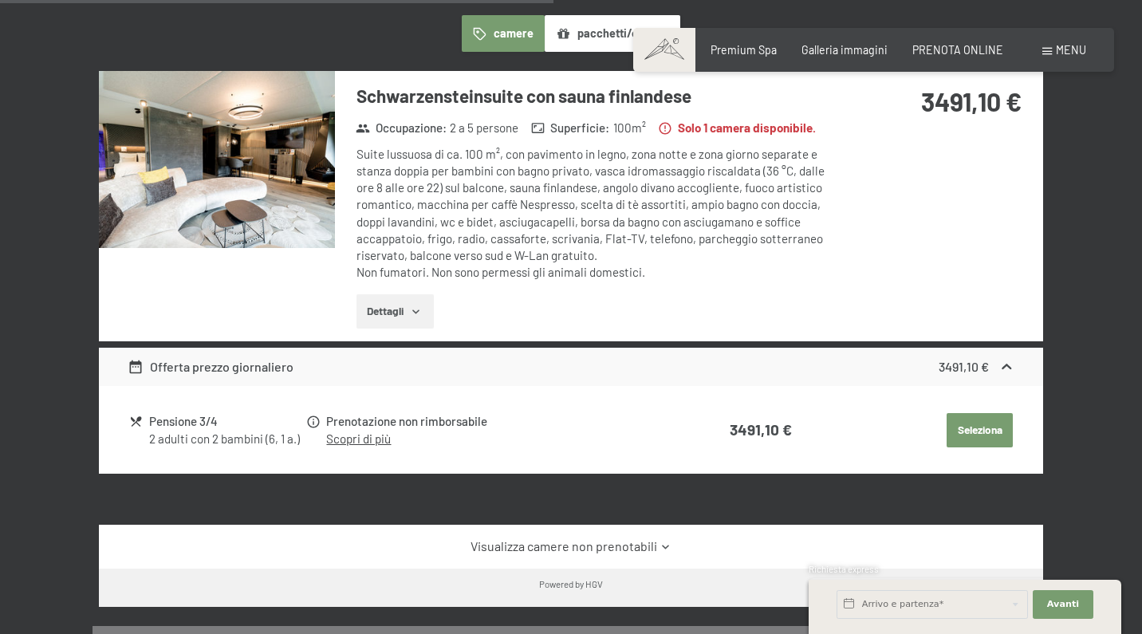
click at [400, 294] on button "Dettagli" at bounding box center [394, 311] width 77 height 35
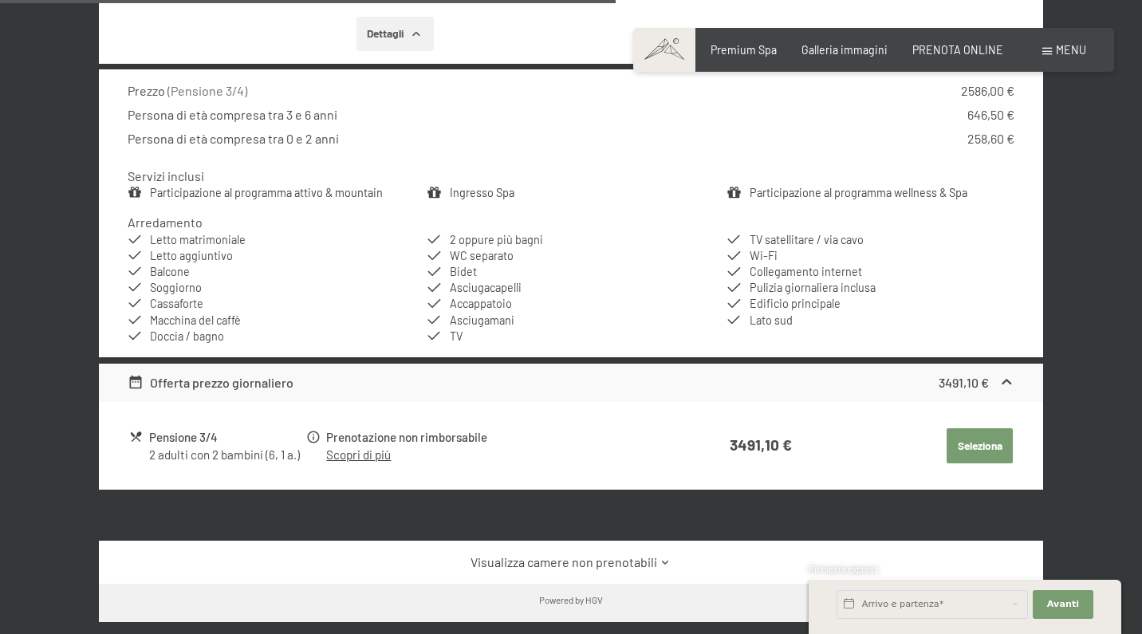
scroll to position [1321, 0]
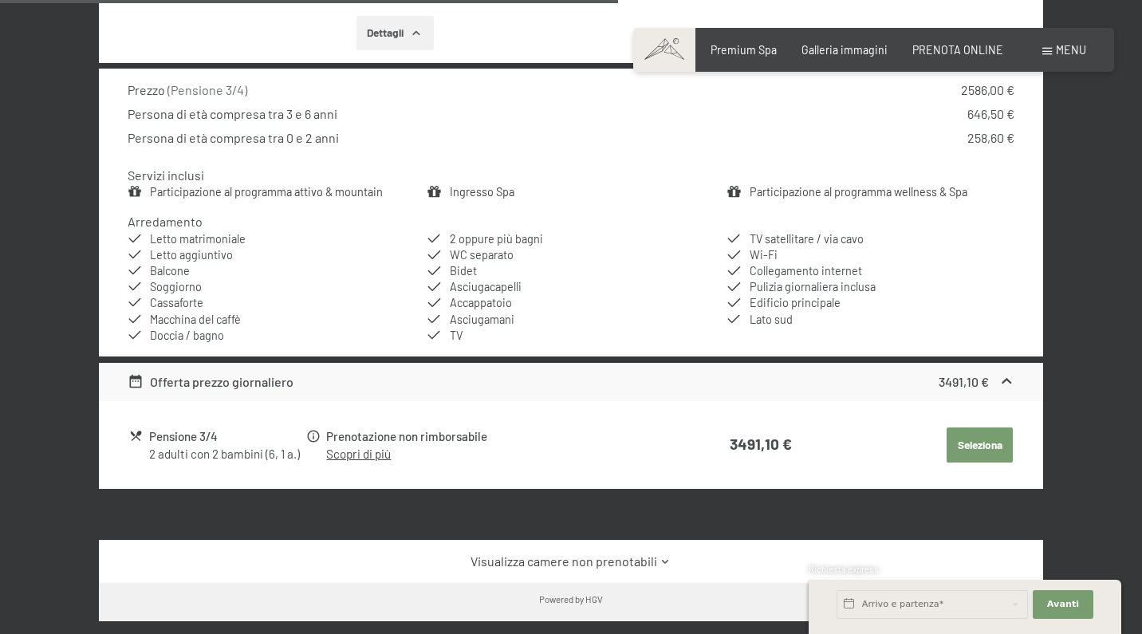
click at [639, 552] on link "Visualizza camere non prenotabili" at bounding box center [571, 561] width 887 height 18
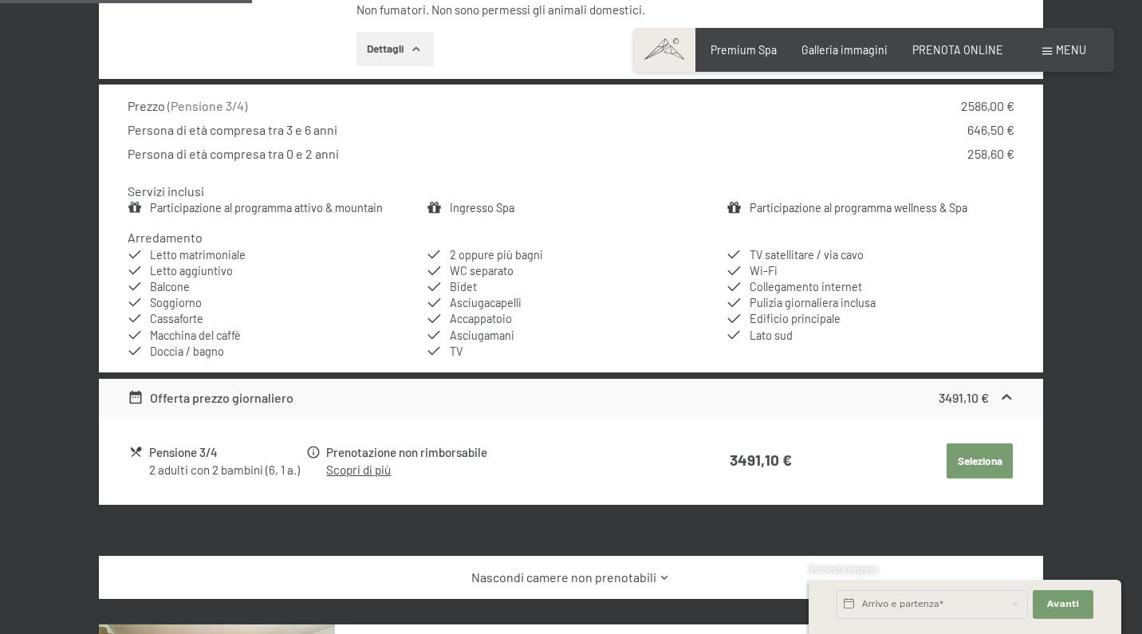
scroll to position [1265, 0]
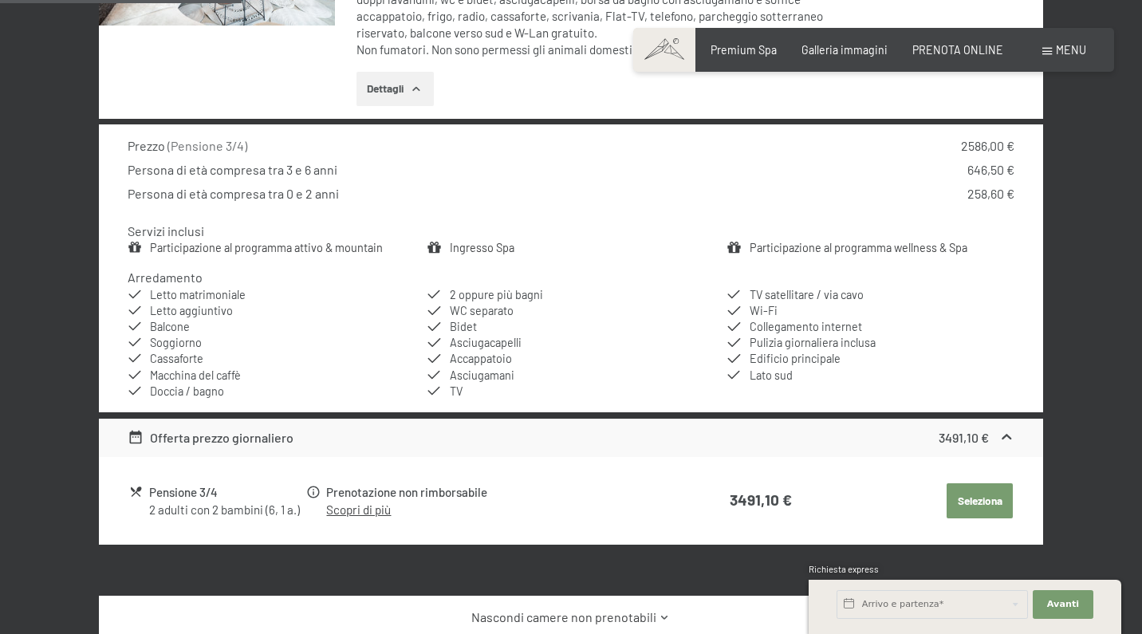
click at [381, 502] on link "Scopri di più" at bounding box center [358, 509] width 65 height 14
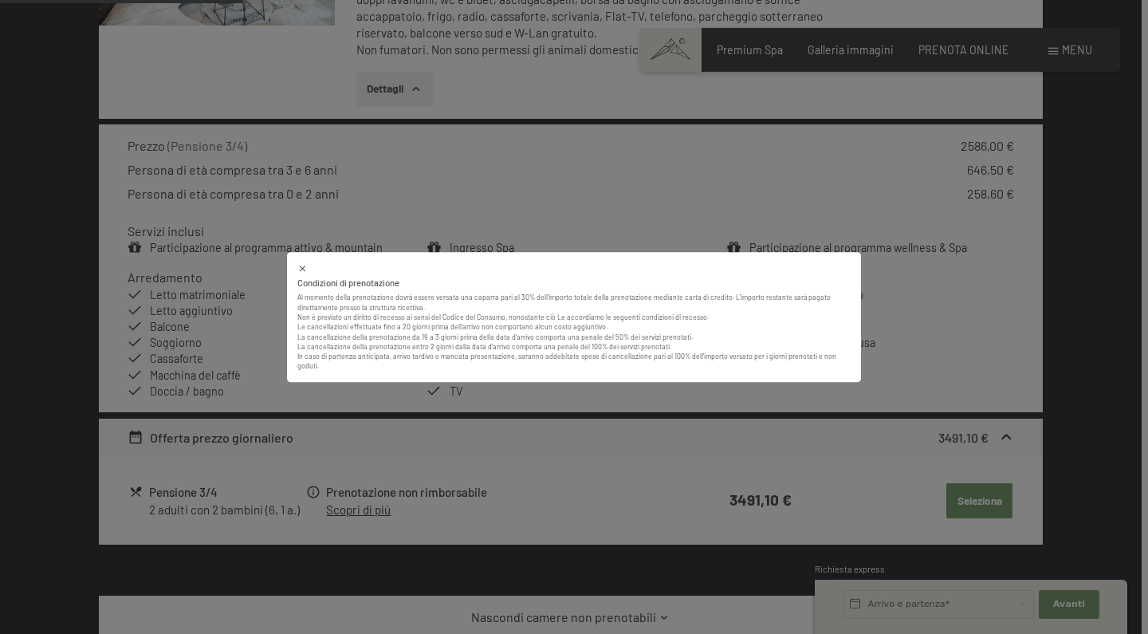
click at [381, 478] on div "Condizioni di prenotazione Al momento della prenotazione dovrà essere versata u…" at bounding box center [574, 317] width 1148 height 634
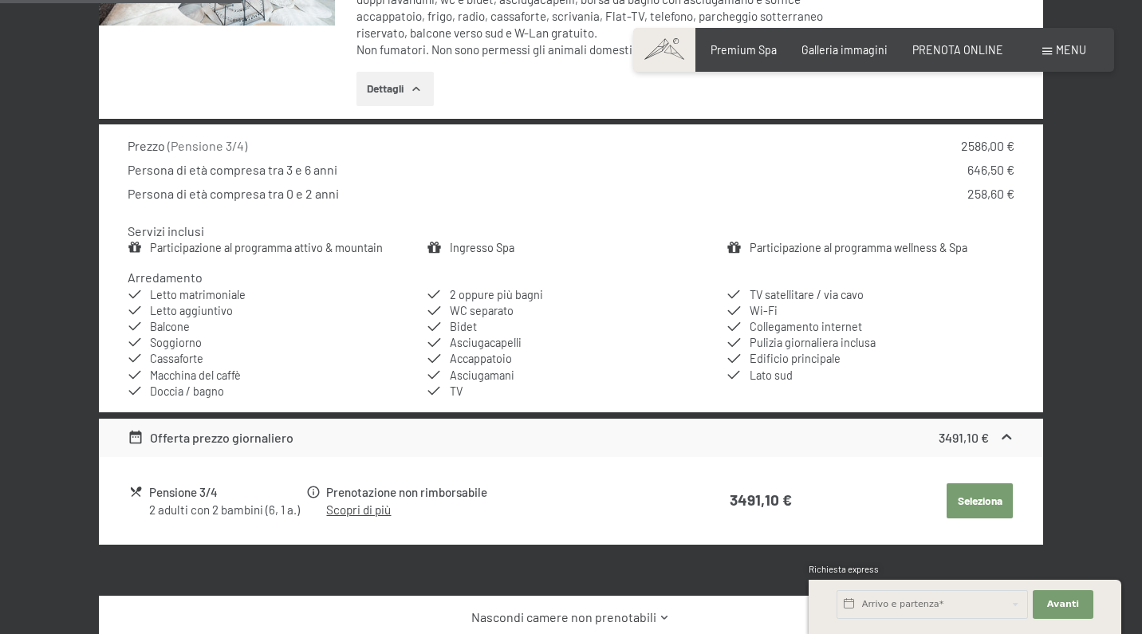
click at [1006, 434] on icon at bounding box center [1006, 437] width 10 height 6
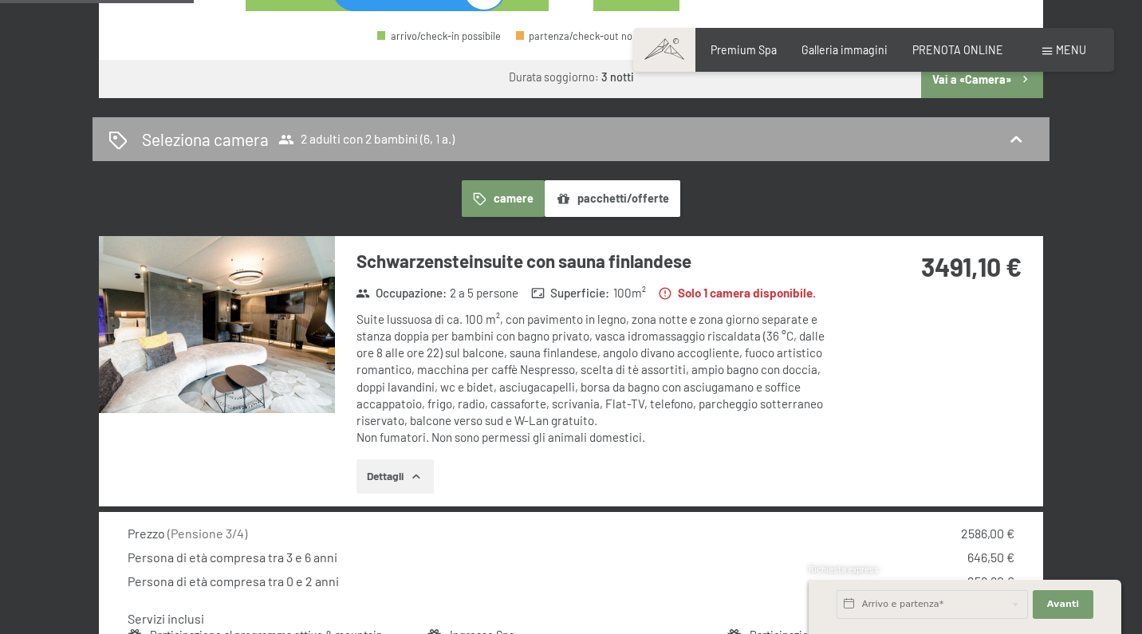
scroll to position [1066, 0]
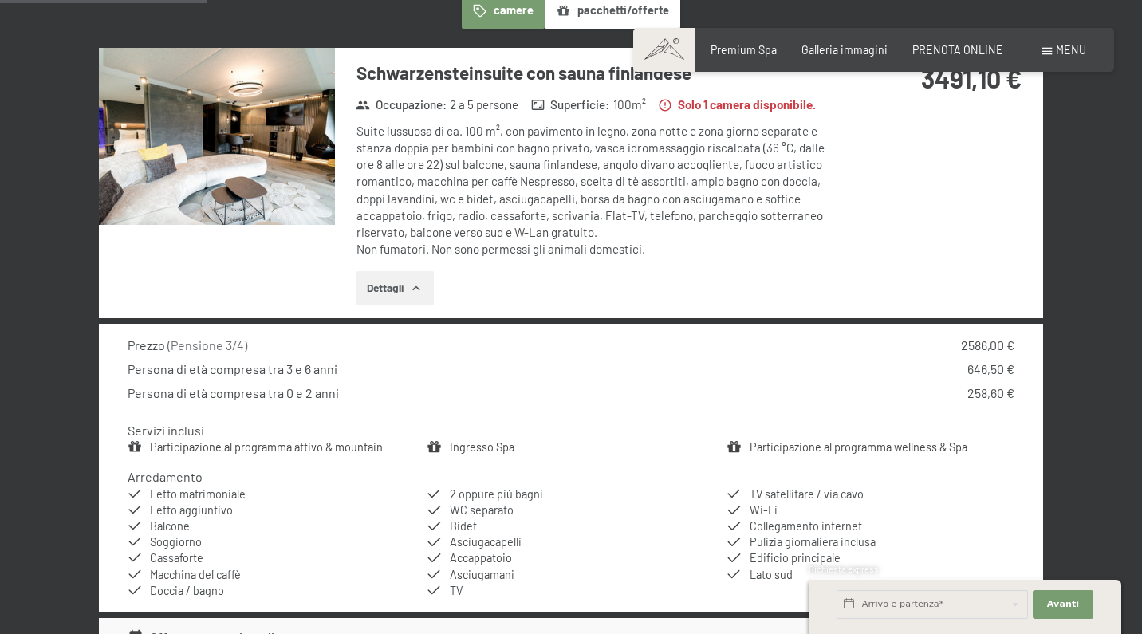
click at [396, 271] on button "Dettagli" at bounding box center [394, 288] width 77 height 35
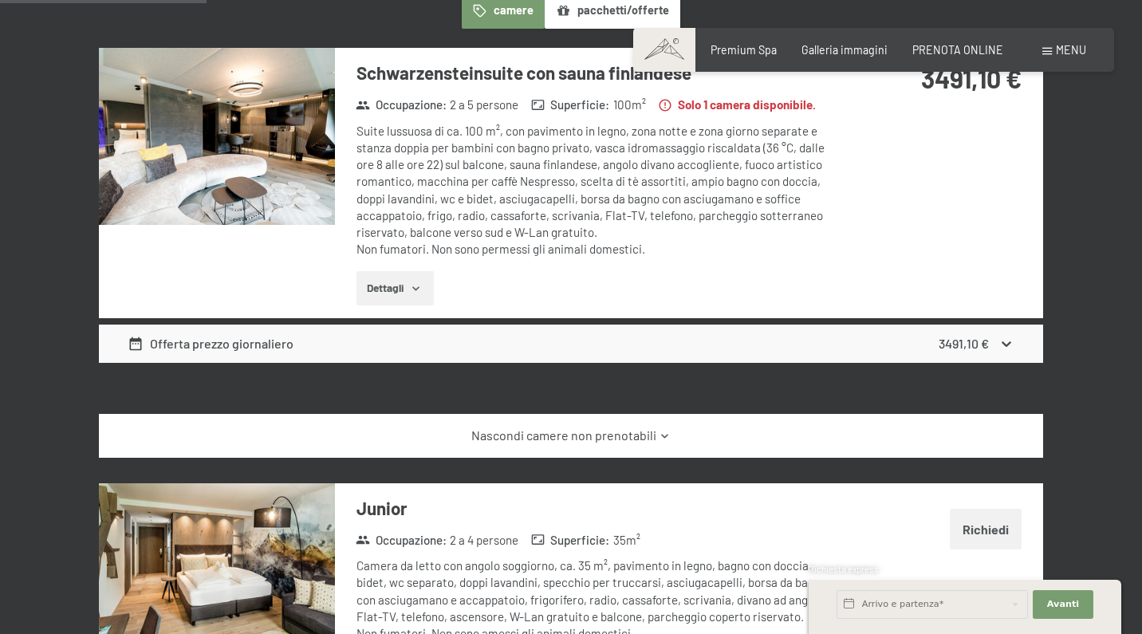
click at [397, 271] on button "Dettagli" at bounding box center [394, 288] width 77 height 35
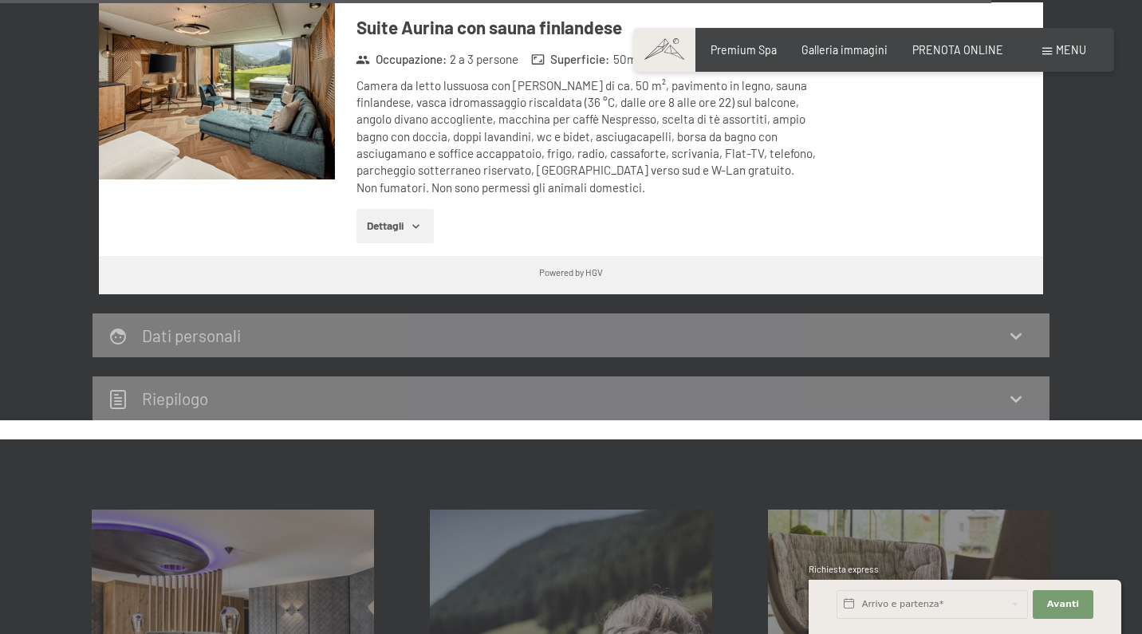
scroll to position [5224, 0]
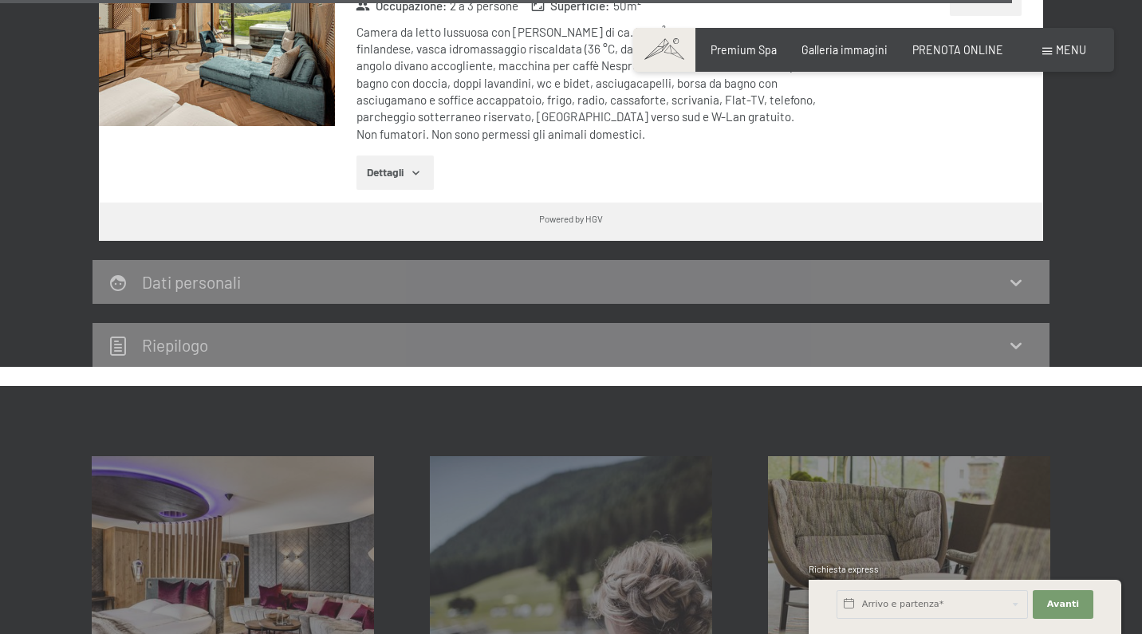
click at [1016, 336] on icon at bounding box center [1015, 345] width 19 height 19
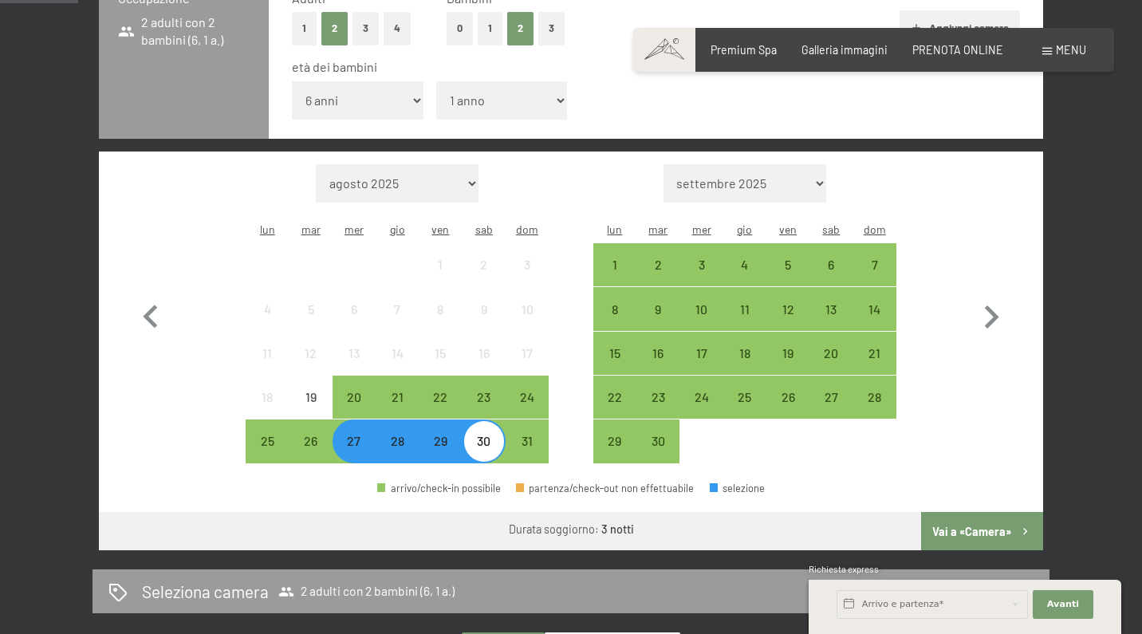
scroll to position [568, 0]
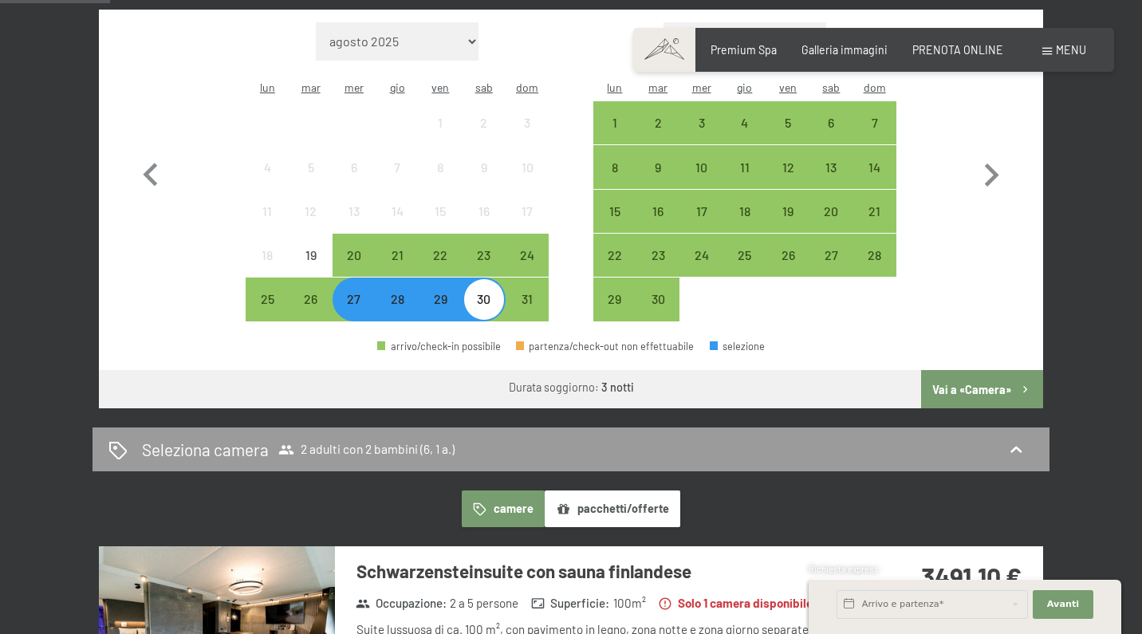
click at [557, 559] on h3 "Schwarzensteinsuite con sauna finlandese" at bounding box center [593, 571] width 474 height 25
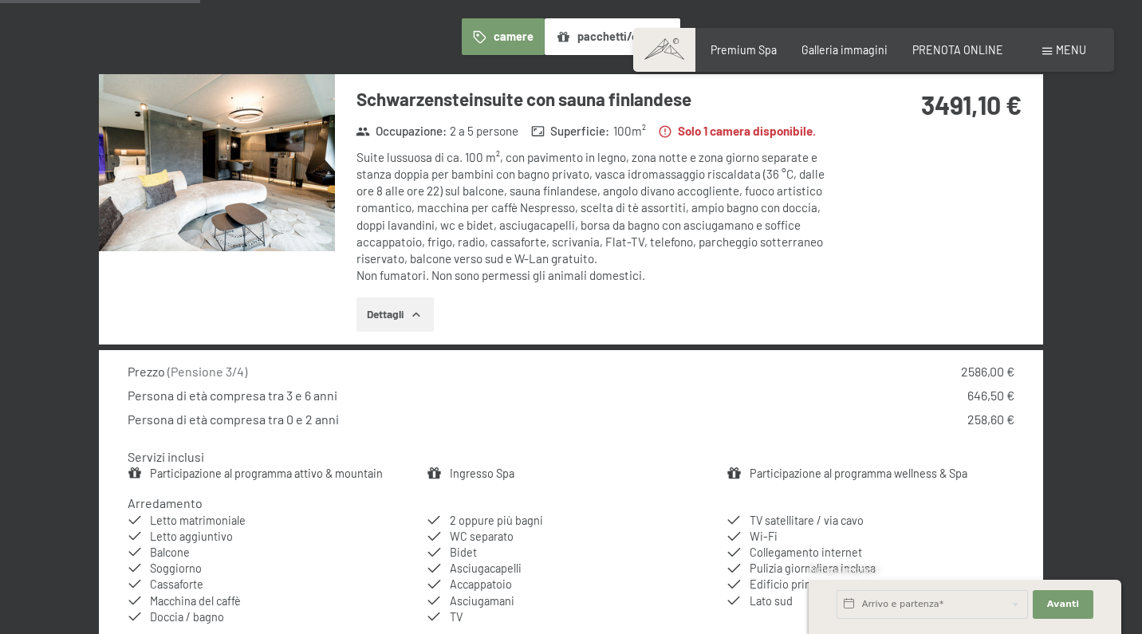
scroll to position [1071, 0]
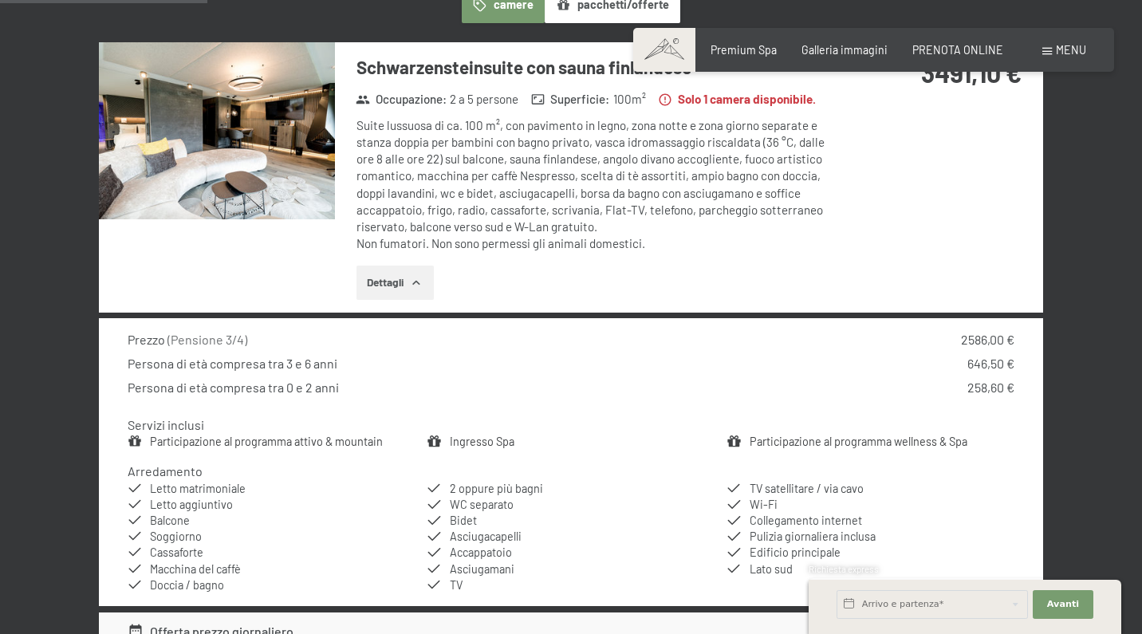
click at [423, 277] on icon "button" at bounding box center [416, 283] width 13 height 13
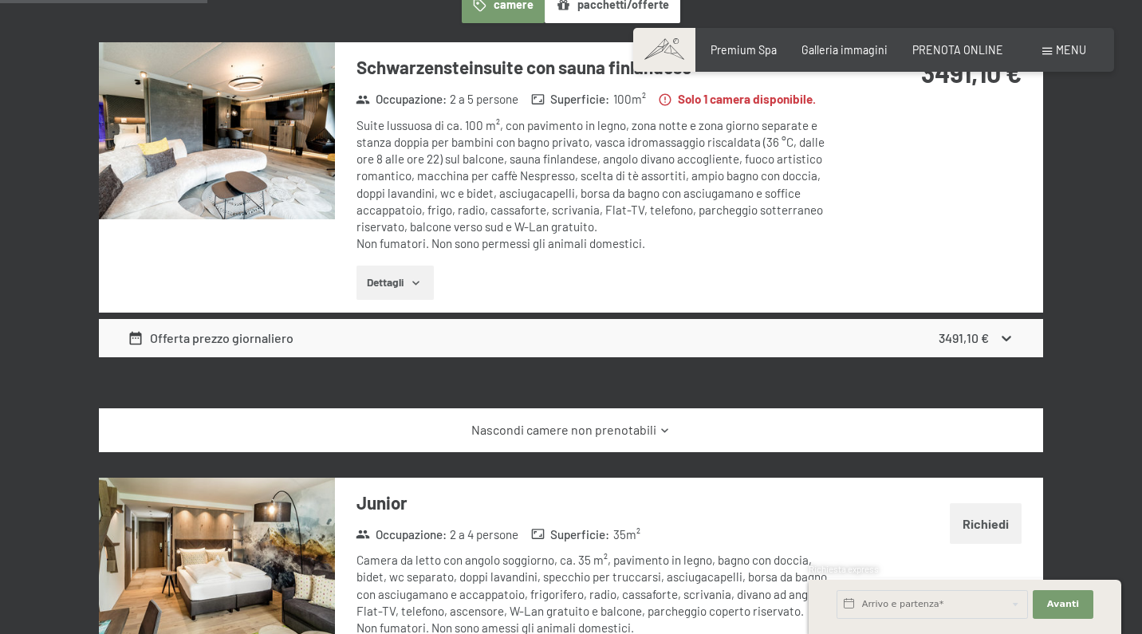
click at [647, 421] on link "Nascondi camere non prenotabili" at bounding box center [571, 430] width 887 height 18
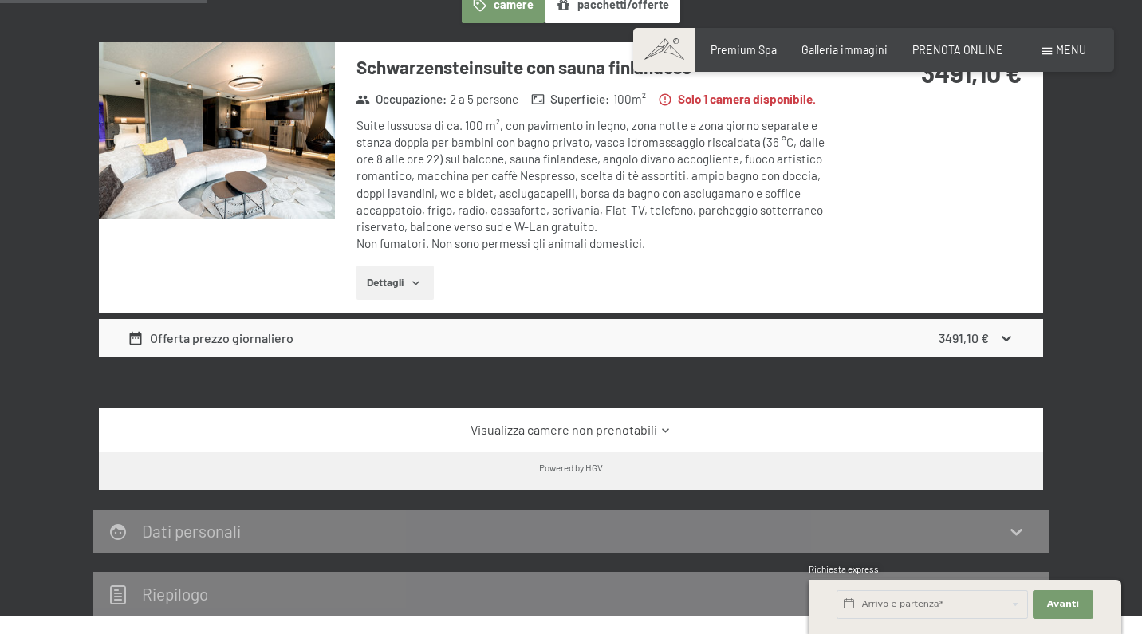
click at [987, 330] on strong "3491,10 €" at bounding box center [963, 337] width 50 height 15
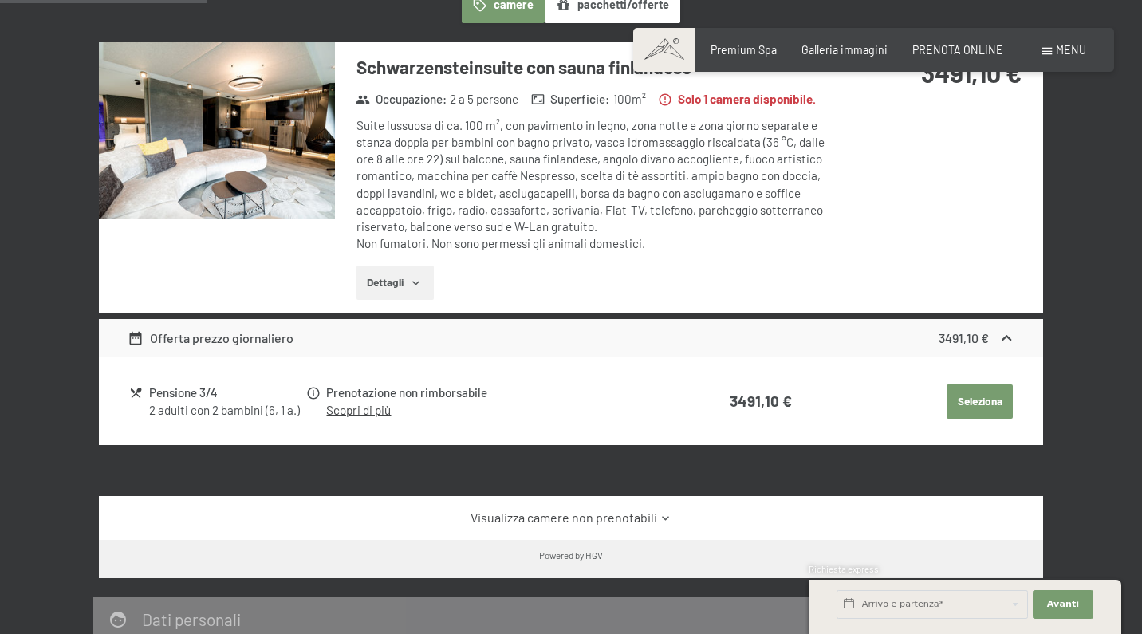
click at [977, 384] on button "Seleziona" at bounding box center [979, 401] width 66 height 35
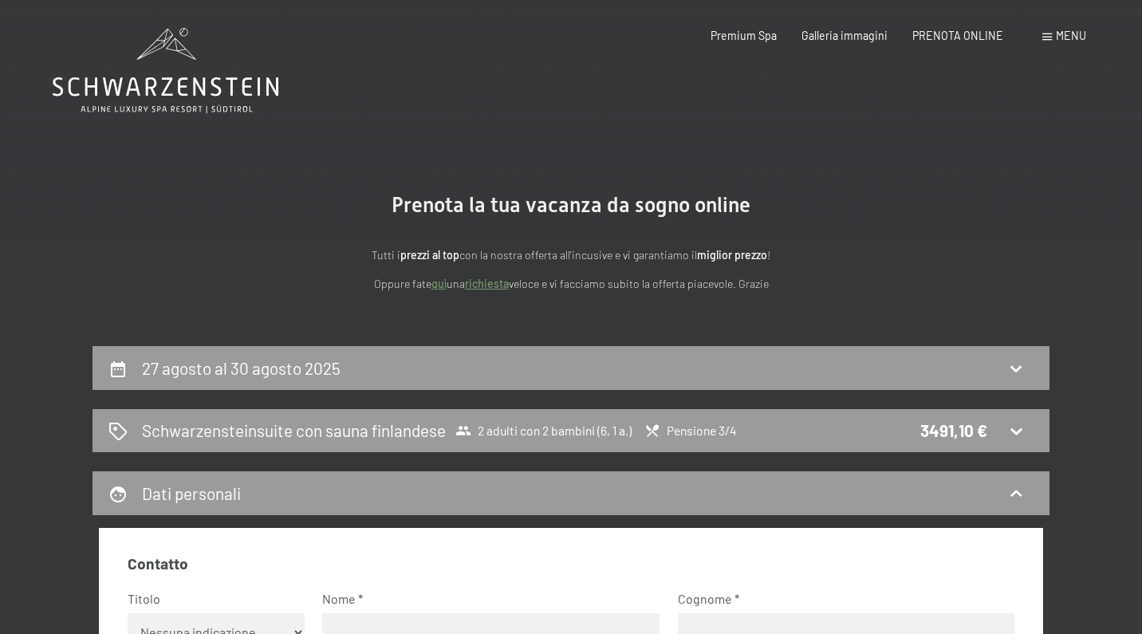
scroll to position [0, 0]
